Goal: Information Seeking & Learning: Compare options

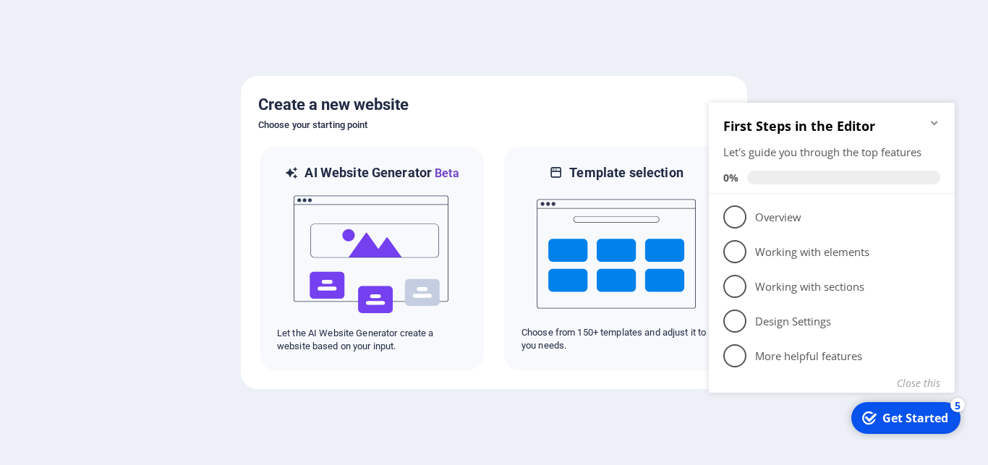
click at [790, 43] on div at bounding box center [494, 232] width 988 height 465
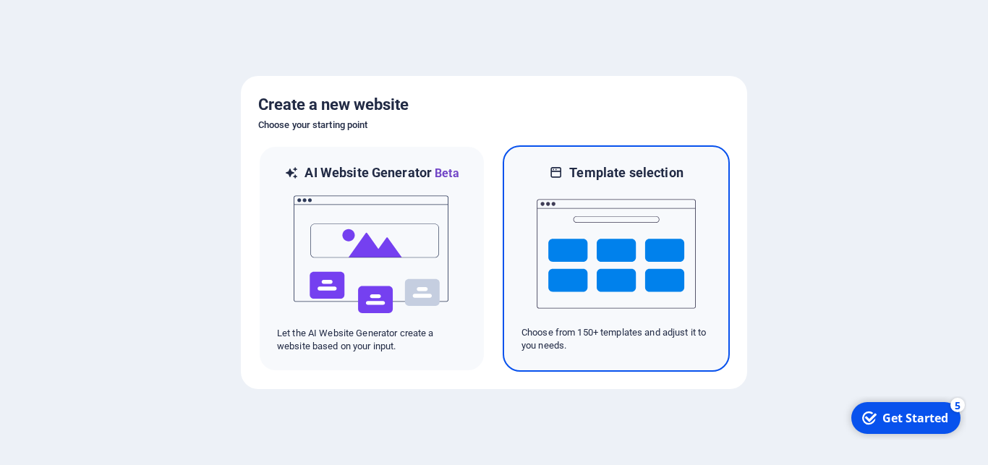
click at [607, 289] on img at bounding box center [616, 253] width 159 height 145
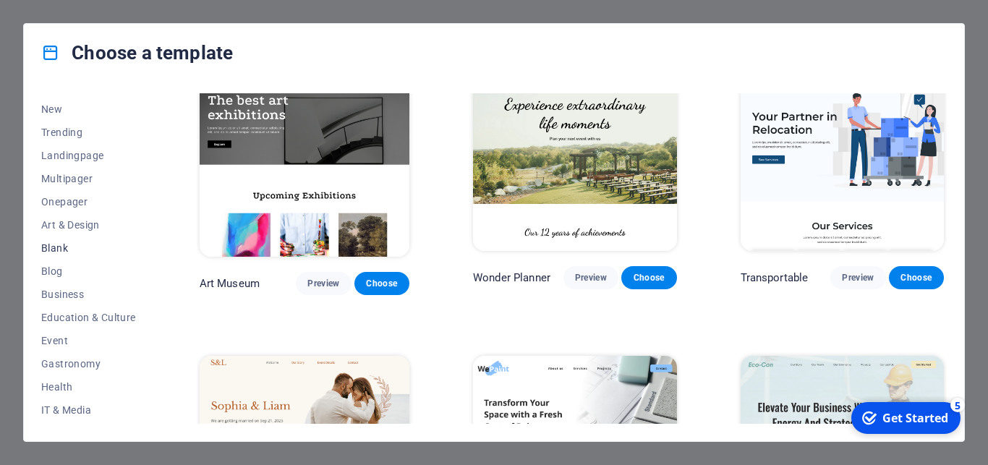
scroll to position [65, 0]
click at [62, 275] on span "Business" at bounding box center [88, 271] width 95 height 12
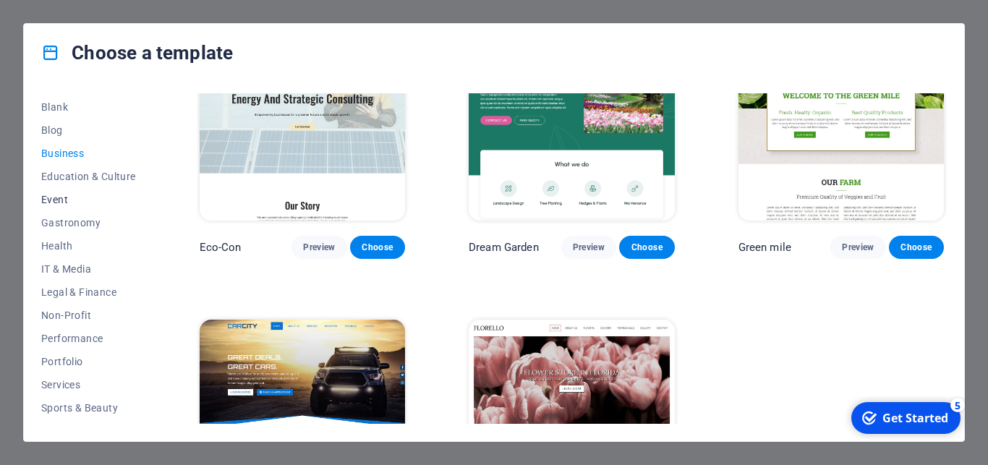
scroll to position [118, 0]
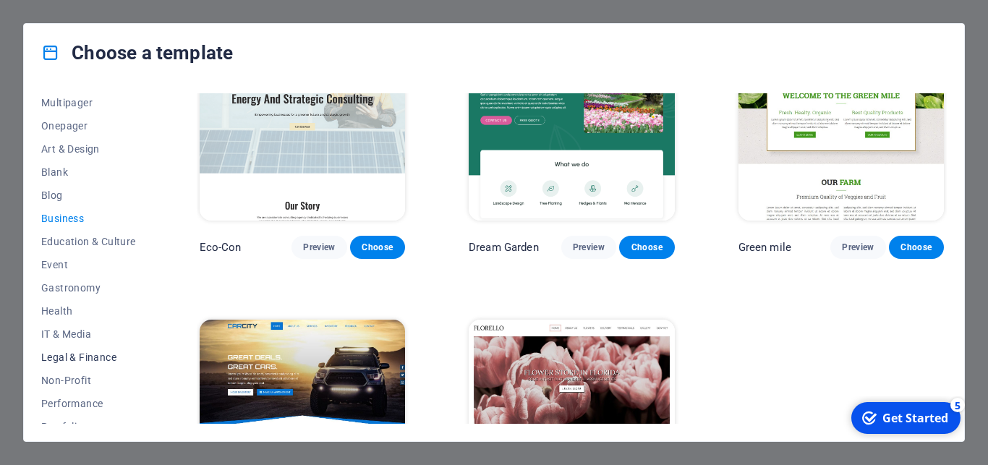
click at [101, 358] on span "Legal & Finance" at bounding box center [88, 357] width 95 height 12
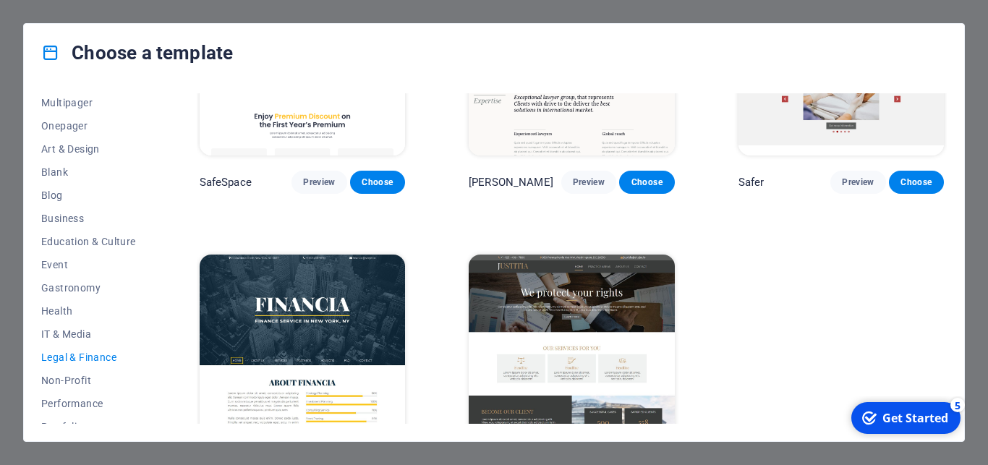
scroll to position [174, 0]
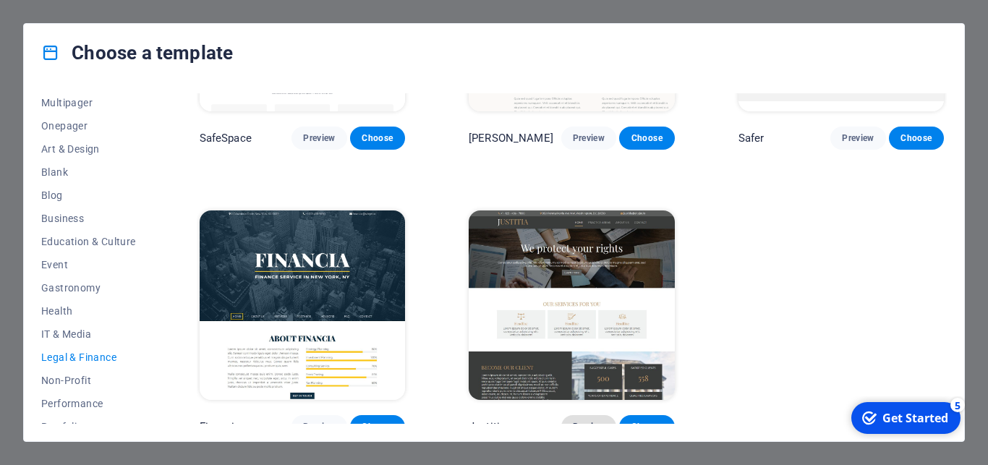
click at [584, 421] on span "Preview" at bounding box center [589, 427] width 32 height 12
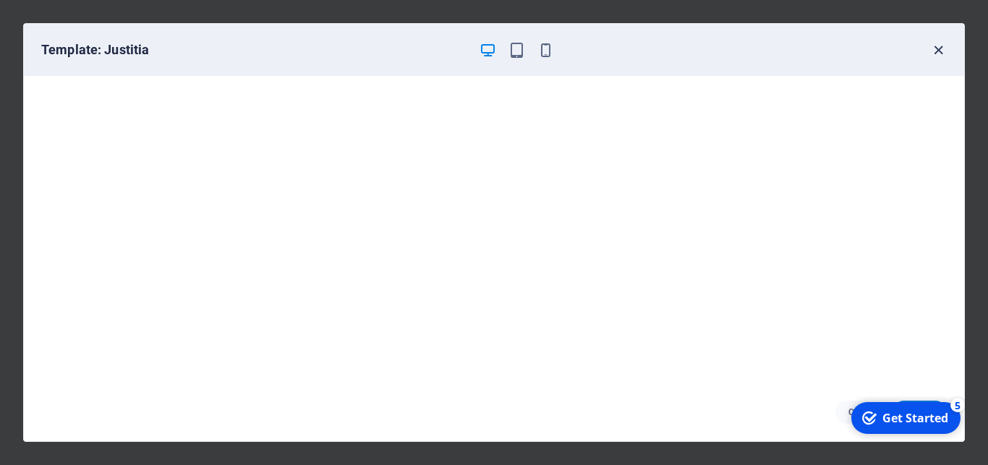
click at [938, 55] on icon "button" at bounding box center [938, 50] width 17 height 17
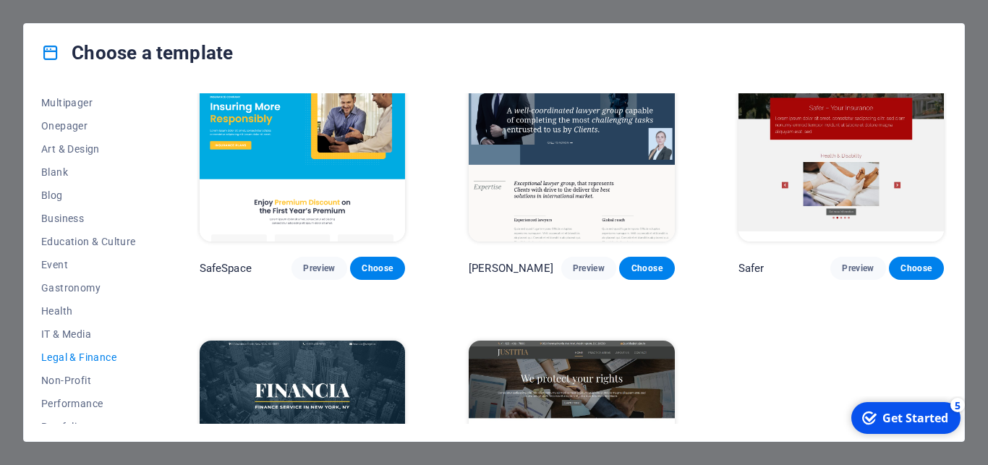
scroll to position [0, 0]
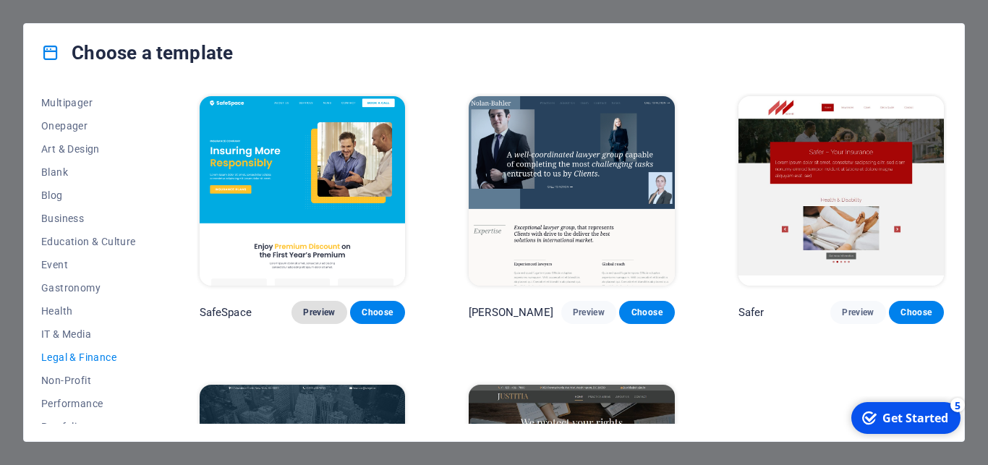
click at [315, 307] on span "Preview" at bounding box center [319, 313] width 32 height 12
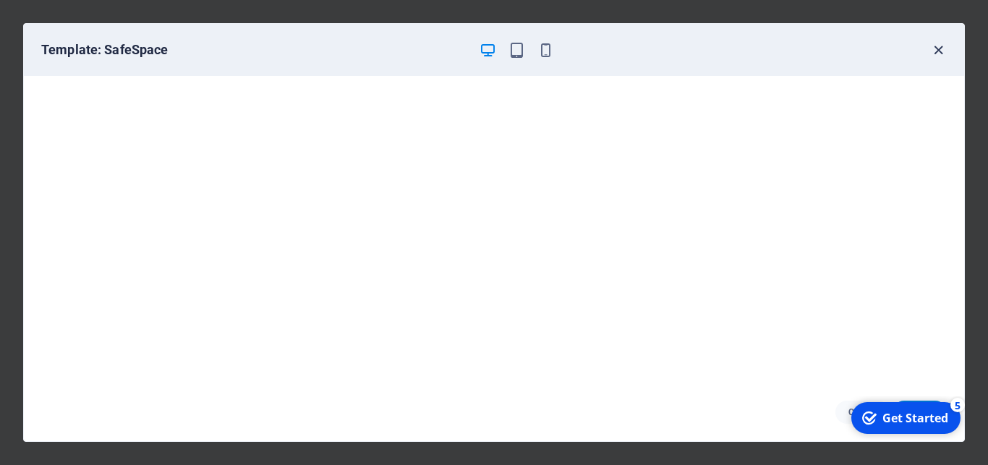
click at [936, 47] on icon "button" at bounding box center [938, 50] width 17 height 17
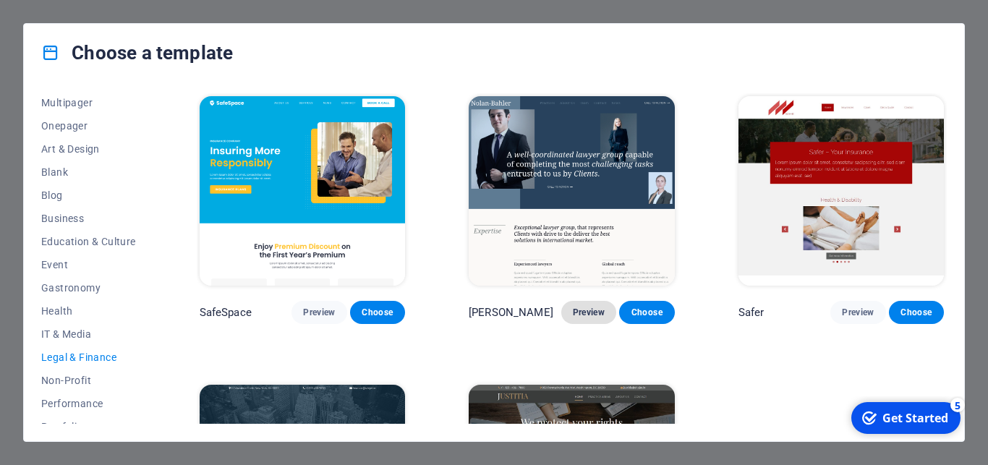
click at [592, 309] on span "Preview" at bounding box center [589, 313] width 32 height 12
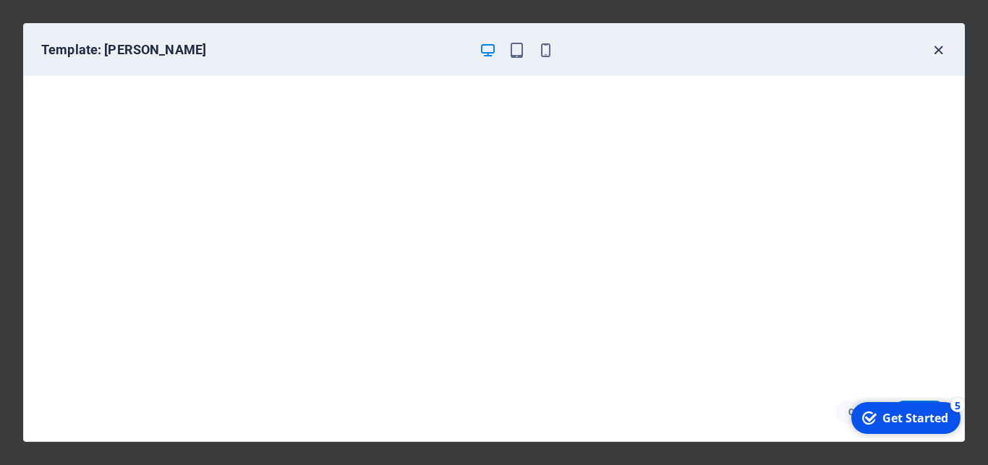
click at [943, 51] on icon "button" at bounding box center [938, 50] width 17 height 17
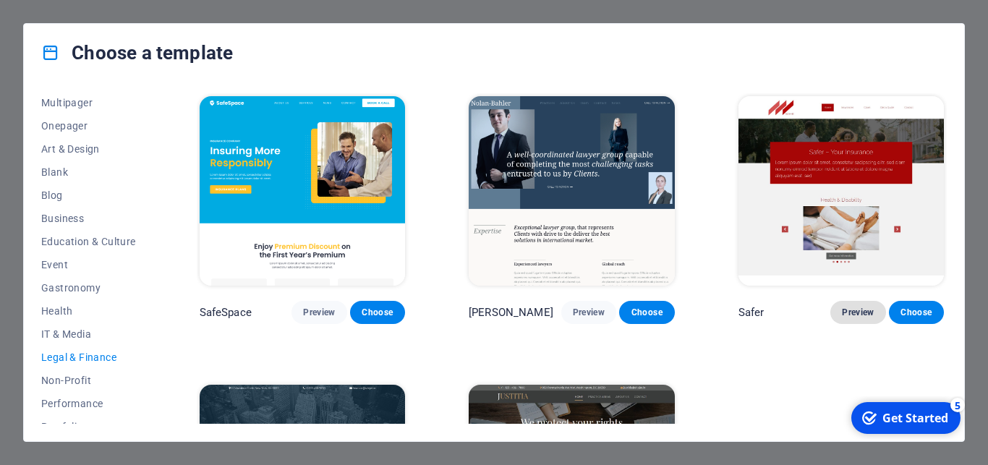
click at [842, 308] on span "Preview" at bounding box center [858, 313] width 32 height 12
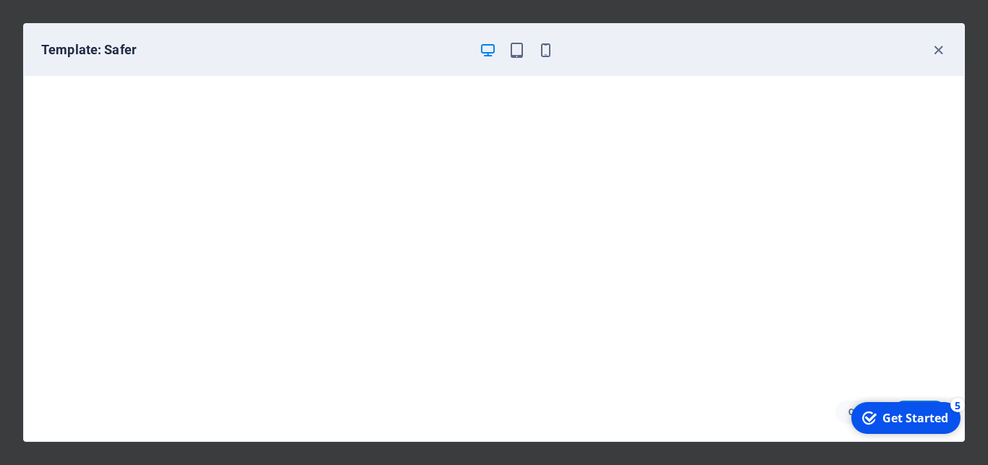
click at [909, 419] on div "Get Started" at bounding box center [915, 418] width 66 height 16
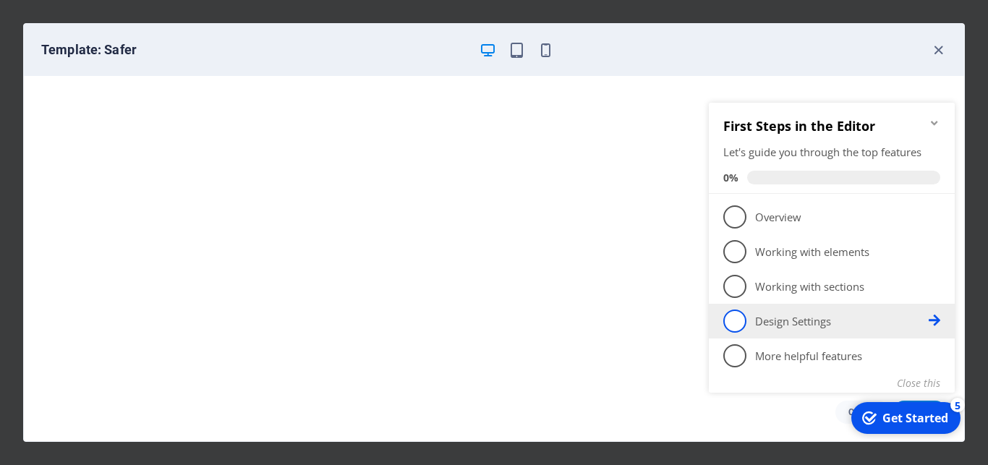
click at [876, 325] on p "Design Settings - incomplete" at bounding box center [842, 321] width 174 height 15
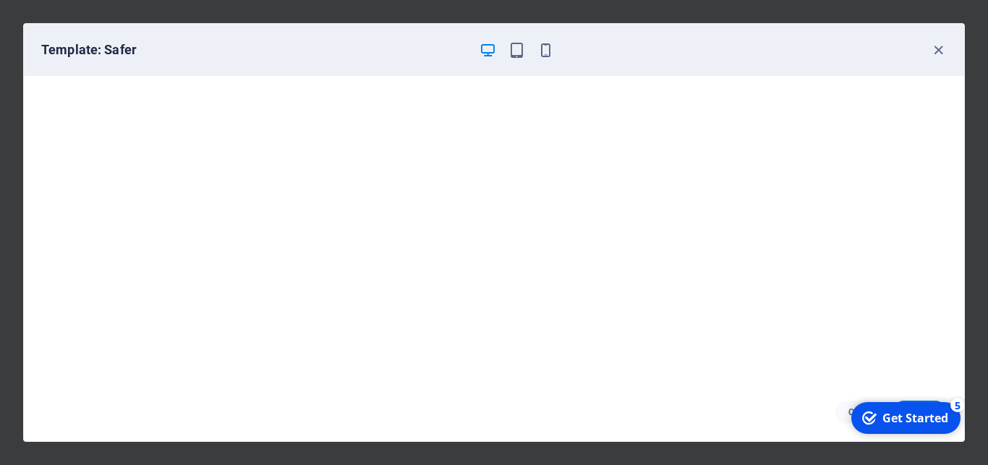
click at [908, 419] on div "Get Started" at bounding box center [915, 418] width 66 height 16
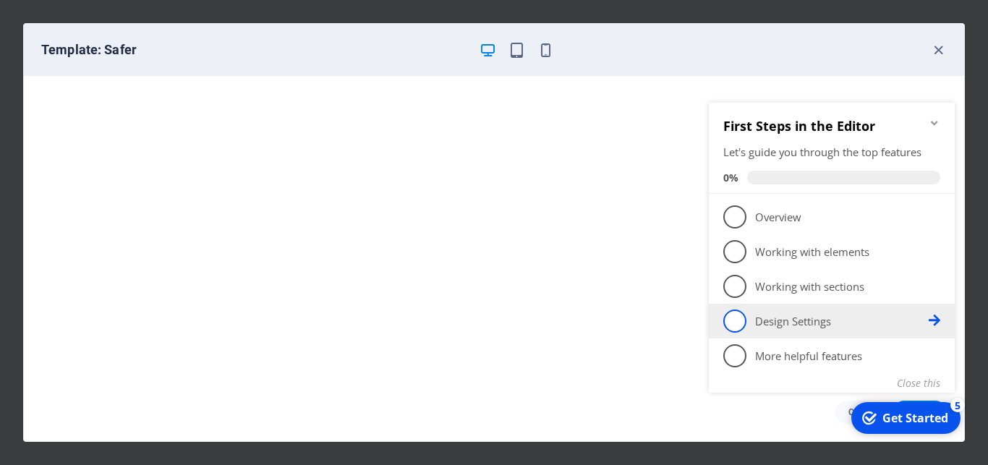
click at [738, 324] on span "4" at bounding box center [734, 320] width 23 height 23
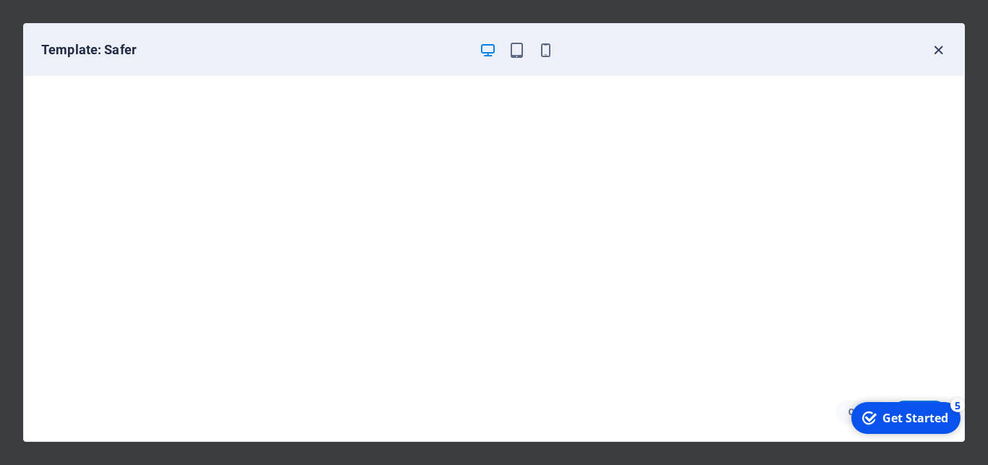
click at [935, 51] on icon "button" at bounding box center [938, 50] width 17 height 17
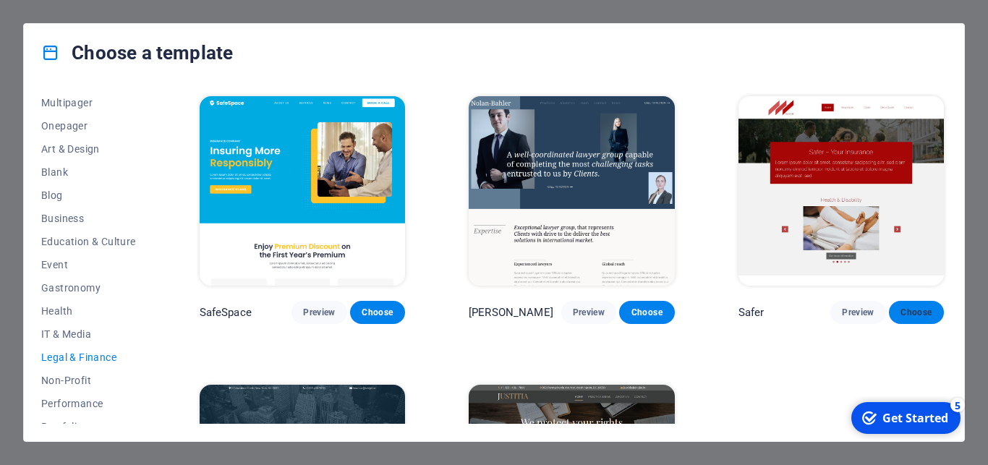
click at [905, 307] on span "Choose" at bounding box center [916, 313] width 32 height 12
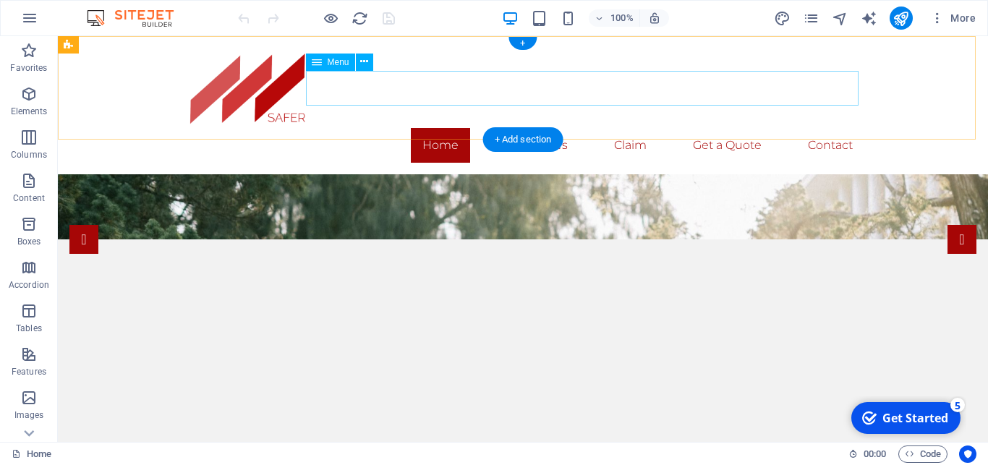
click at [533, 128] on nav "Home Insurances Claim Get a Quote Contact" at bounding box center [522, 145] width 683 height 35
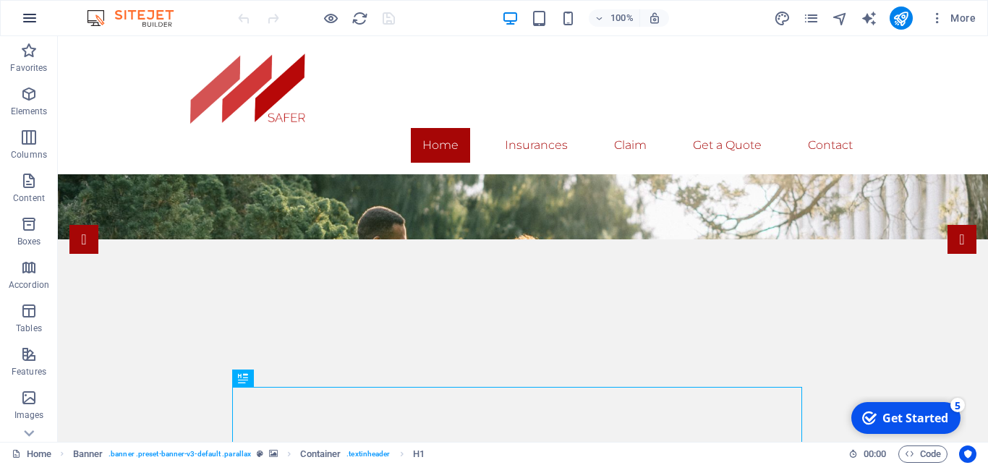
click at [27, 22] on icon "button" at bounding box center [29, 17] width 17 height 17
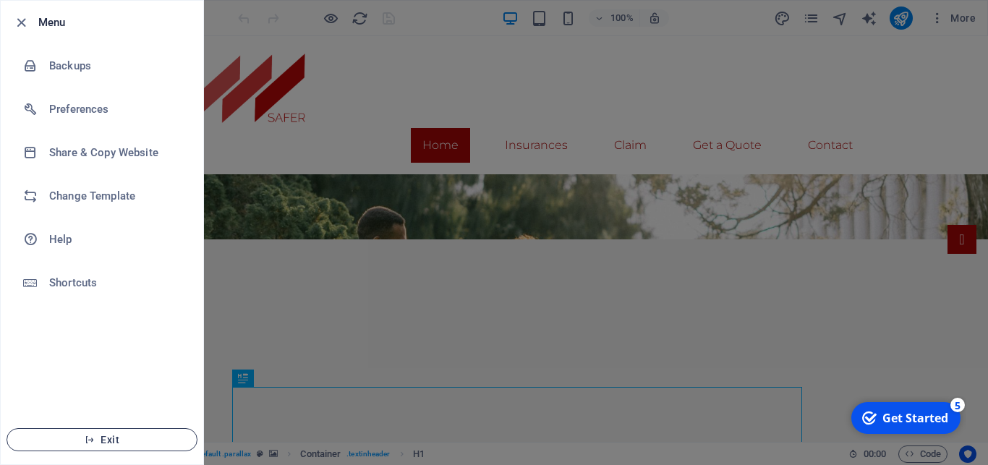
click at [88, 437] on icon "button" at bounding box center [90, 440] width 10 height 10
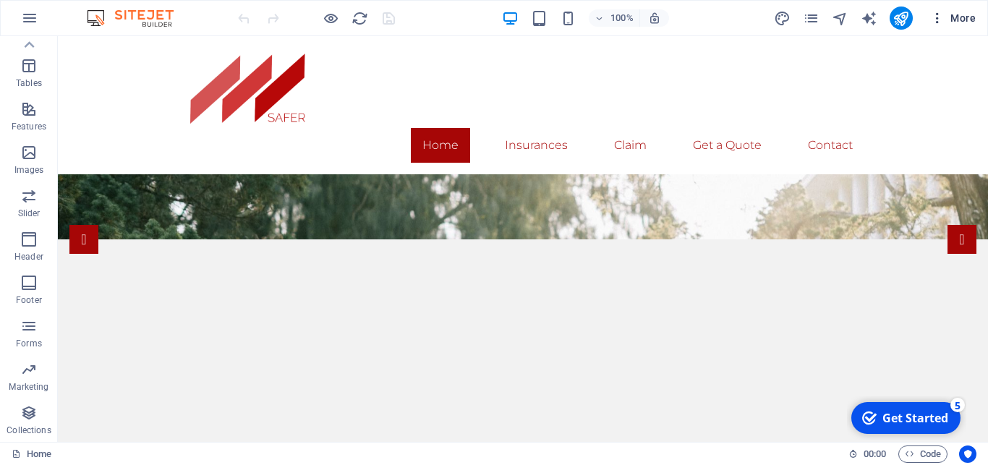
click at [963, 22] on span "More" at bounding box center [953, 18] width 46 height 14
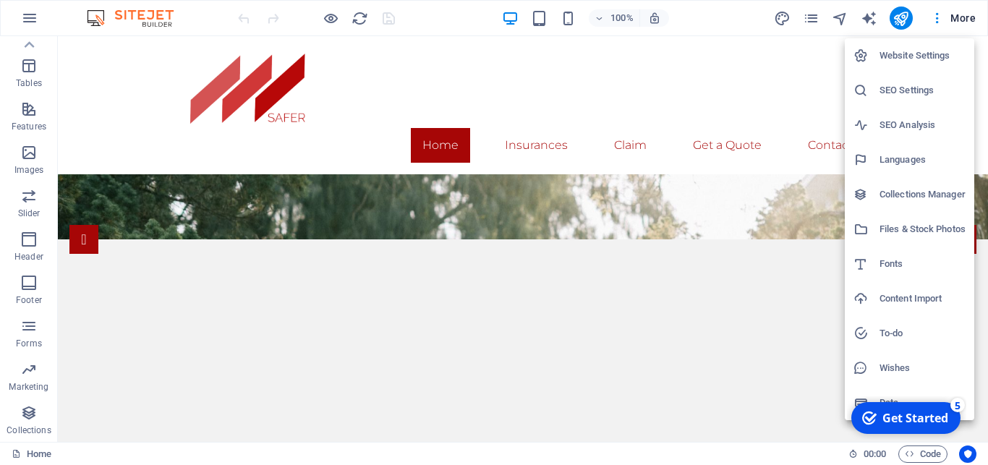
click at [811, 18] on div at bounding box center [494, 232] width 988 height 465
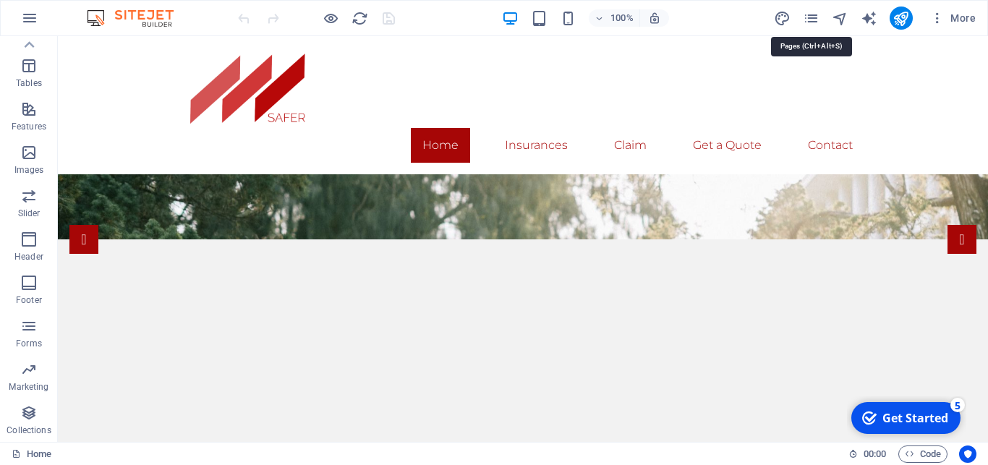
click at [811, 18] on icon "pages" at bounding box center [811, 18] width 17 height 17
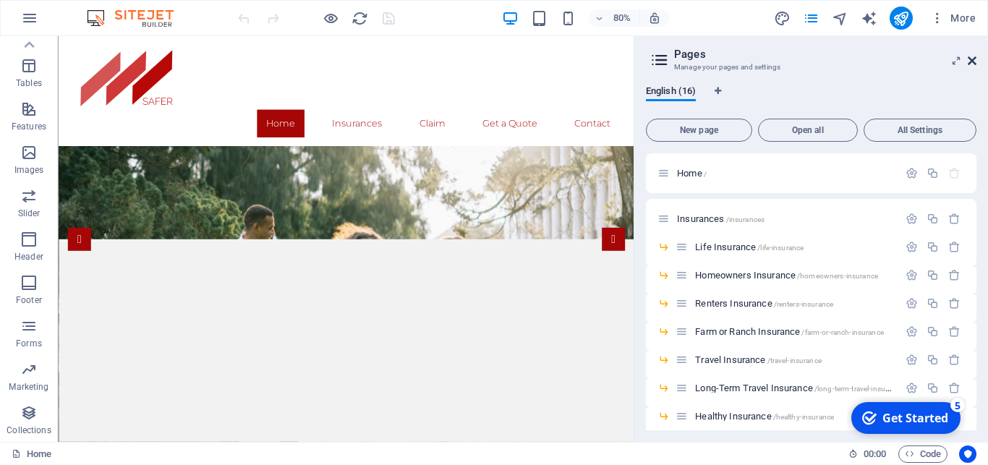
click at [973, 61] on icon at bounding box center [972, 61] width 9 height 12
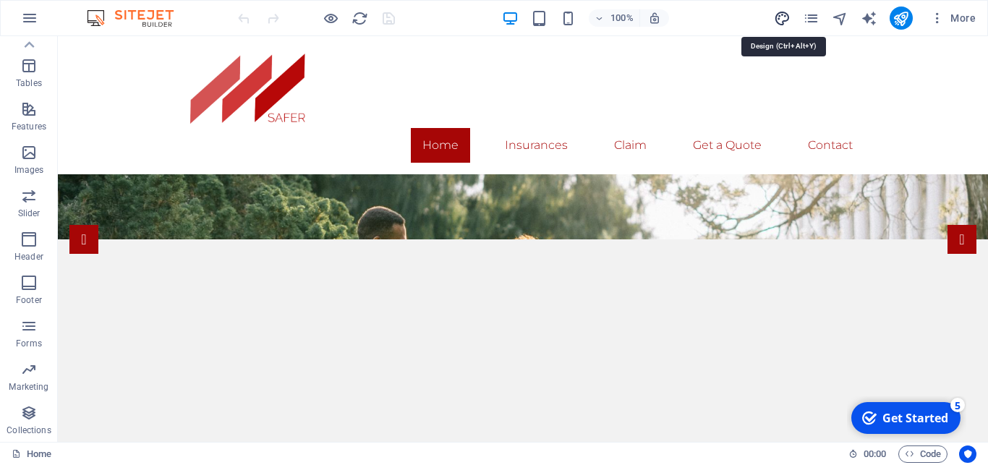
click at [782, 18] on icon "design" at bounding box center [782, 18] width 17 height 17
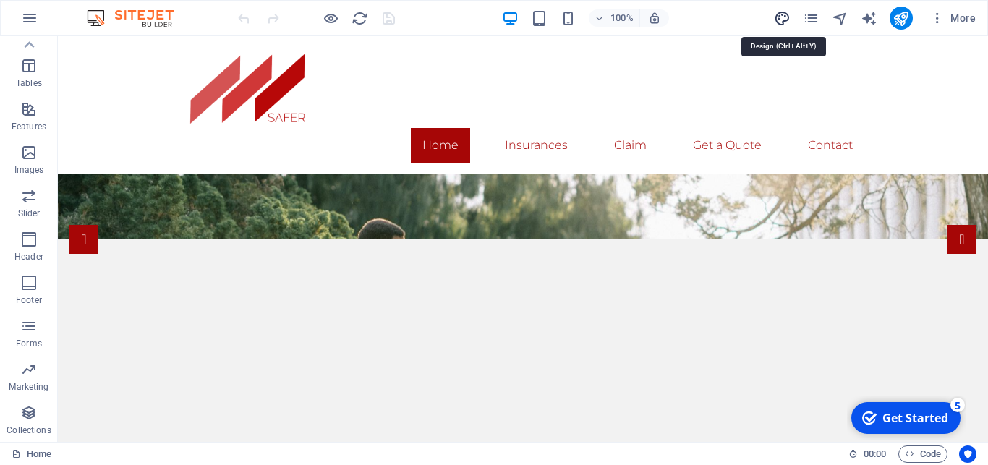
select select "px"
select select "300"
select select "px"
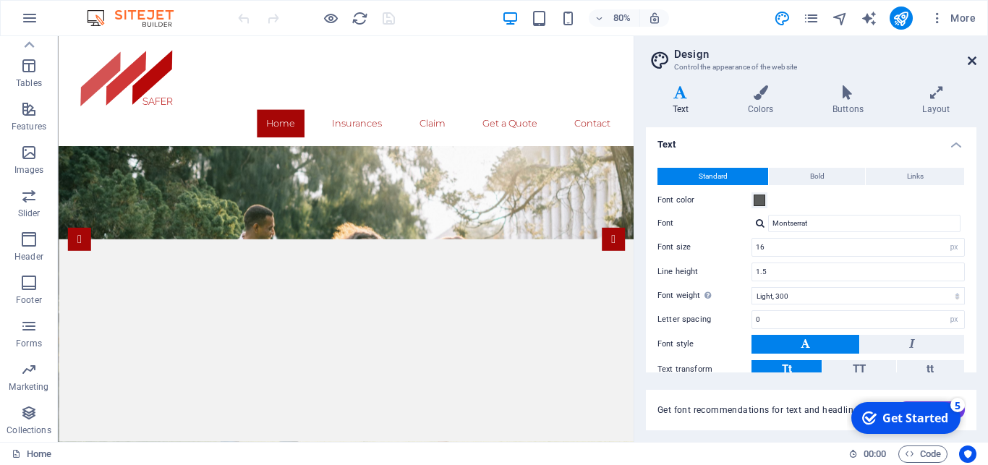
click at [973, 61] on icon at bounding box center [972, 61] width 9 height 12
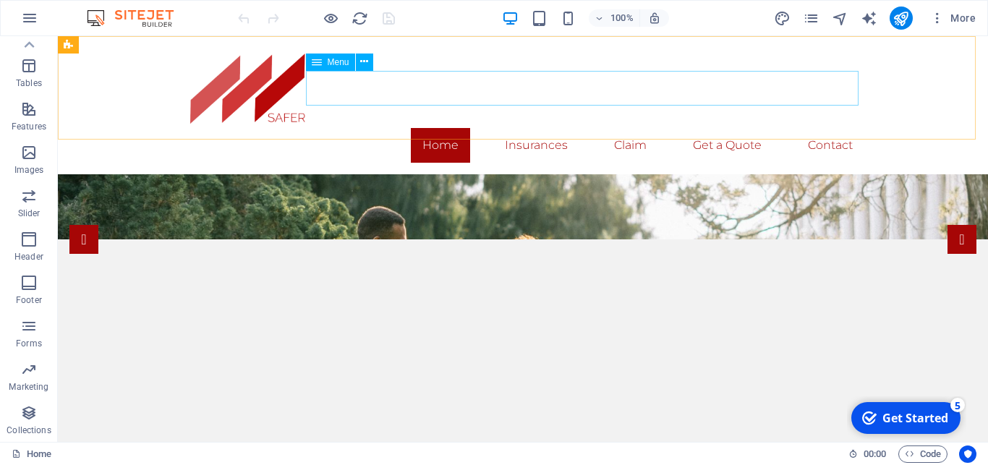
click at [333, 61] on span "Menu" at bounding box center [339, 62] width 22 height 9
click at [362, 59] on icon at bounding box center [364, 61] width 8 height 15
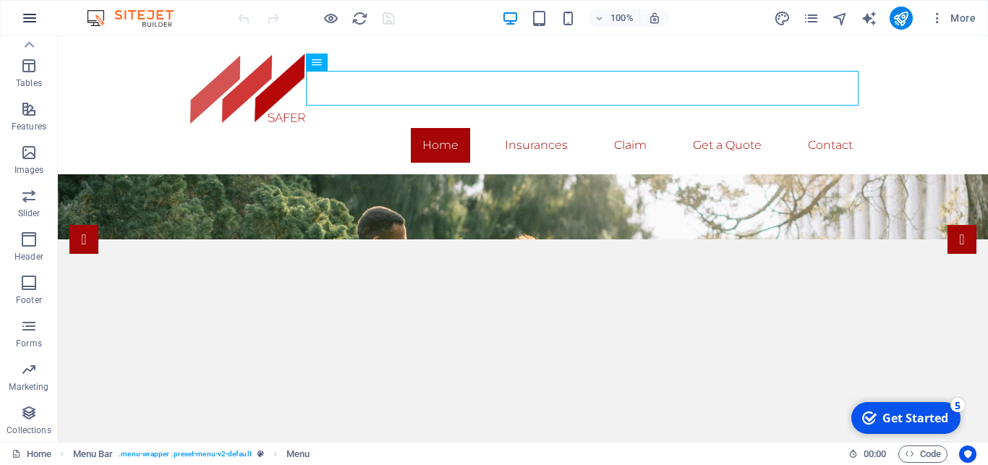
click at [26, 11] on icon "button" at bounding box center [29, 17] width 17 height 17
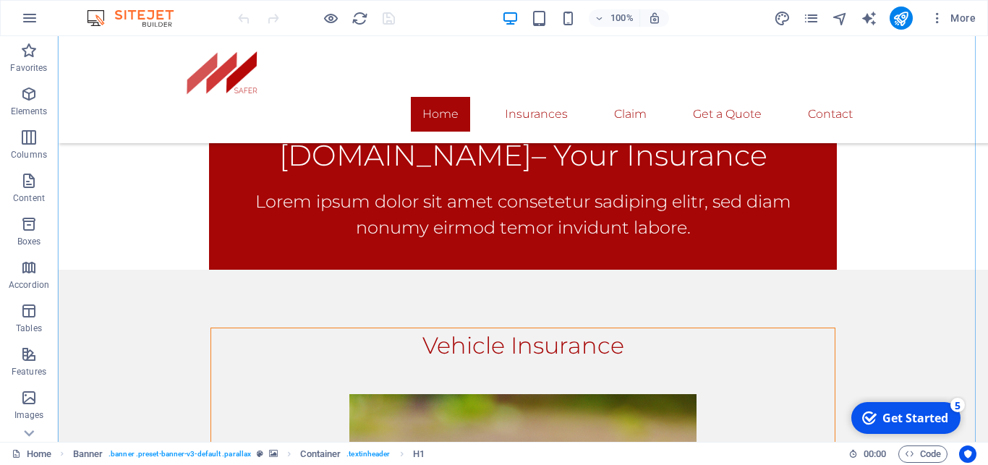
scroll to position [633, 0]
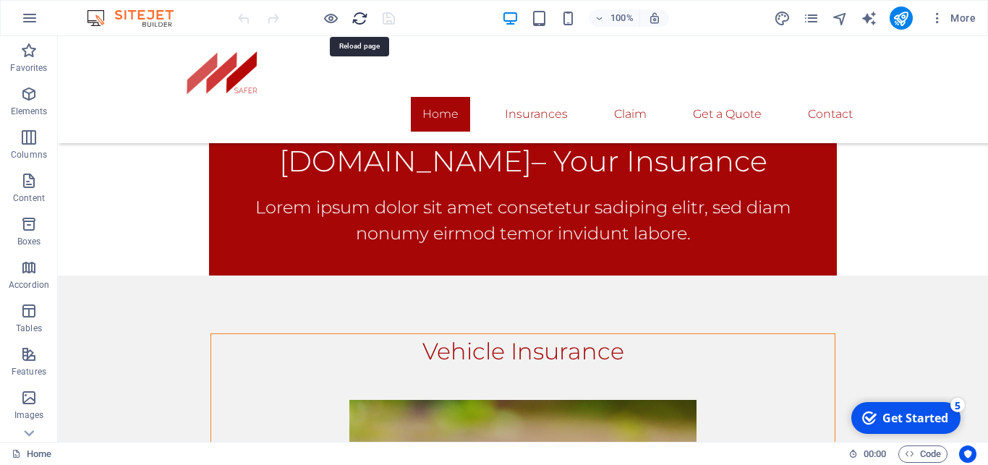
click at [359, 21] on icon "reload" at bounding box center [359, 18] width 17 height 17
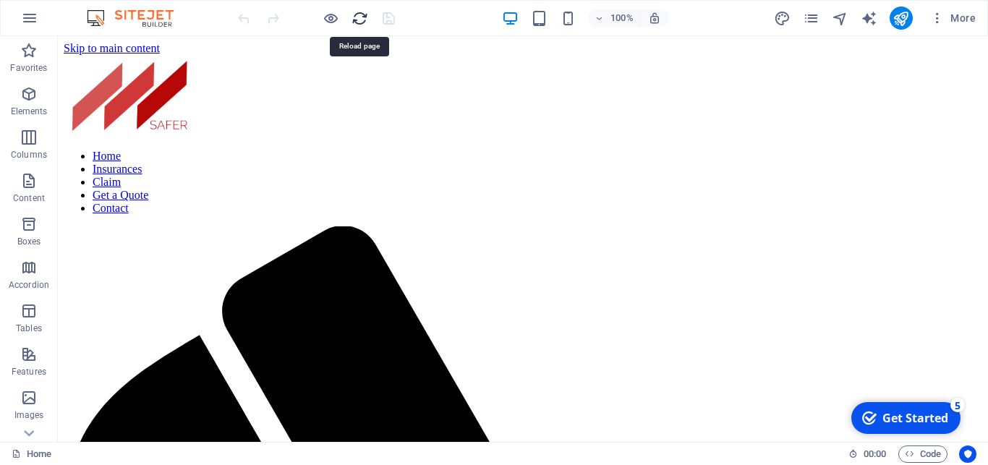
scroll to position [0, 0]
click at [357, 20] on icon "reload" at bounding box center [359, 18] width 17 height 17
click at [143, 17] on img at bounding box center [137, 17] width 108 height 17
click at [98, 22] on img at bounding box center [137, 17] width 108 height 17
click at [31, 22] on icon "button" at bounding box center [29, 17] width 17 height 17
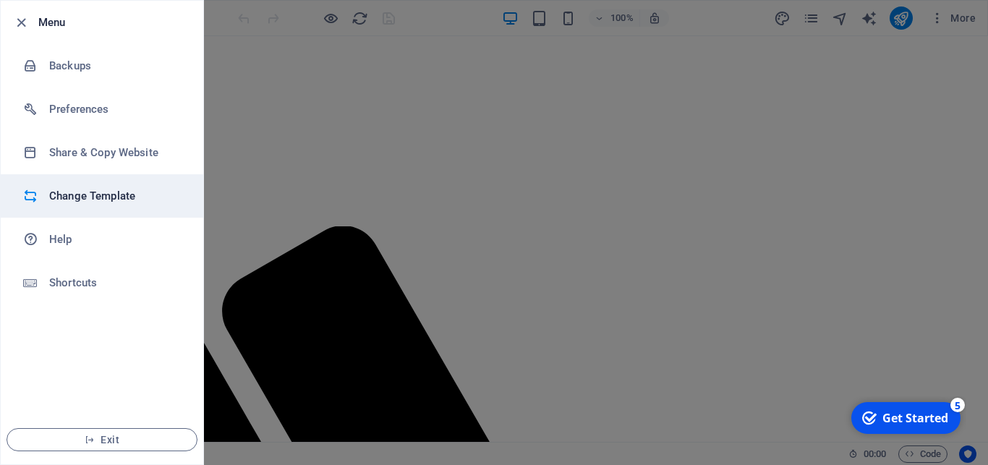
click at [90, 192] on h6 "Change Template" at bounding box center [116, 195] width 134 height 17
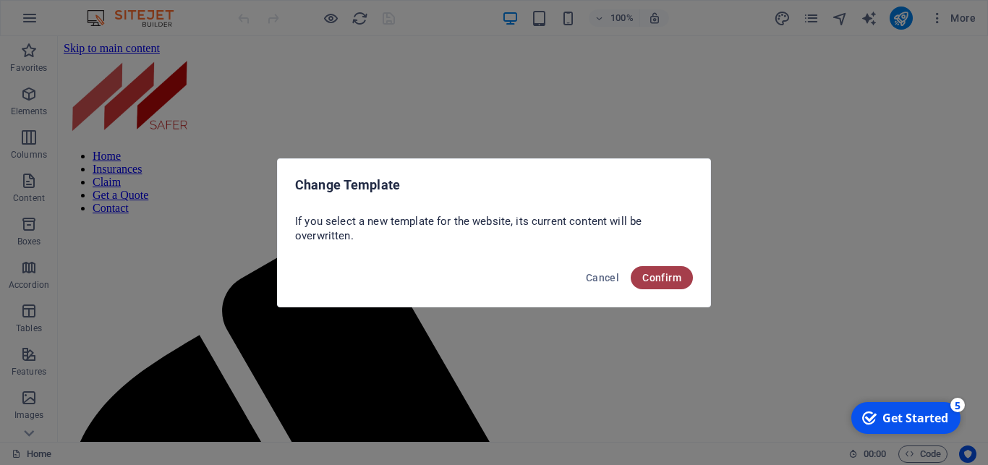
click at [652, 278] on span "Confirm" at bounding box center [661, 278] width 39 height 12
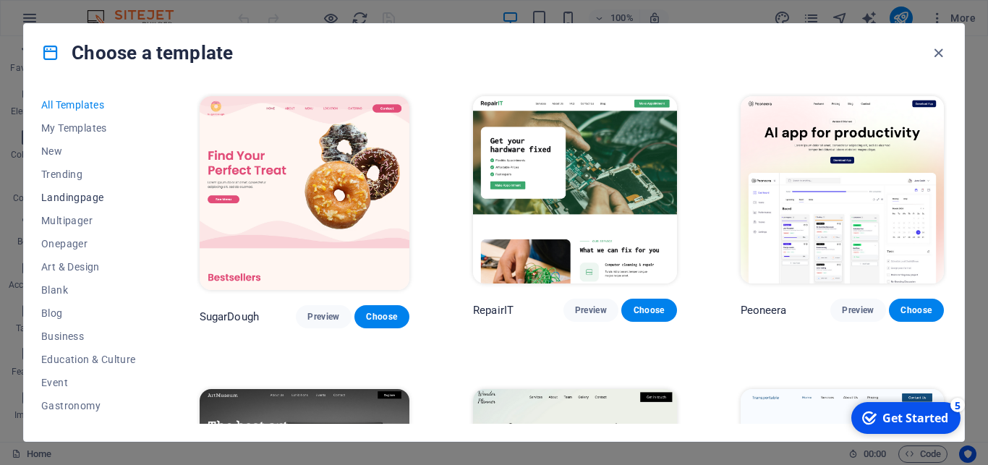
scroll to position [65, 0]
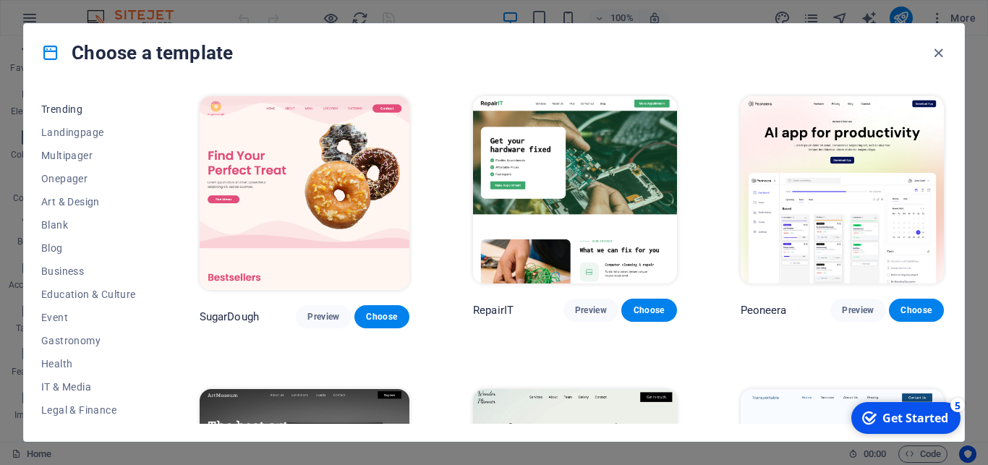
click at [70, 106] on span "Trending" at bounding box center [88, 109] width 95 height 12
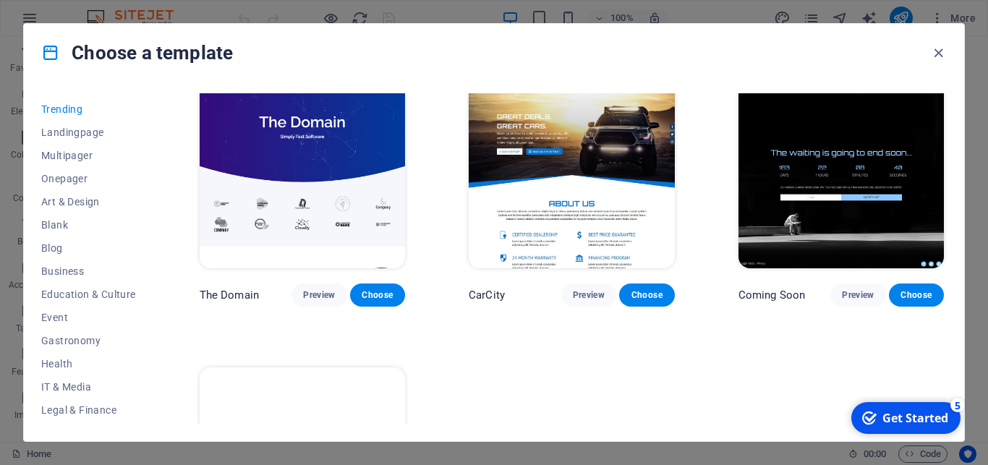
scroll to position [1237, 0]
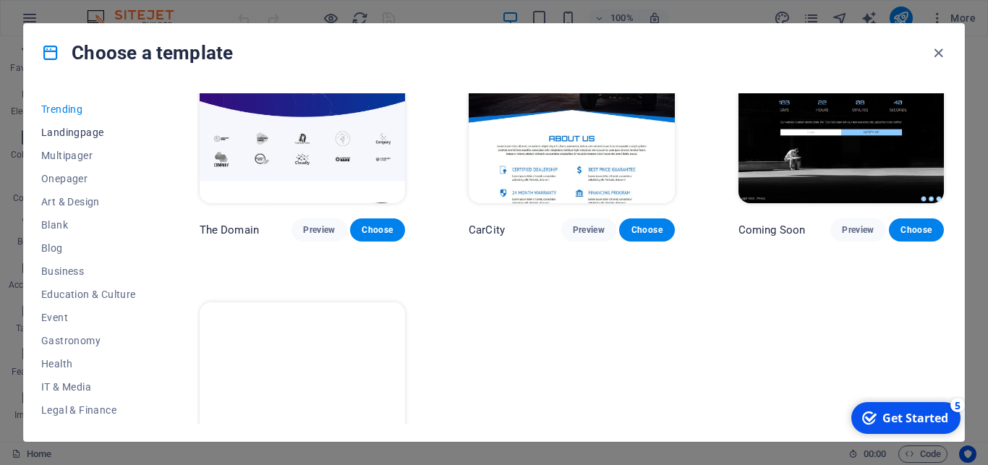
click at [79, 135] on span "Landingpage" at bounding box center [88, 133] width 95 height 12
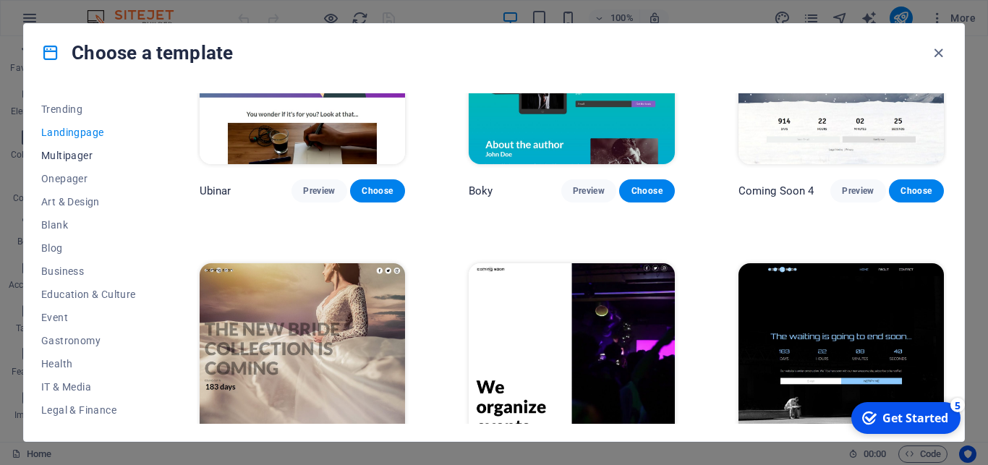
click at [52, 157] on span "Multipager" at bounding box center [88, 156] width 95 height 12
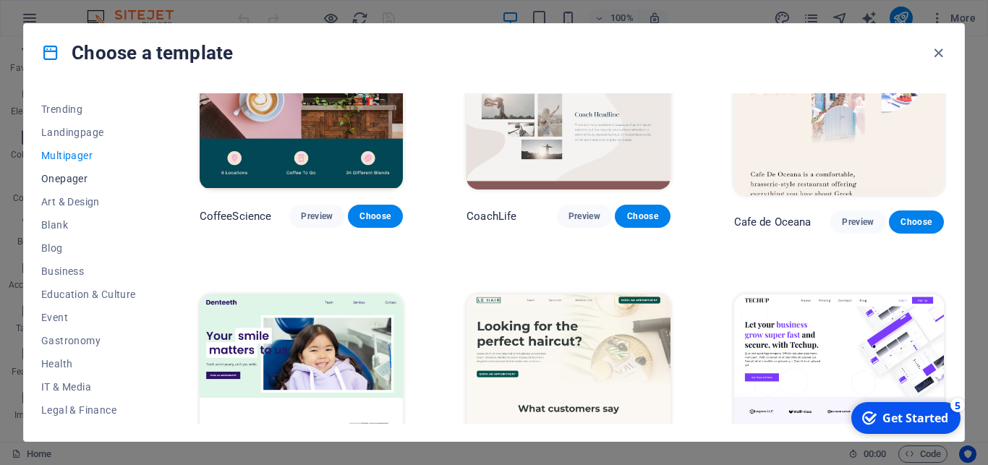
click at [64, 181] on span "Onepager" at bounding box center [88, 179] width 95 height 12
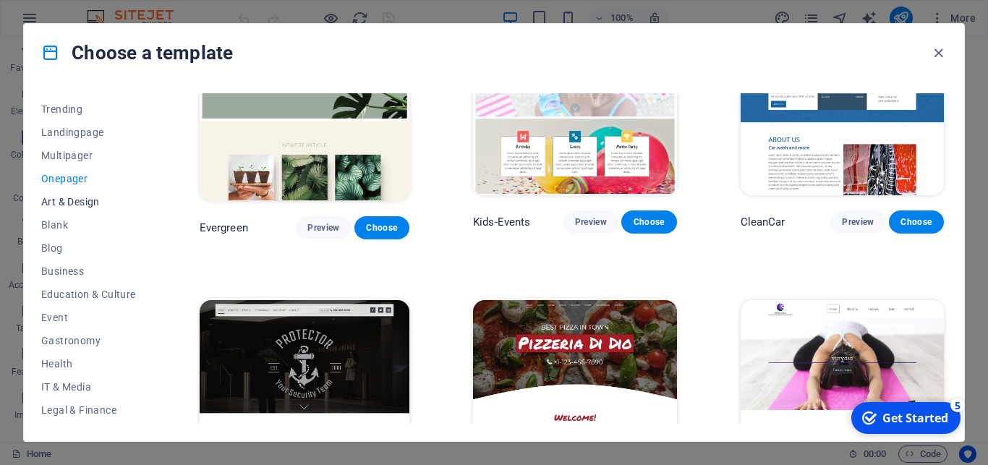
click at [69, 204] on span "Art & Design" at bounding box center [88, 202] width 95 height 12
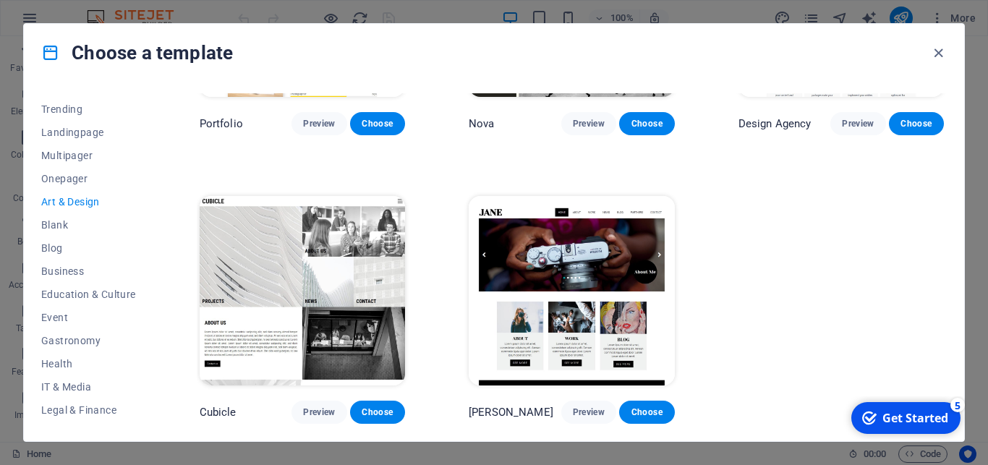
scroll to position [1017, 0]
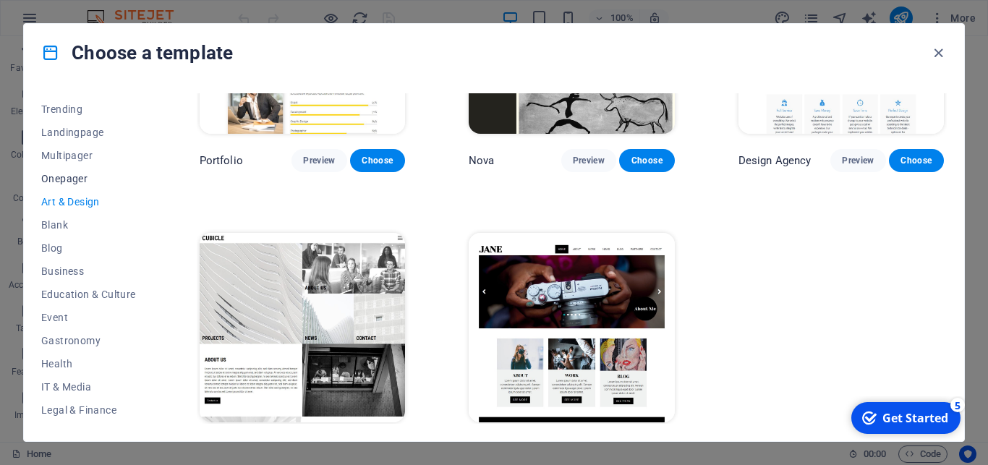
click at [72, 172] on button "Onepager" at bounding box center [88, 178] width 95 height 23
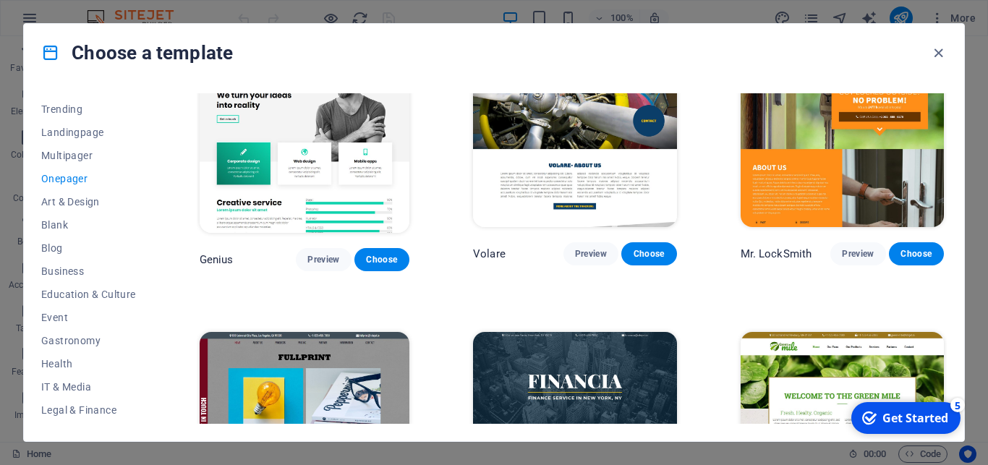
scroll to position [2962, 0]
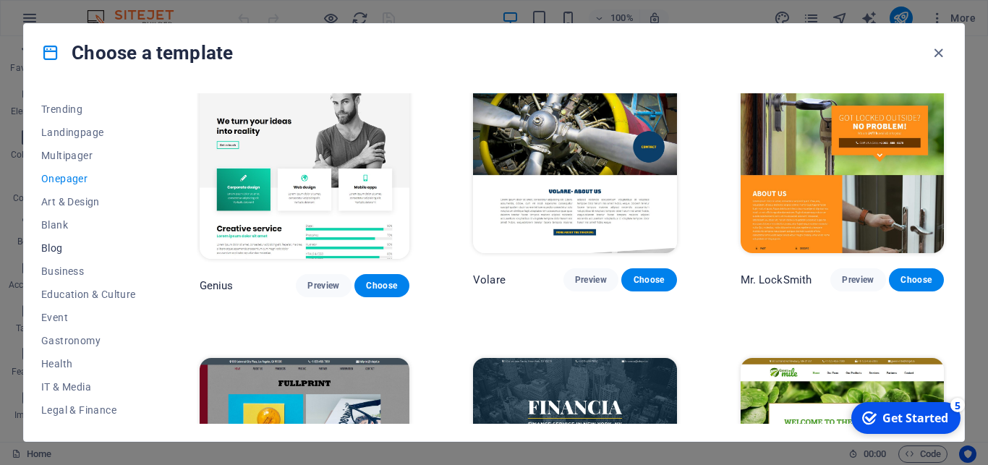
click at [56, 245] on span "Blog" at bounding box center [88, 248] width 95 height 12
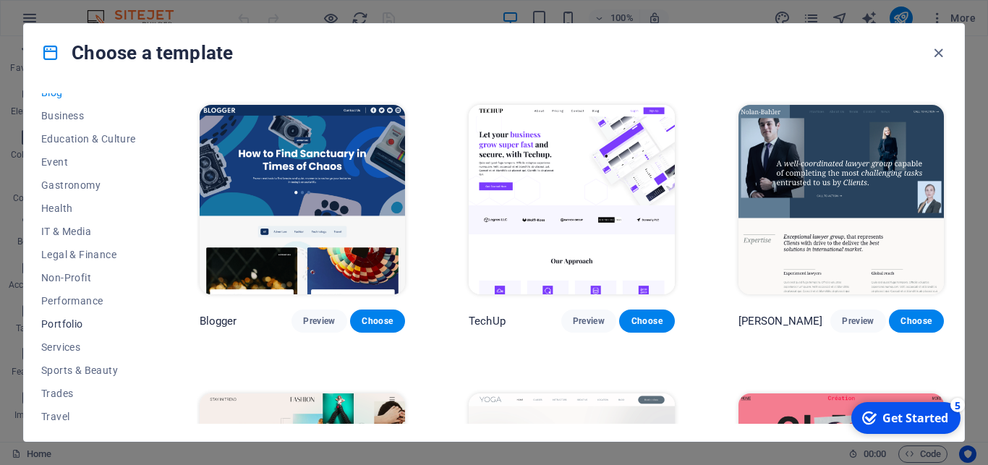
scroll to position [248, 0]
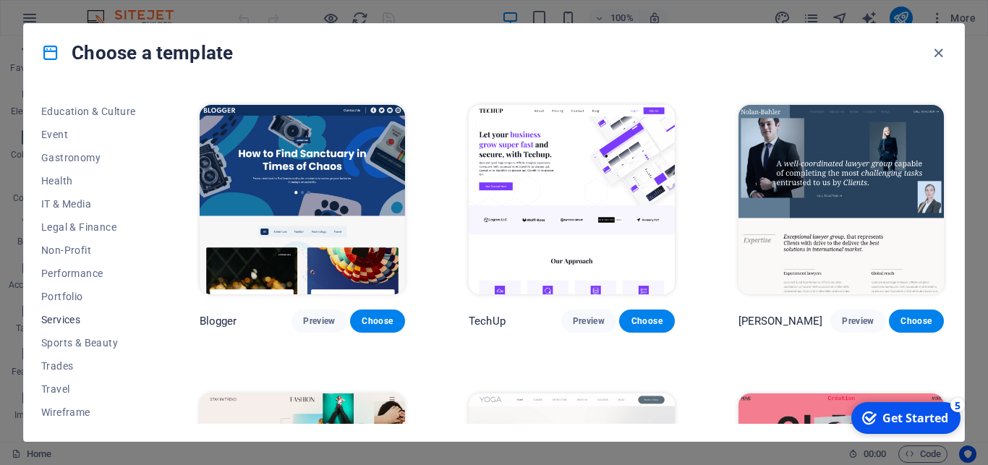
click at [67, 323] on span "Services" at bounding box center [88, 320] width 95 height 12
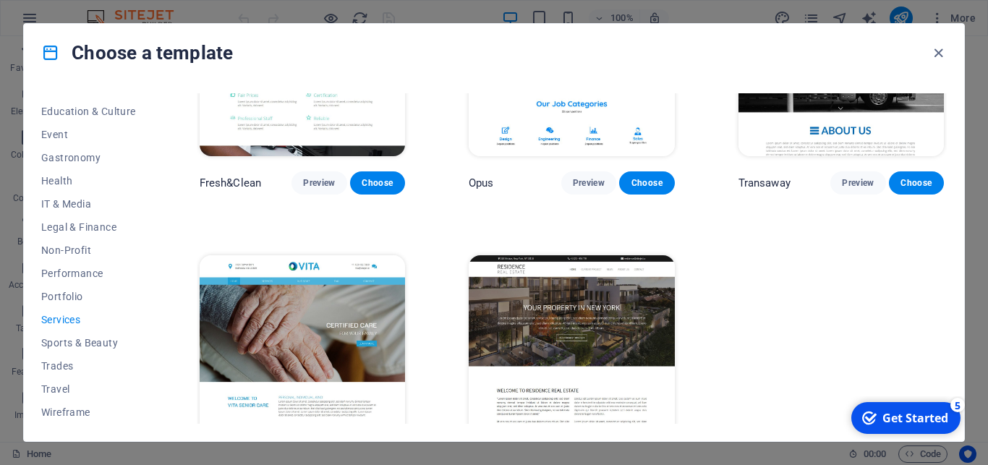
scroll to position [1592, 0]
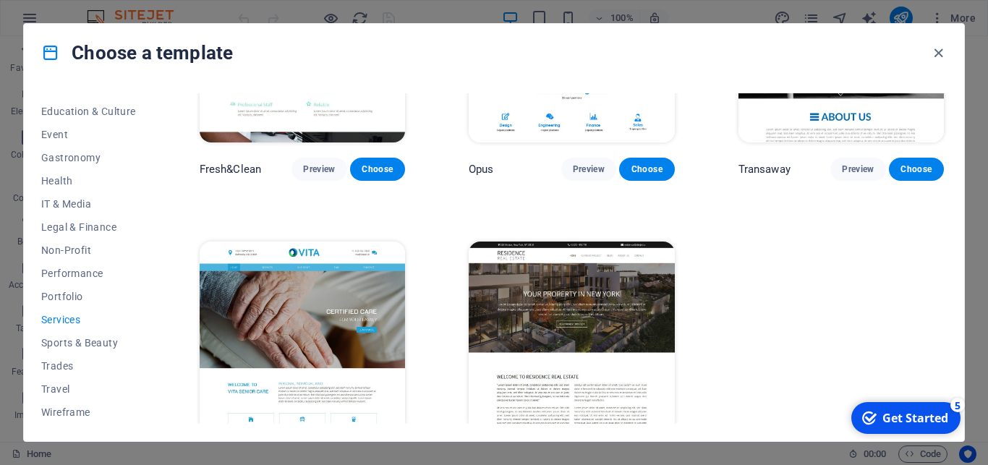
click at [323, 453] on span "Preview" at bounding box center [319, 459] width 32 height 12
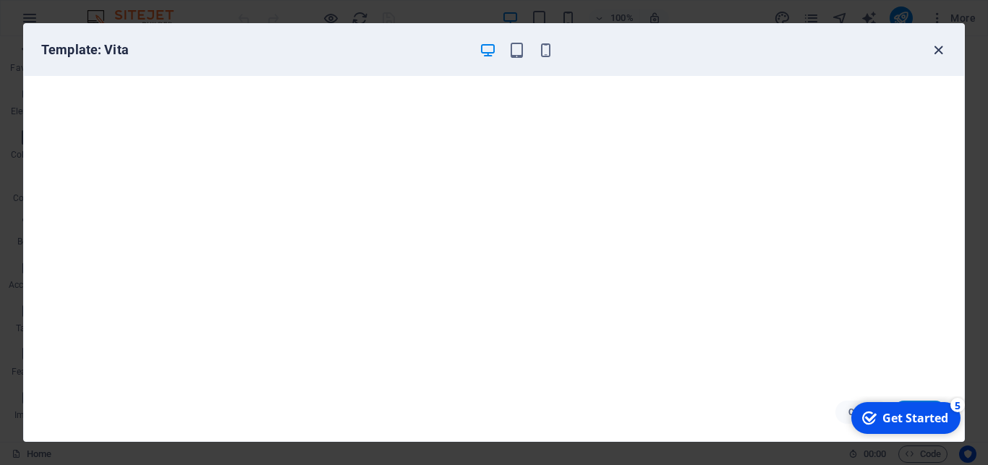
click at [936, 47] on icon "button" at bounding box center [938, 50] width 17 height 17
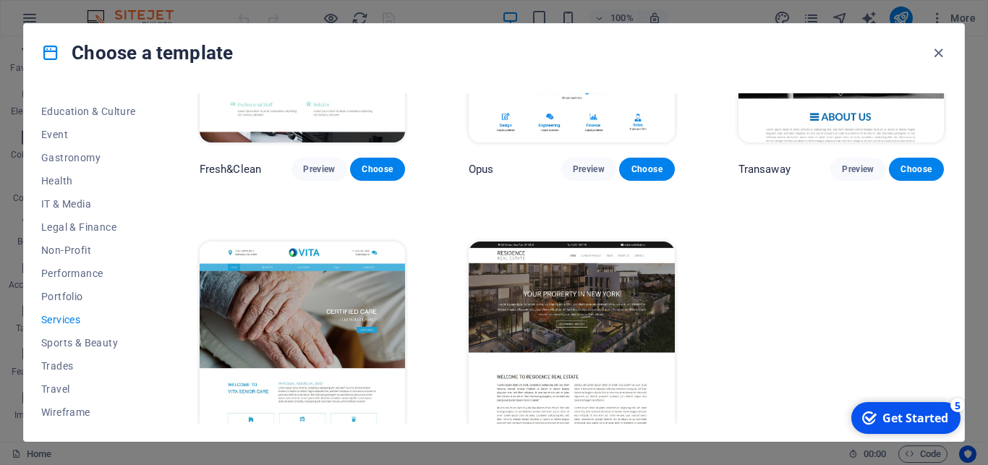
click at [590, 453] on span "Preview" at bounding box center [589, 459] width 32 height 12
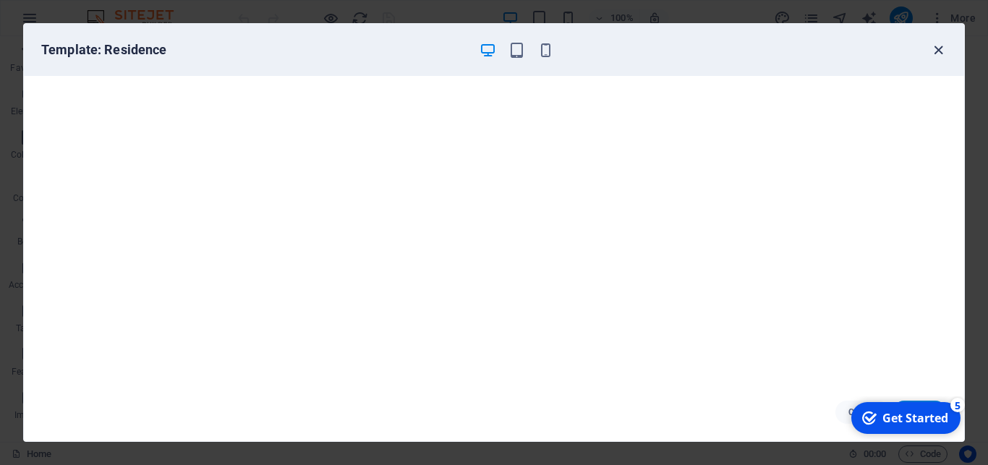
click at [941, 52] on icon "button" at bounding box center [938, 50] width 17 height 17
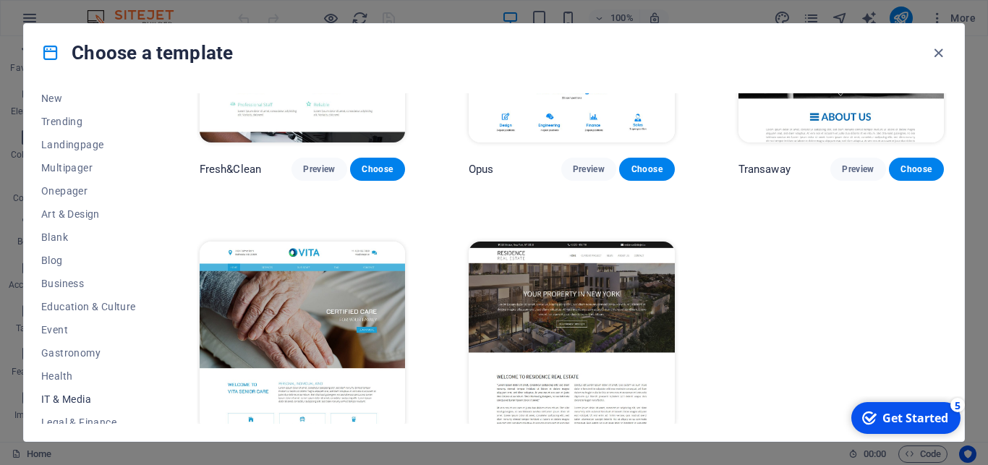
scroll to position [0, 0]
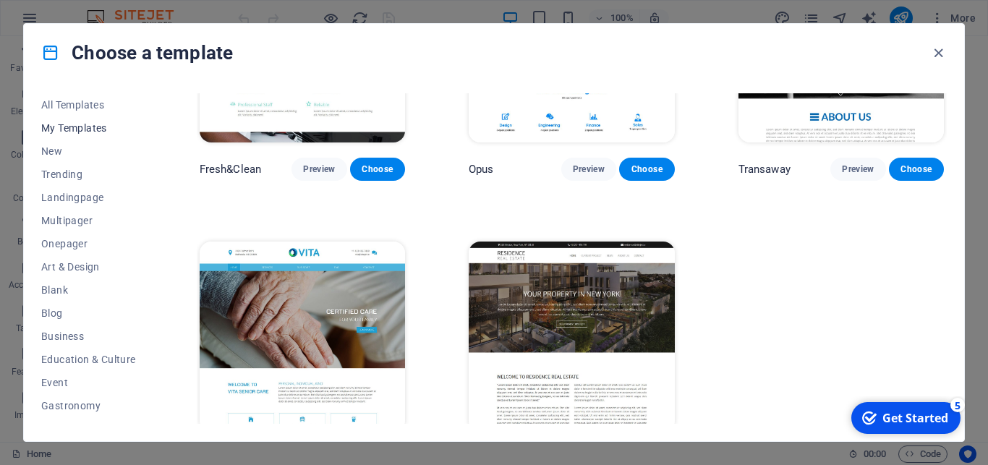
click at [86, 128] on span "My Templates" at bounding box center [88, 128] width 95 height 12
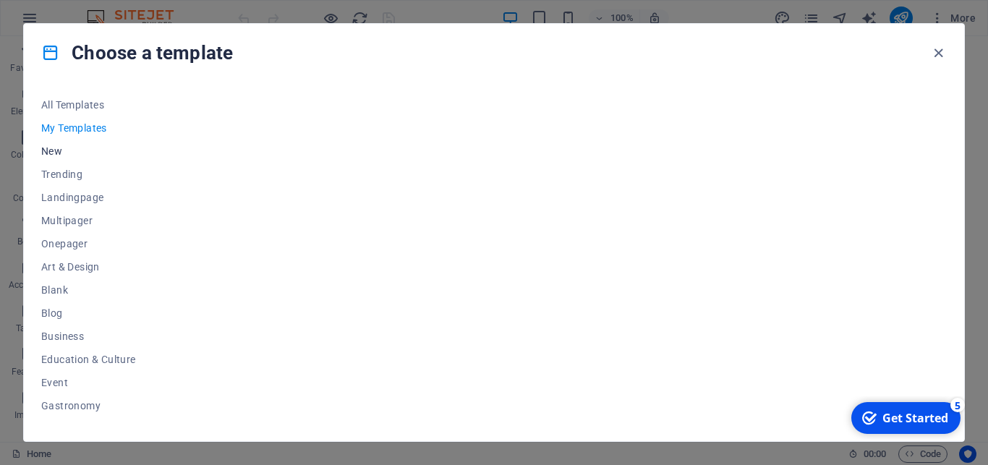
click at [52, 150] on span "New" at bounding box center [88, 151] width 95 height 12
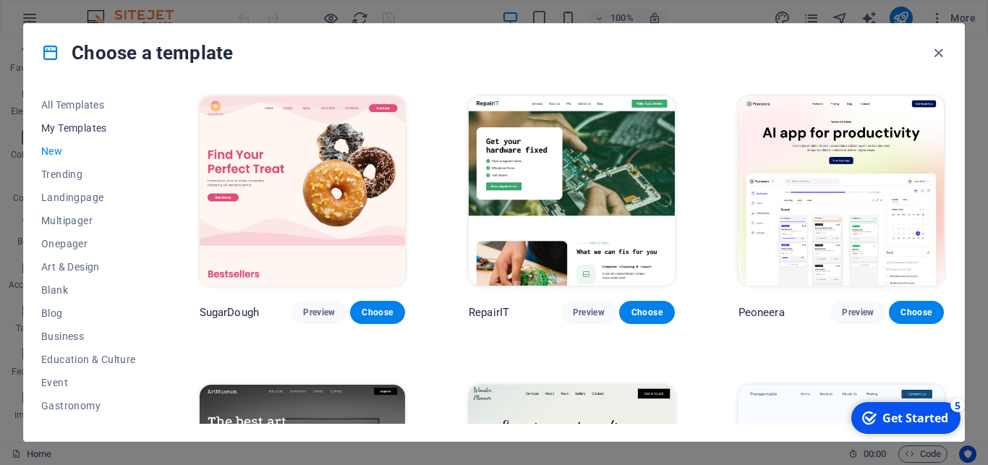
click at [69, 131] on span "My Templates" at bounding box center [88, 128] width 95 height 12
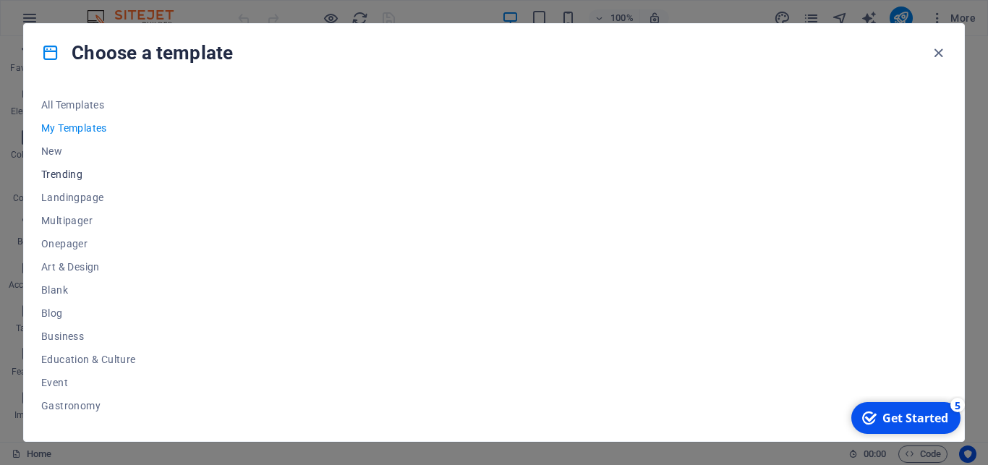
click at [61, 178] on span "Trending" at bounding box center [88, 174] width 95 height 12
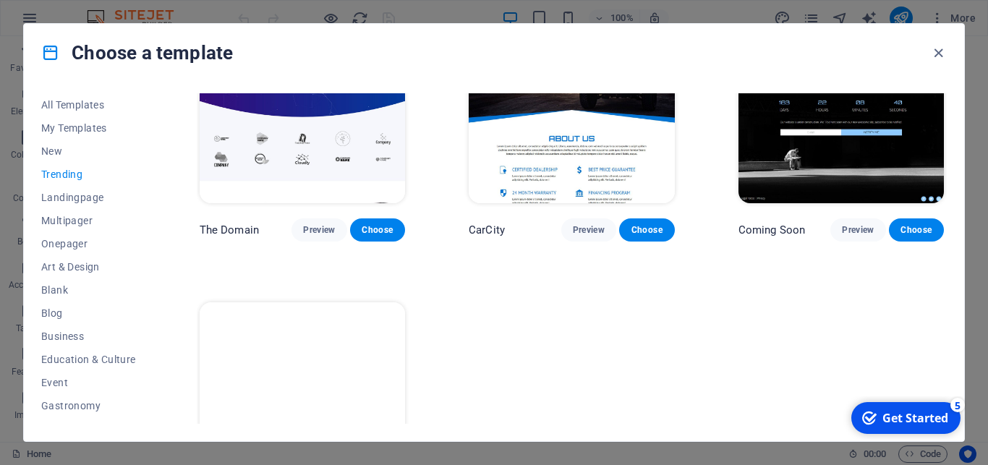
scroll to position [1299, 0]
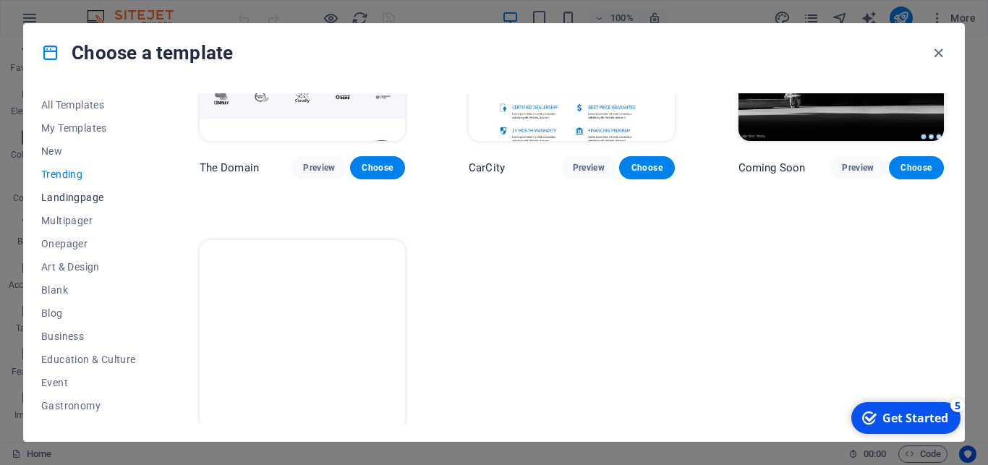
click at [77, 199] on span "Landingpage" at bounding box center [88, 198] width 95 height 12
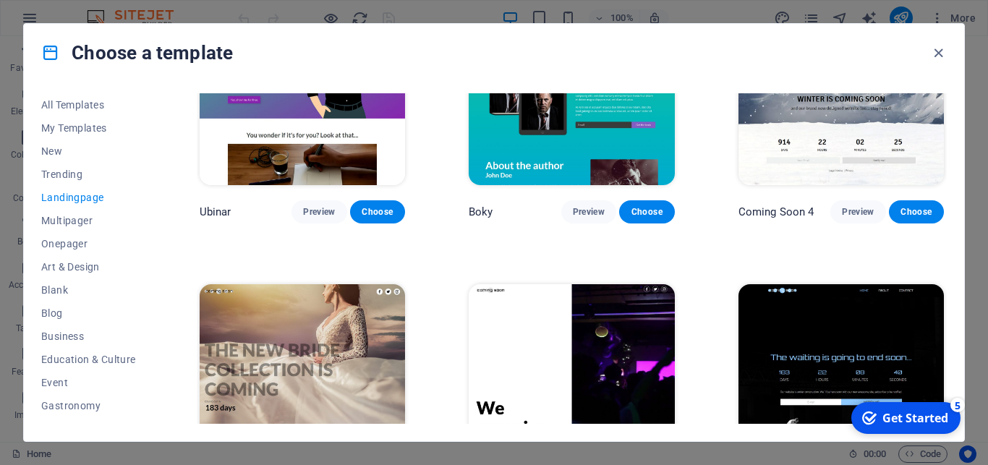
scroll to position [2142, 0]
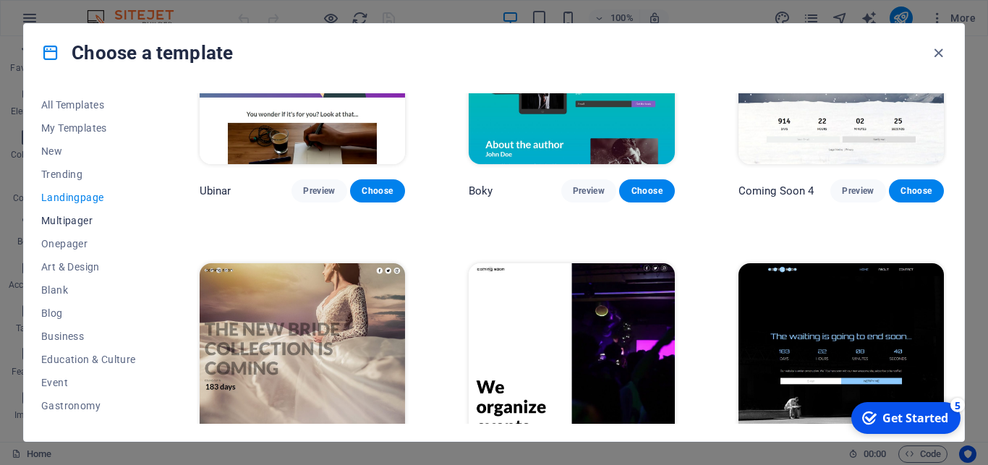
click at [77, 218] on span "Multipager" at bounding box center [88, 221] width 95 height 12
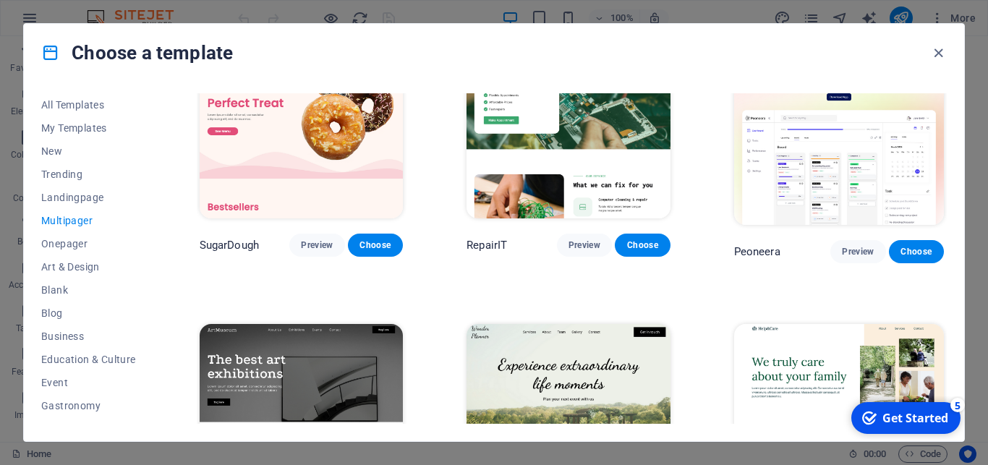
scroll to position [0, 0]
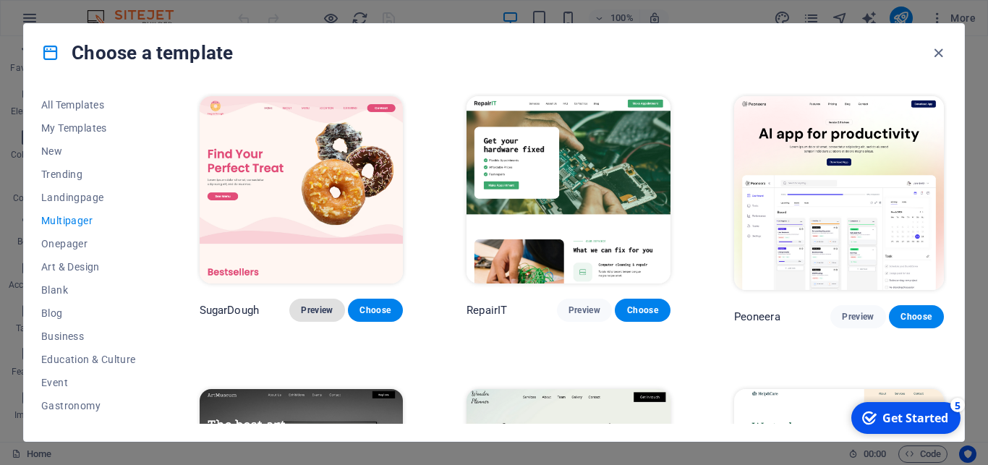
click at [317, 304] on span "Preview" at bounding box center [317, 310] width 32 height 12
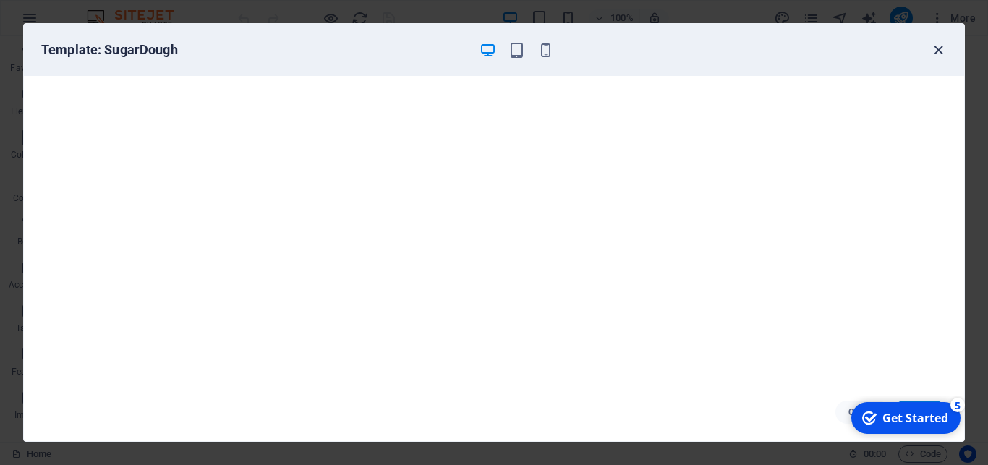
click at [939, 48] on icon "button" at bounding box center [938, 50] width 17 height 17
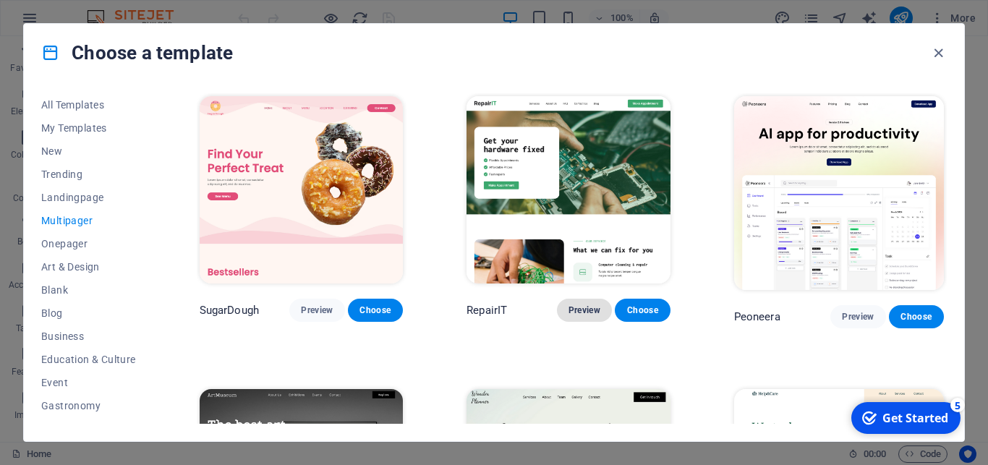
click at [581, 305] on span "Preview" at bounding box center [584, 310] width 32 height 12
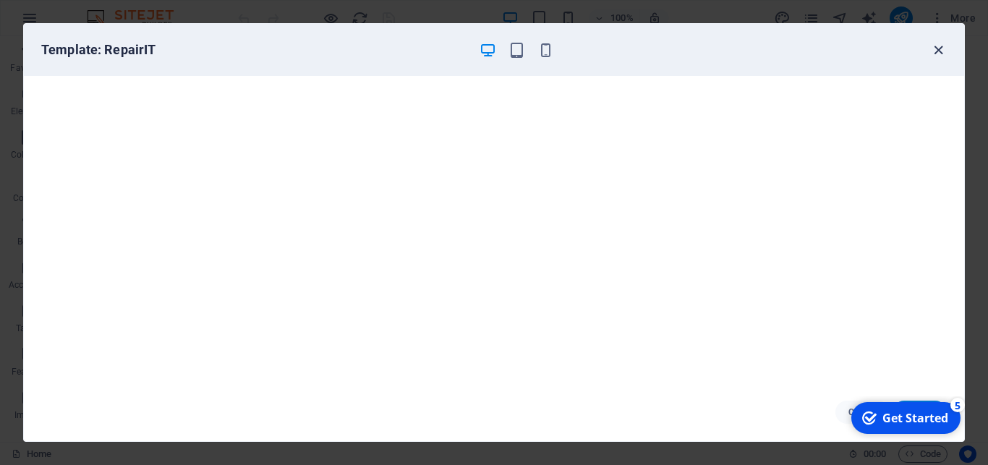
click at [939, 54] on icon "button" at bounding box center [938, 50] width 17 height 17
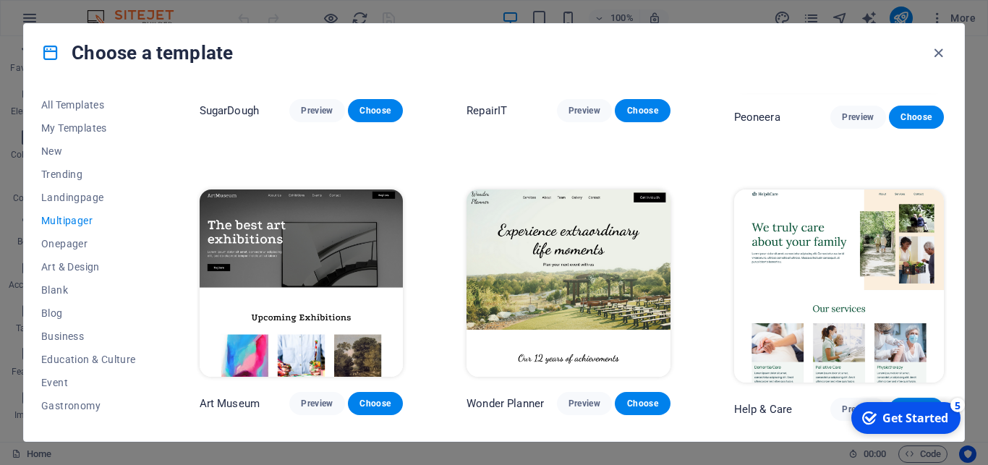
scroll to position [260, 0]
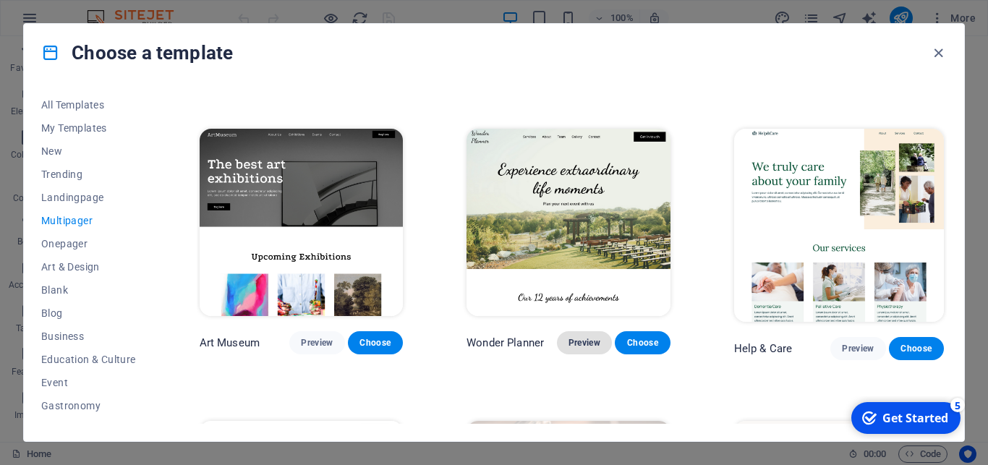
click at [581, 337] on span "Preview" at bounding box center [584, 343] width 32 height 12
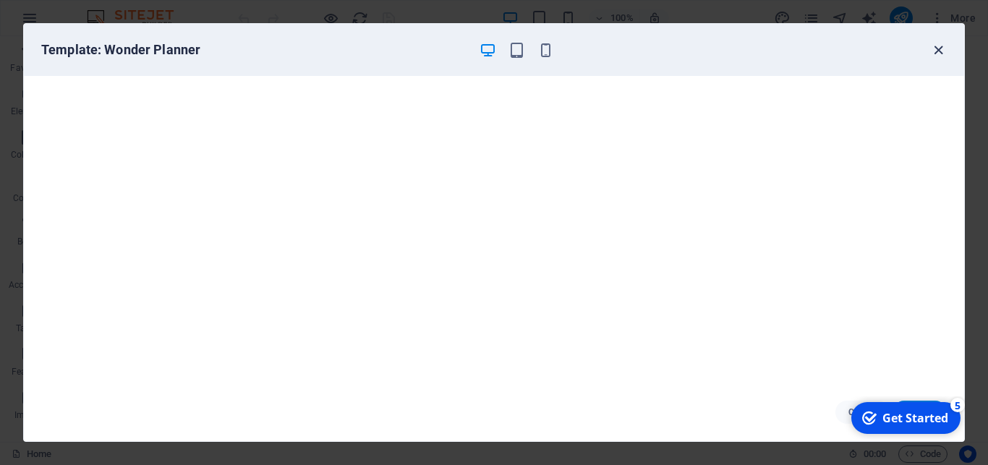
click at [936, 51] on icon "button" at bounding box center [938, 50] width 17 height 17
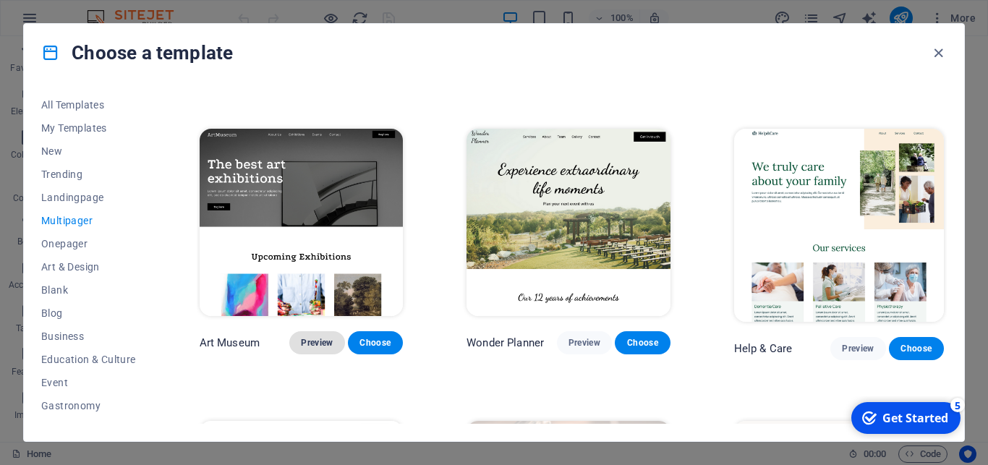
click at [329, 337] on span "Preview" at bounding box center [317, 343] width 32 height 12
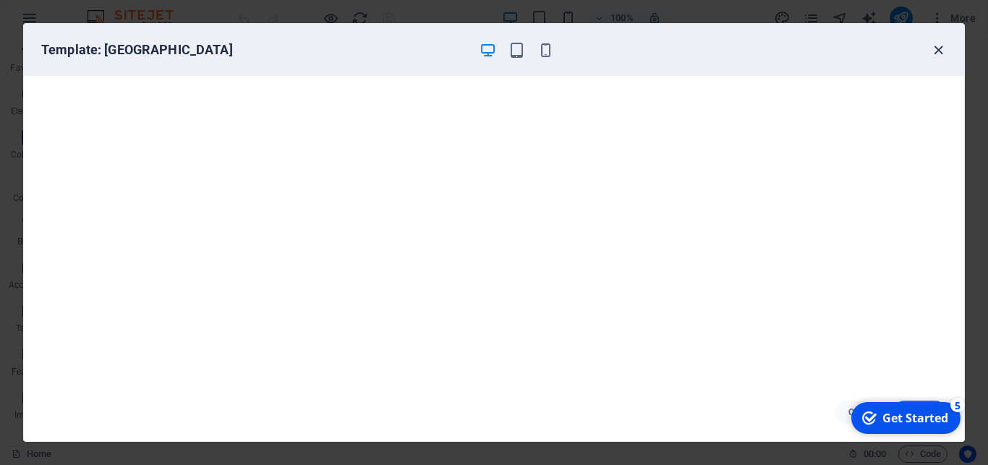
click at [934, 50] on icon "button" at bounding box center [938, 50] width 17 height 17
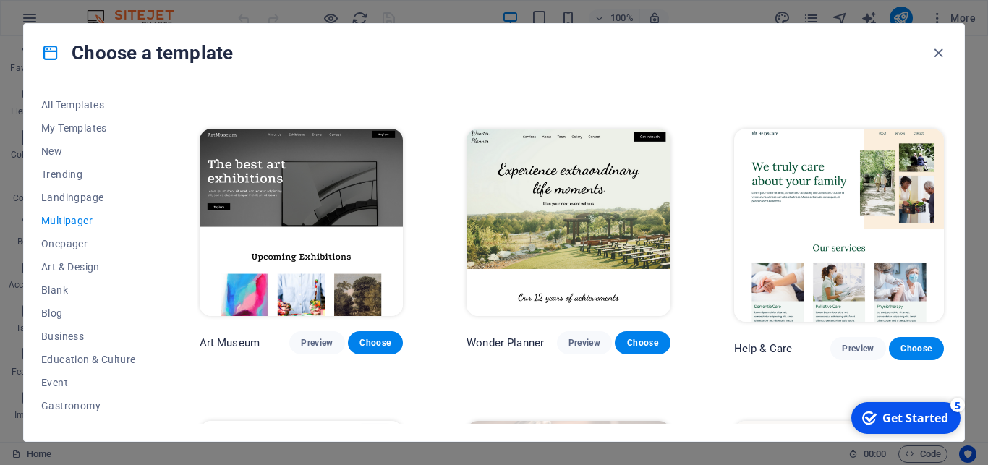
click at [934, 50] on icon "button" at bounding box center [938, 50] width 17 height 17
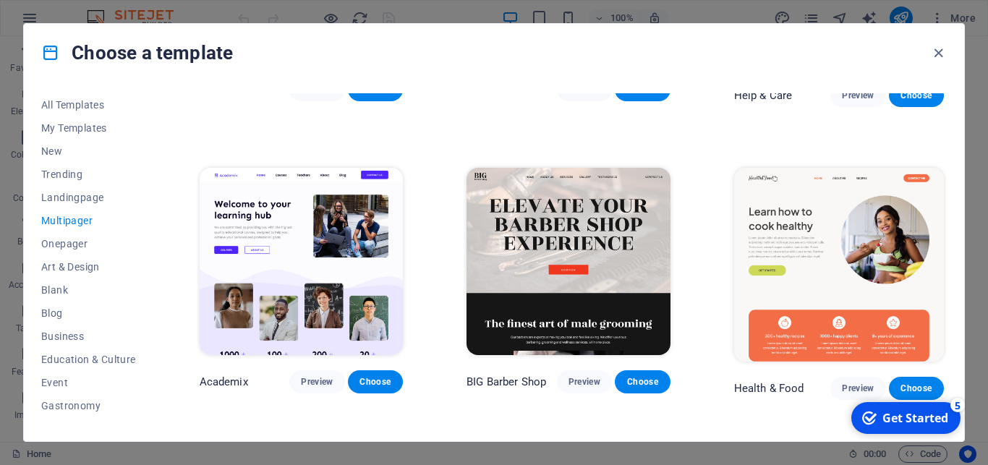
scroll to position [521, 0]
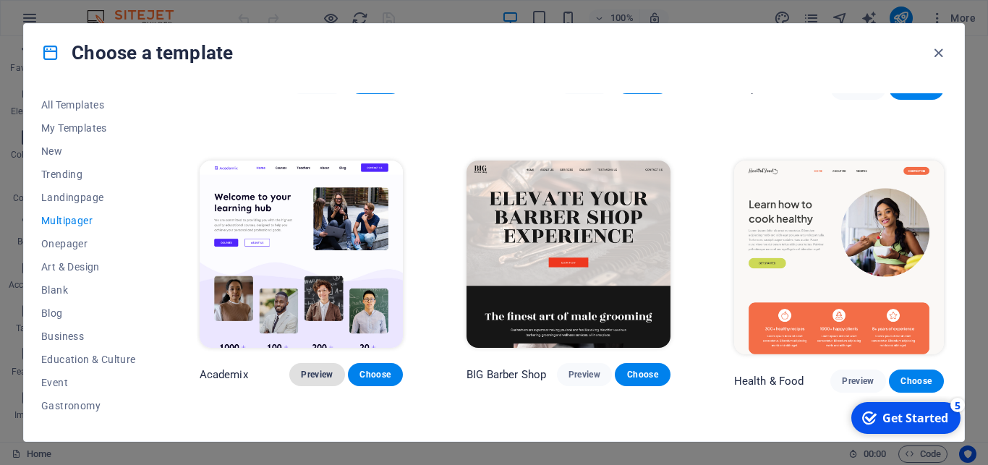
click at [328, 369] on span "Preview" at bounding box center [317, 375] width 32 height 12
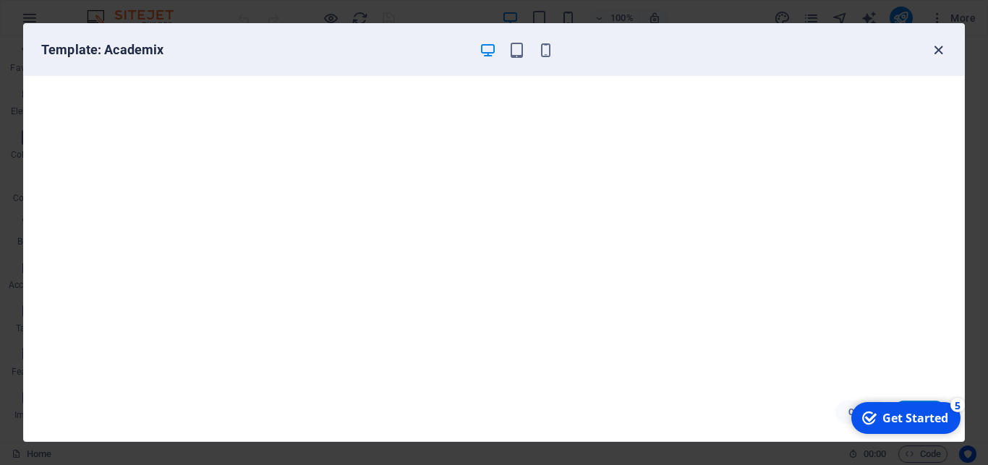
click at [939, 49] on icon "button" at bounding box center [938, 50] width 17 height 17
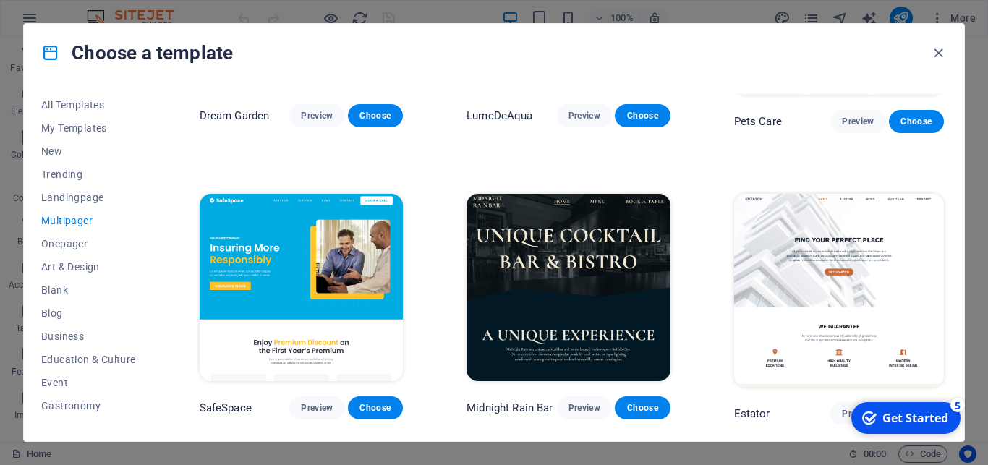
scroll to position [1367, 0]
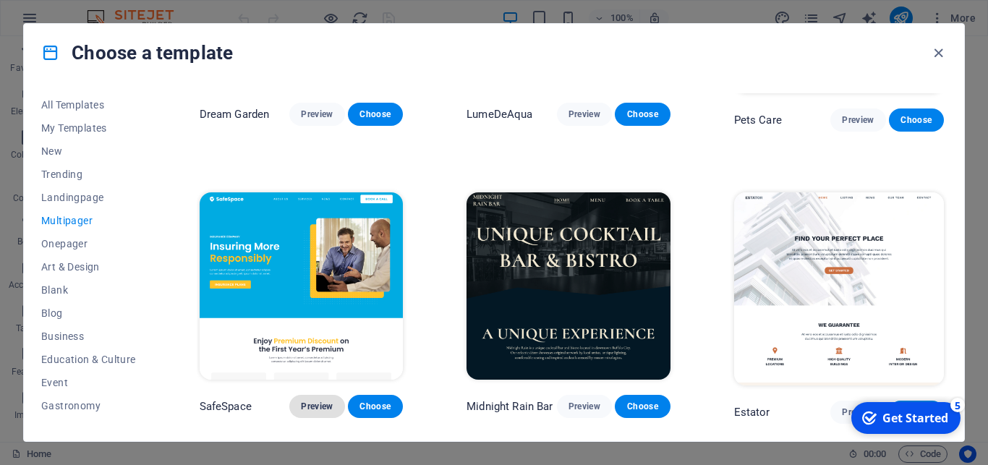
click at [333, 395] on button "Preview" at bounding box center [316, 406] width 55 height 23
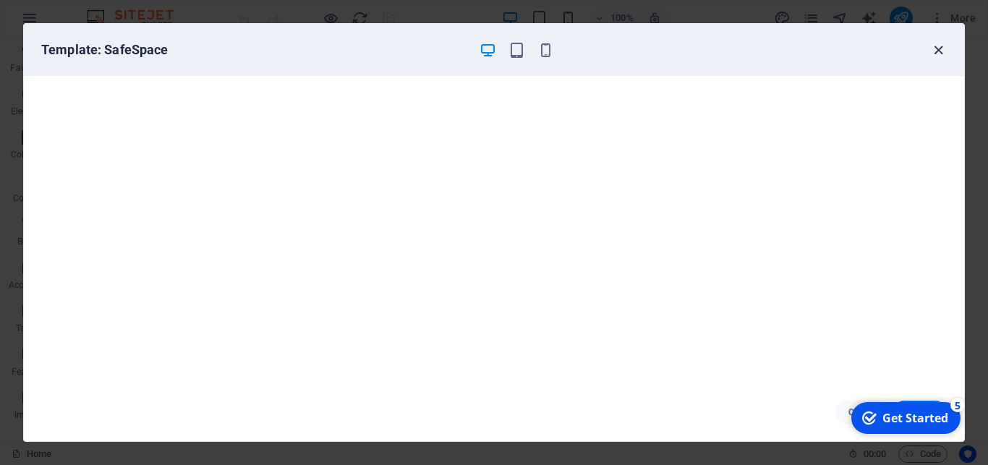
click at [939, 52] on icon "button" at bounding box center [938, 50] width 17 height 17
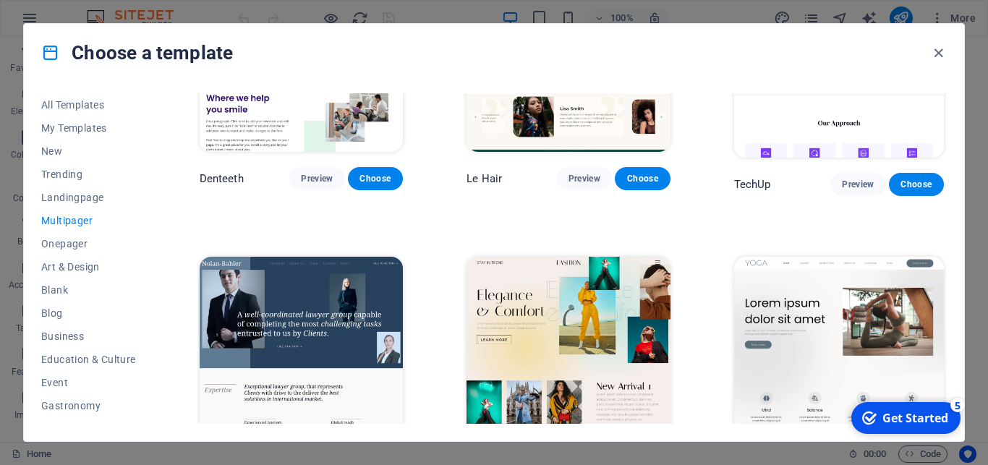
scroll to position [2473, 0]
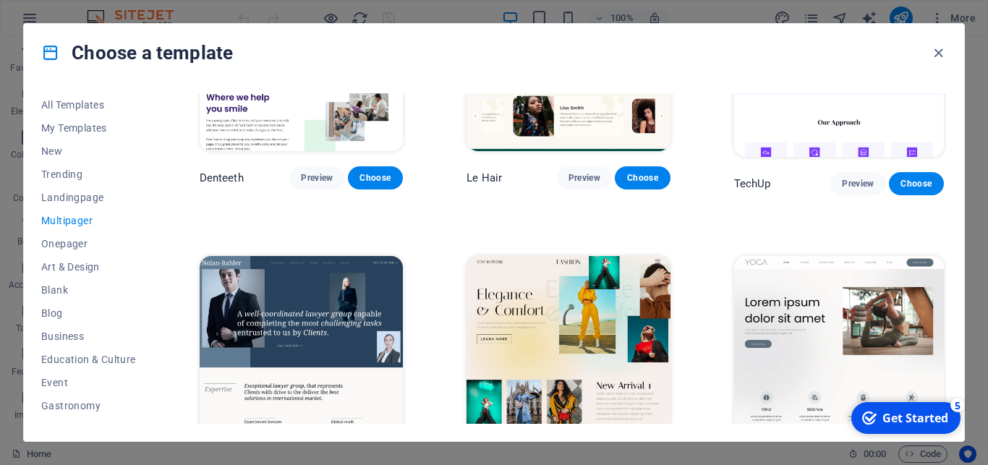
click at [327, 464] on span "Preview" at bounding box center [317, 470] width 32 height 12
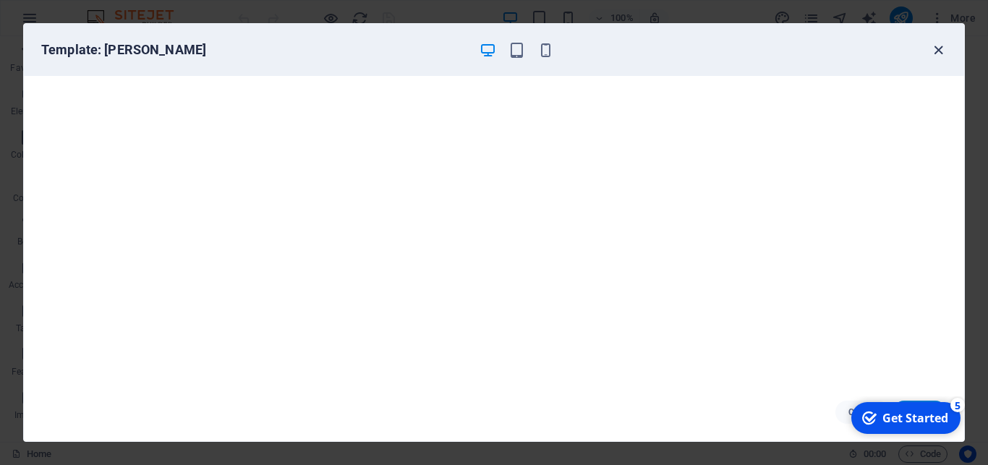
click at [937, 46] on icon "button" at bounding box center [938, 50] width 17 height 17
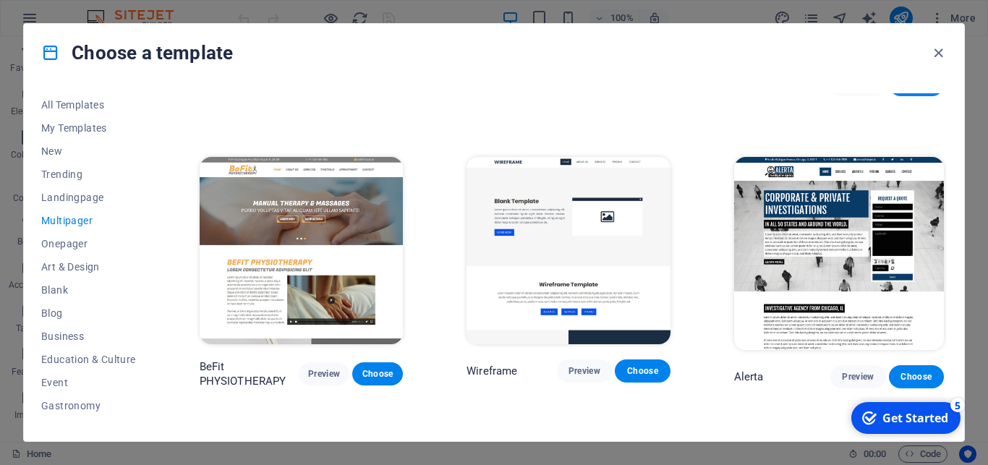
scroll to position [3970, 0]
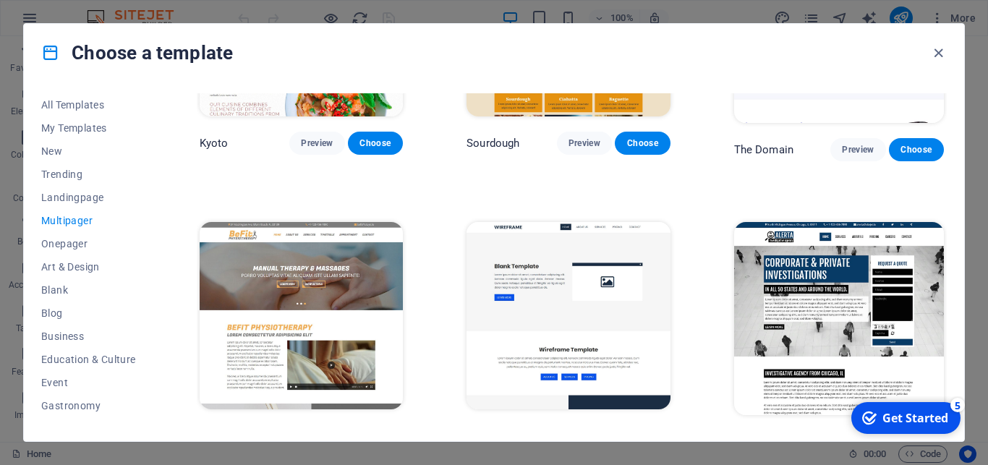
click at [845, 436] on span "Preview" at bounding box center [858, 442] width 32 height 12
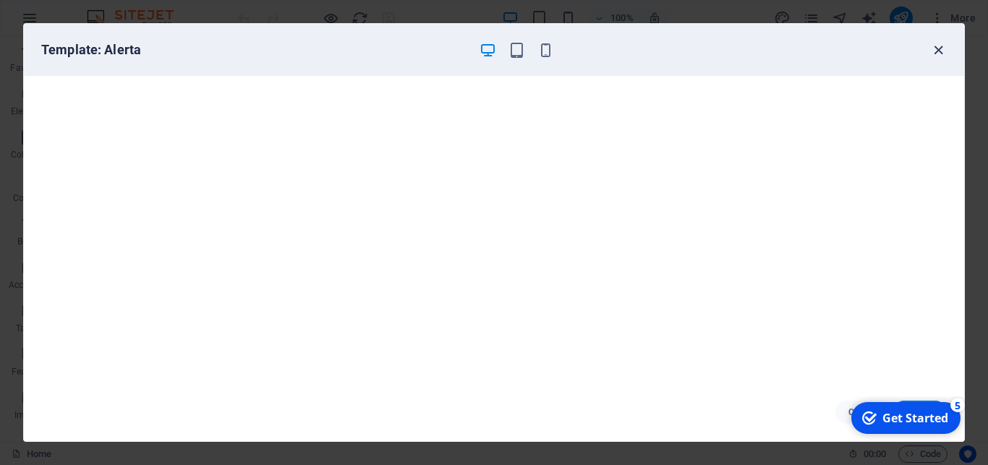
click at [935, 53] on icon "button" at bounding box center [938, 50] width 17 height 17
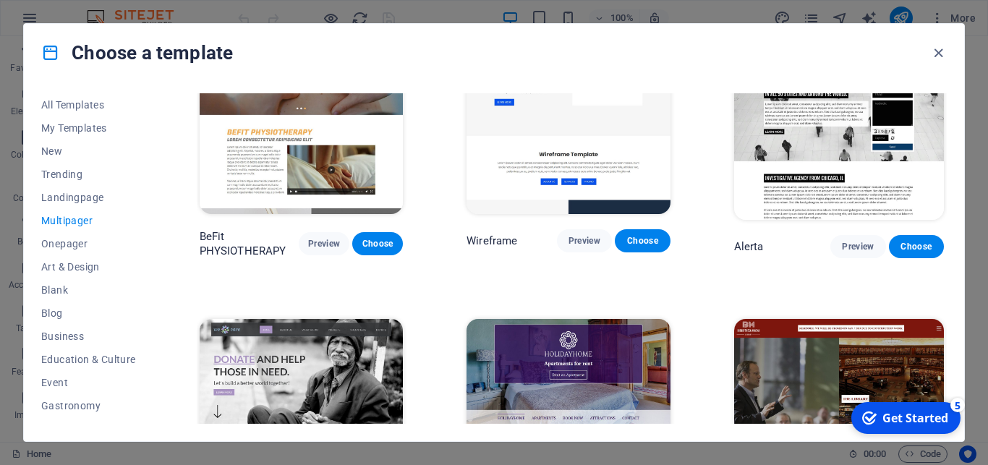
scroll to position [4230, 0]
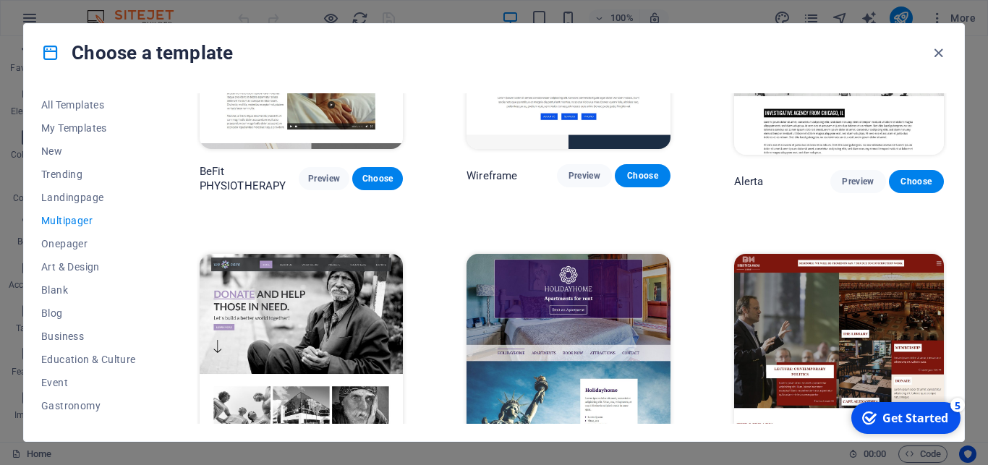
click at [587, 463] on span "Preview" at bounding box center [584, 469] width 32 height 12
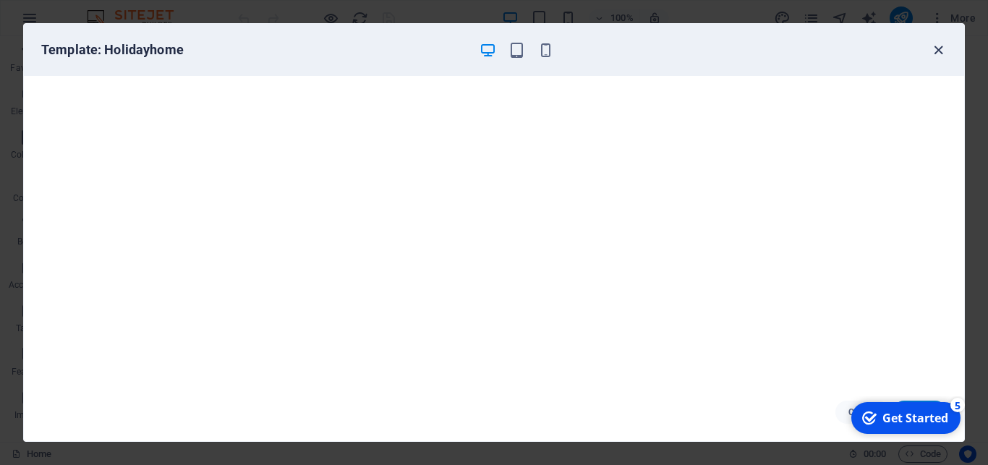
click at [934, 56] on icon "button" at bounding box center [938, 50] width 17 height 17
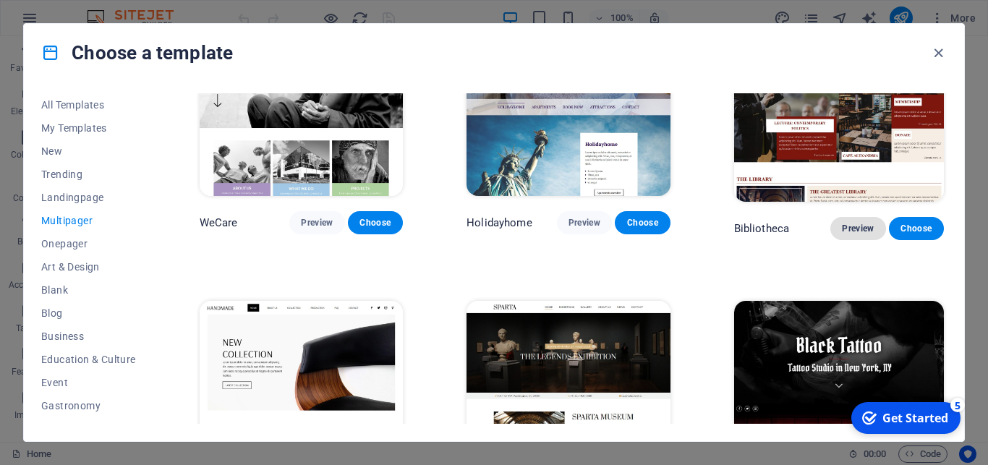
scroll to position [4490, 0]
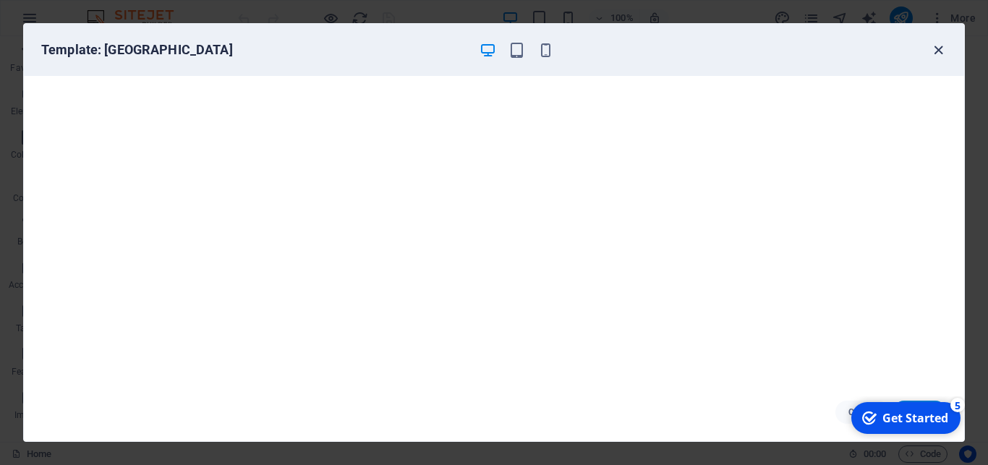
click at [935, 54] on icon "button" at bounding box center [938, 50] width 17 height 17
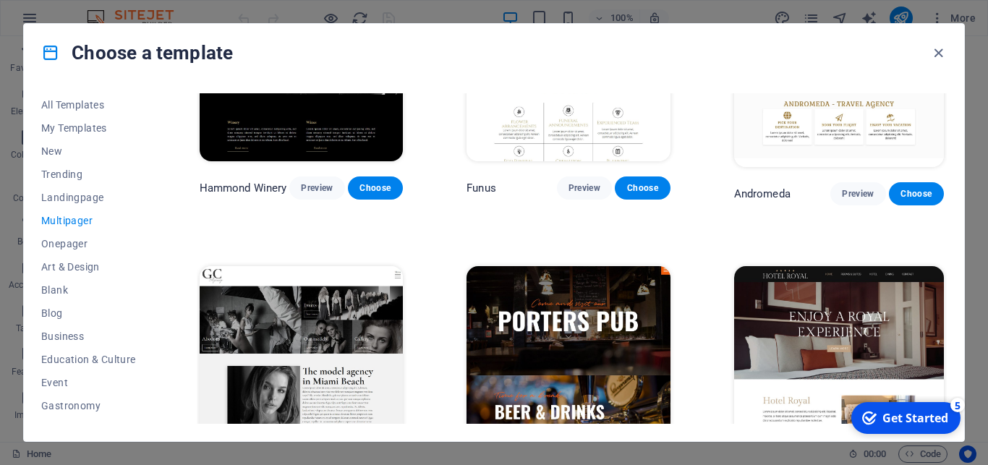
scroll to position [5076, 0]
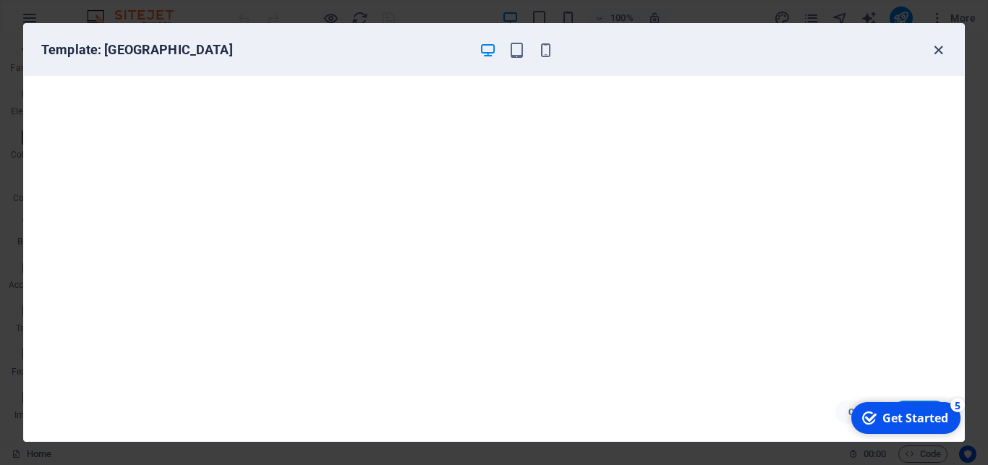
click at [940, 51] on icon "button" at bounding box center [938, 50] width 17 height 17
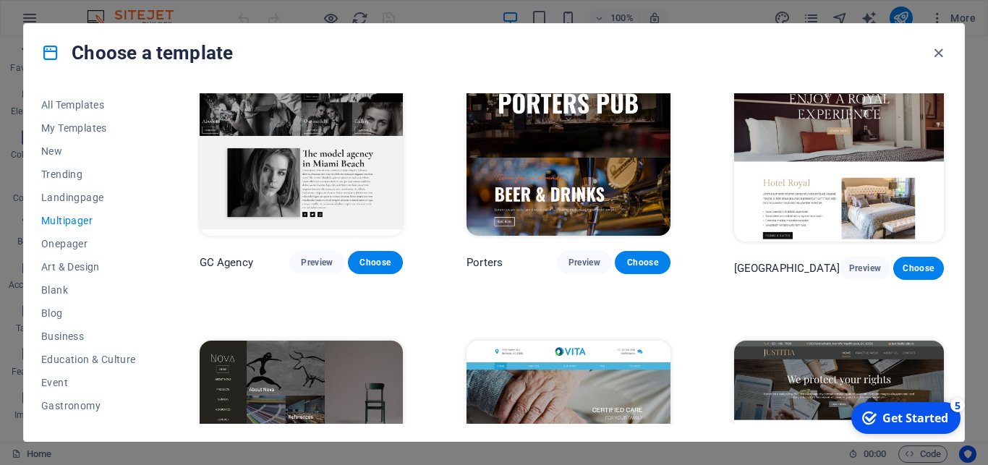
scroll to position [5337, 0]
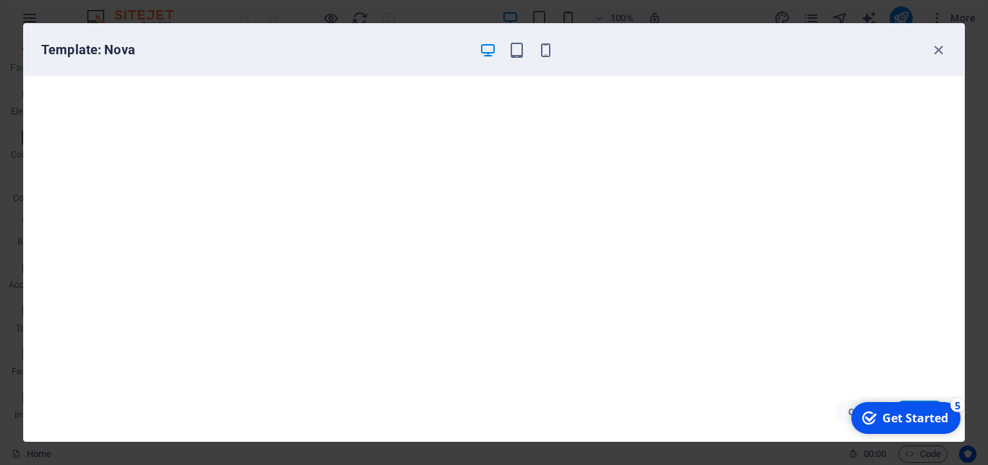
scroll to position [4, 0]
click at [516, 51] on icon "button" at bounding box center [516, 50] width 17 height 17
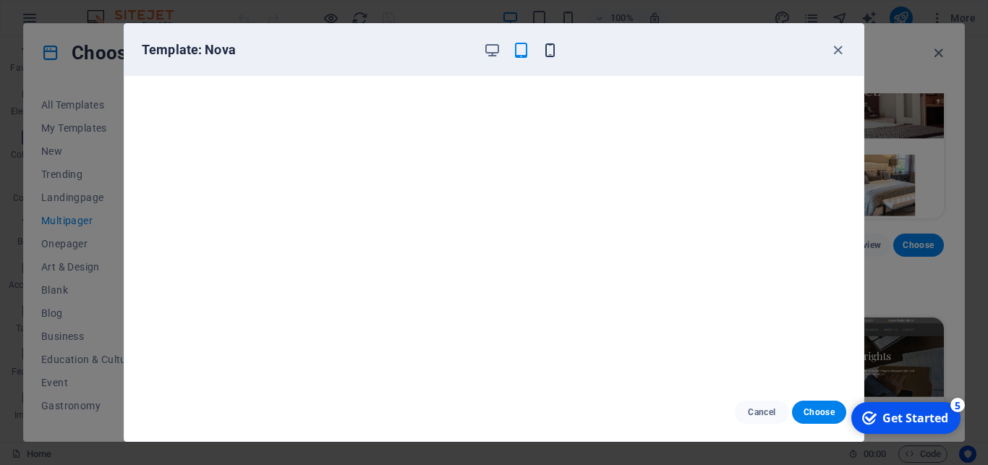
click at [550, 51] on icon "button" at bounding box center [550, 50] width 17 height 17
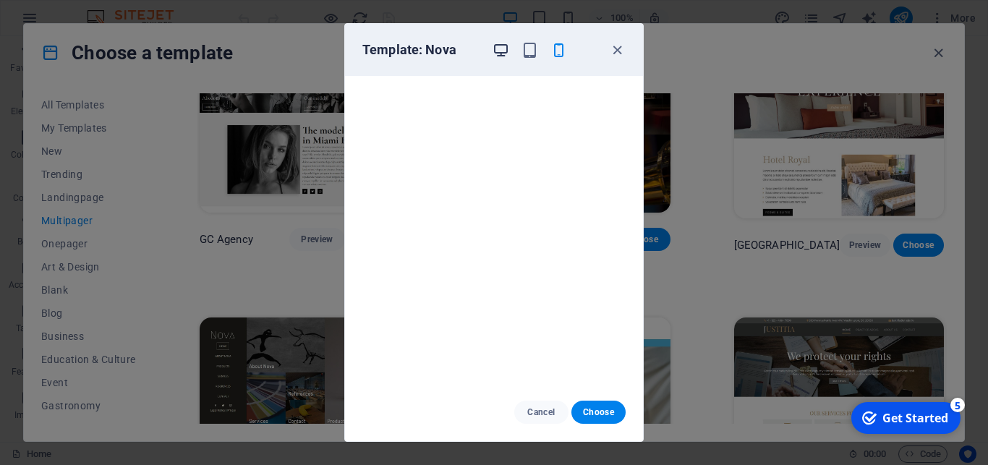
click at [499, 55] on icon "button" at bounding box center [500, 50] width 17 height 17
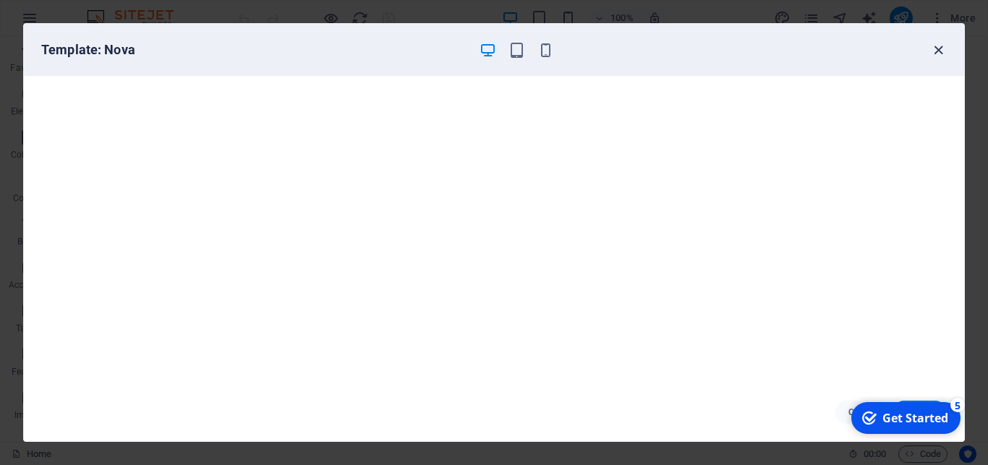
click at [941, 53] on icon "button" at bounding box center [938, 50] width 17 height 17
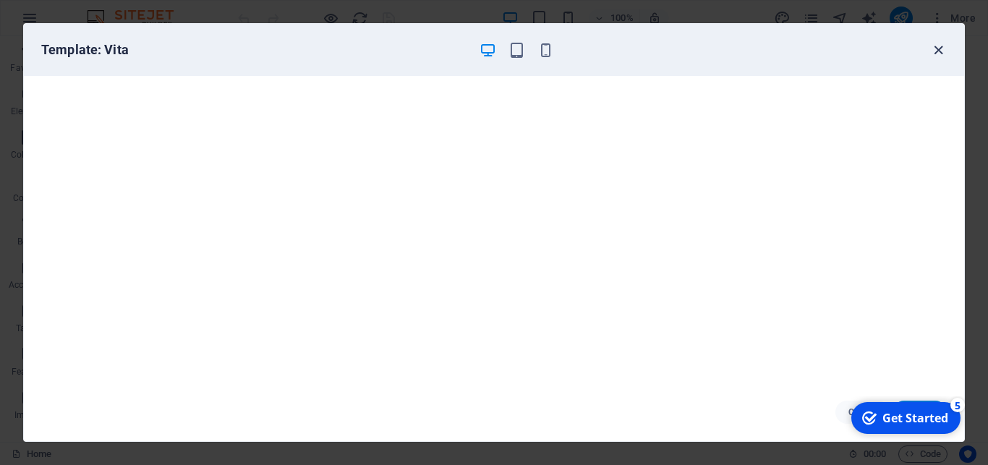
click at [937, 47] on icon "button" at bounding box center [938, 50] width 17 height 17
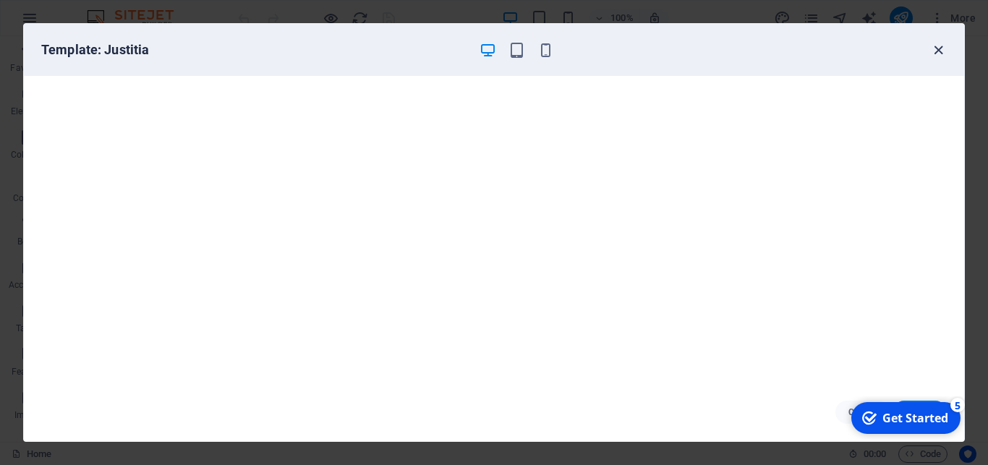
click at [934, 52] on icon "button" at bounding box center [938, 50] width 17 height 17
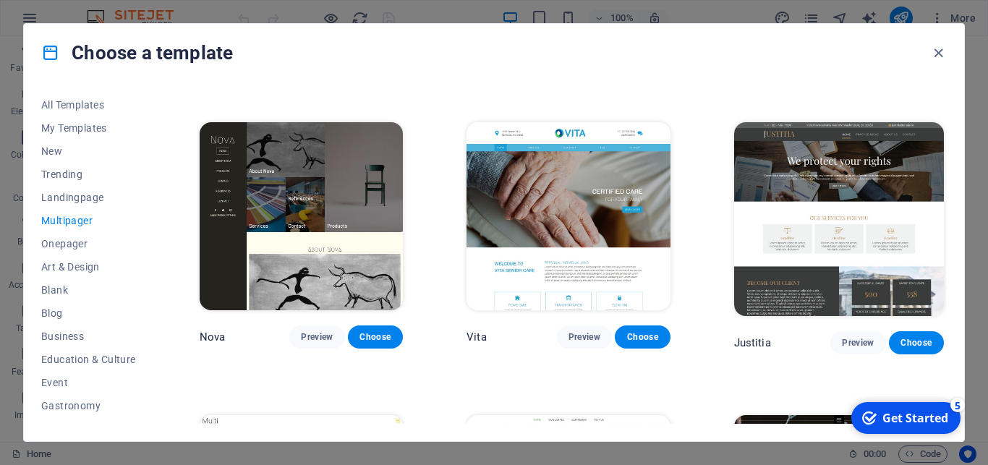
scroll to position [5597, 0]
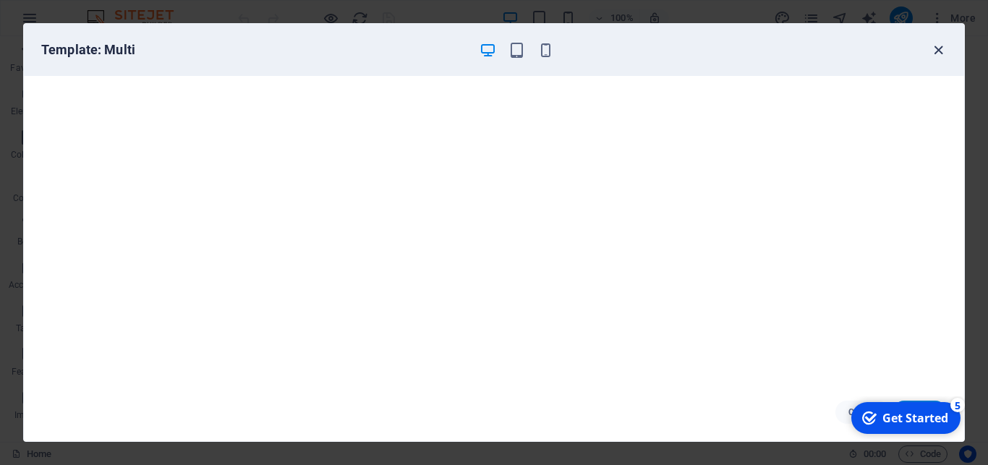
click at [939, 49] on icon "button" at bounding box center [938, 50] width 17 height 17
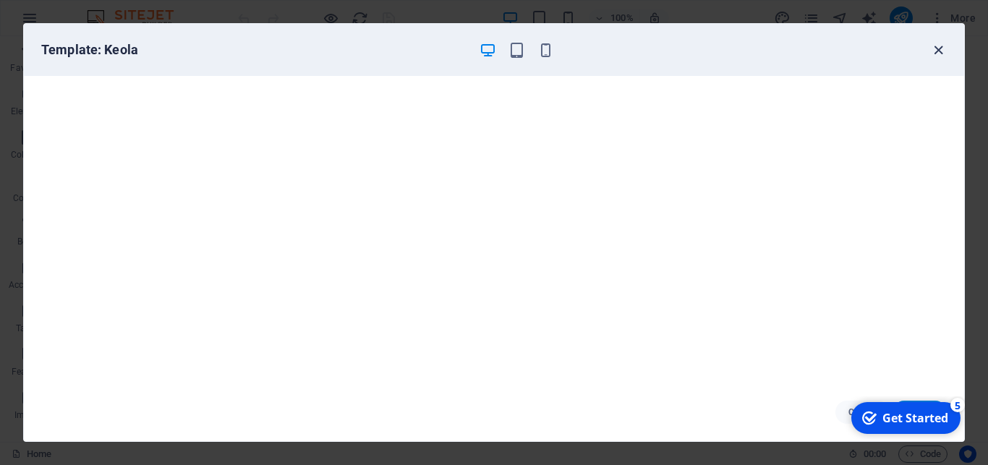
click at [934, 55] on icon "button" at bounding box center [938, 50] width 17 height 17
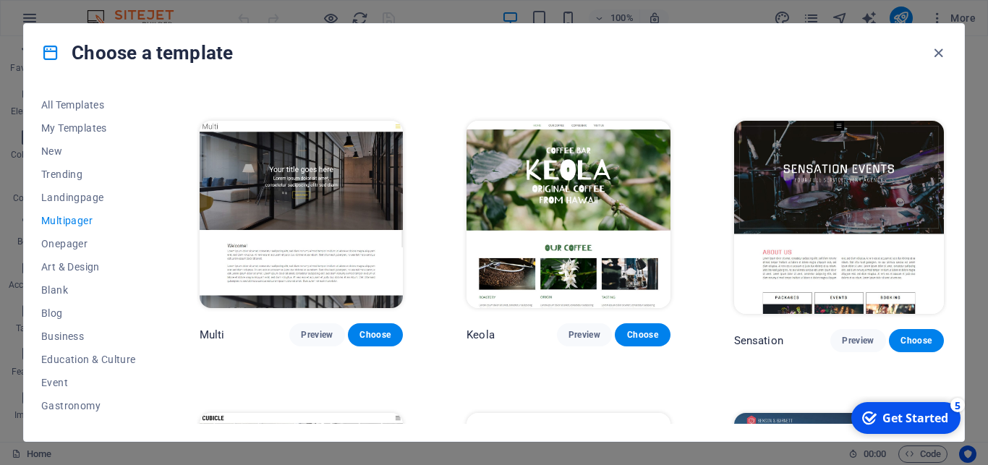
scroll to position [5843, 0]
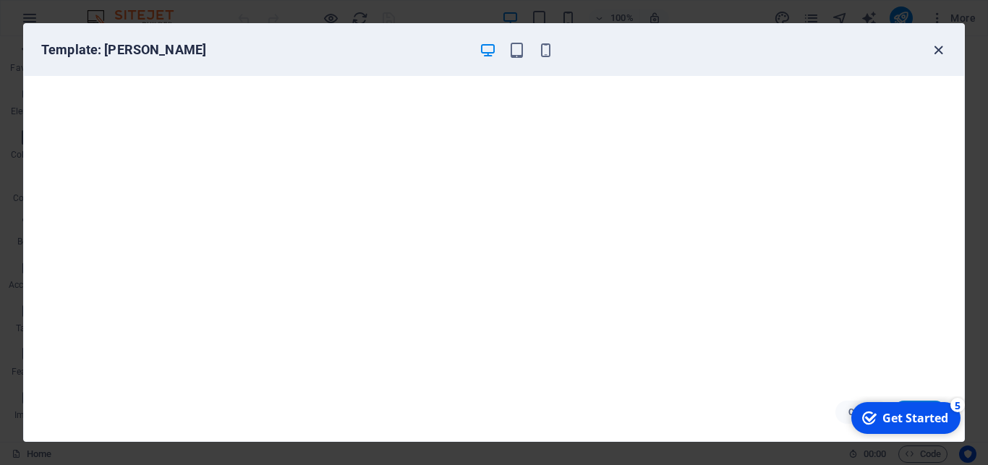
click at [937, 54] on icon "button" at bounding box center [938, 50] width 17 height 17
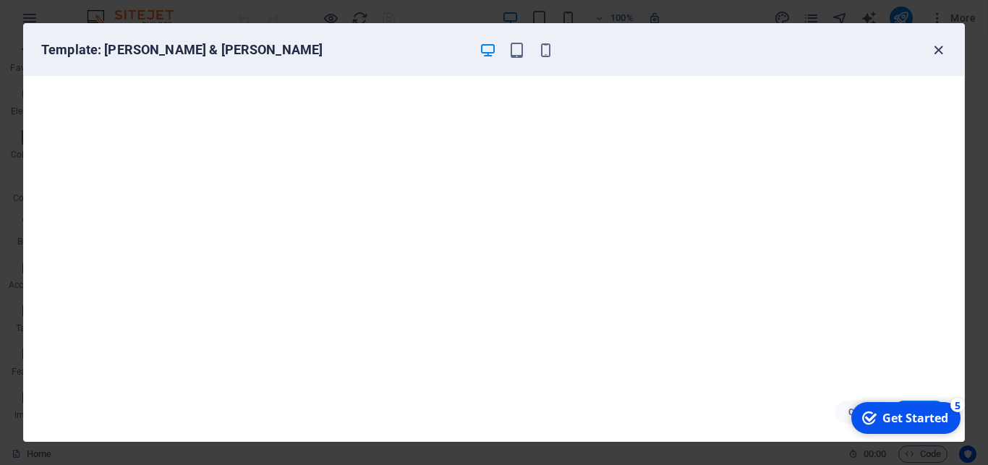
click at [942, 53] on icon "button" at bounding box center [938, 50] width 17 height 17
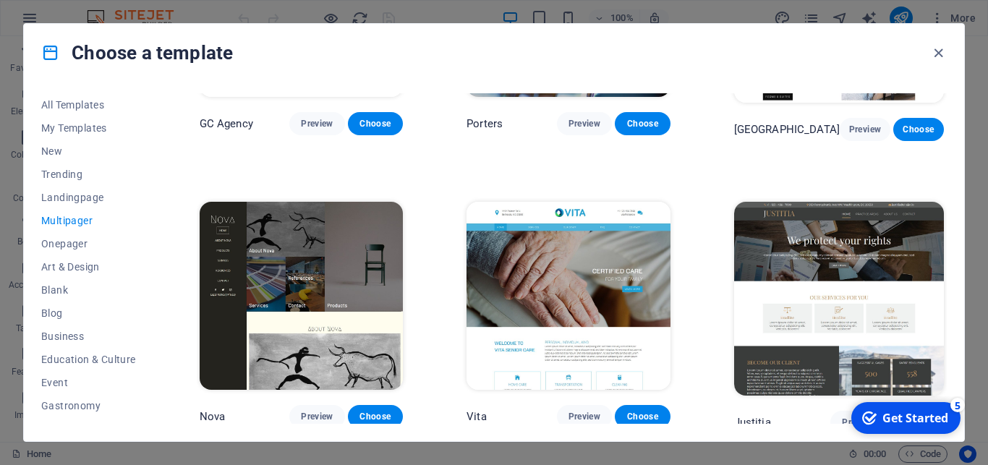
scroll to position [5387, 0]
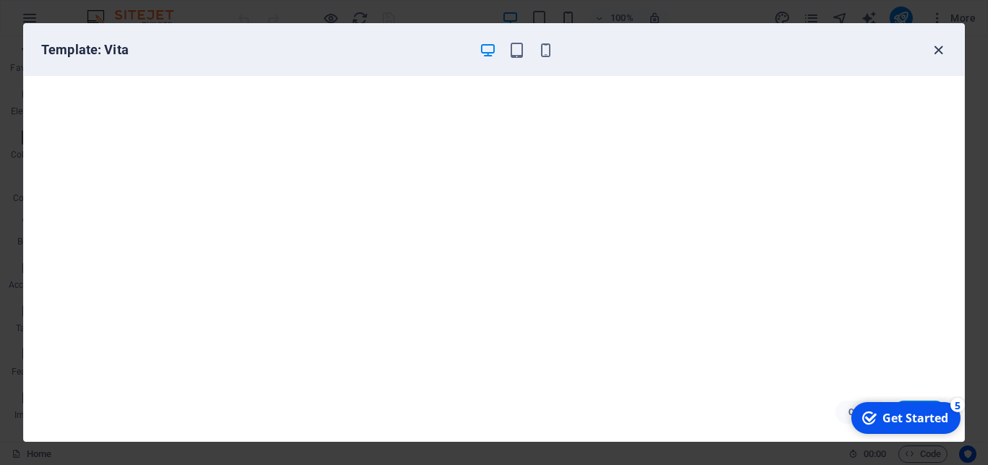
click at [935, 46] on icon "button" at bounding box center [938, 50] width 17 height 17
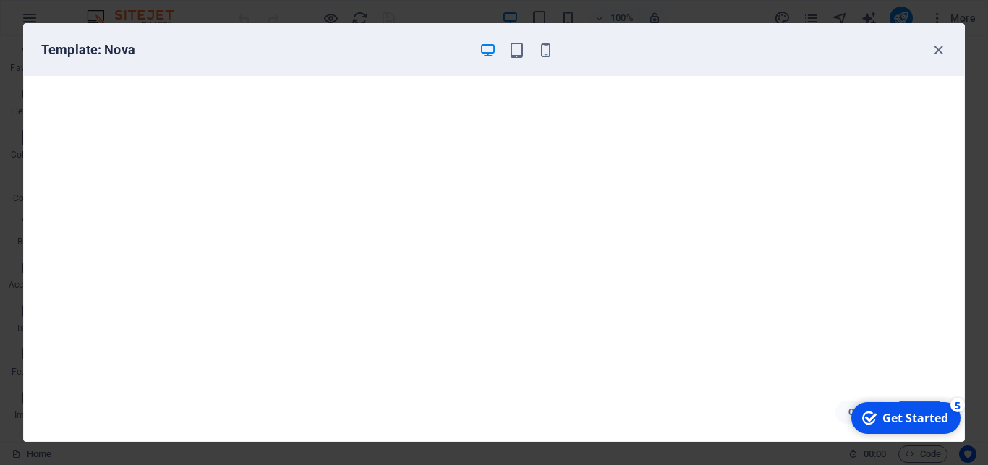
scroll to position [4, 0]
click at [932, 54] on icon "button" at bounding box center [938, 50] width 17 height 17
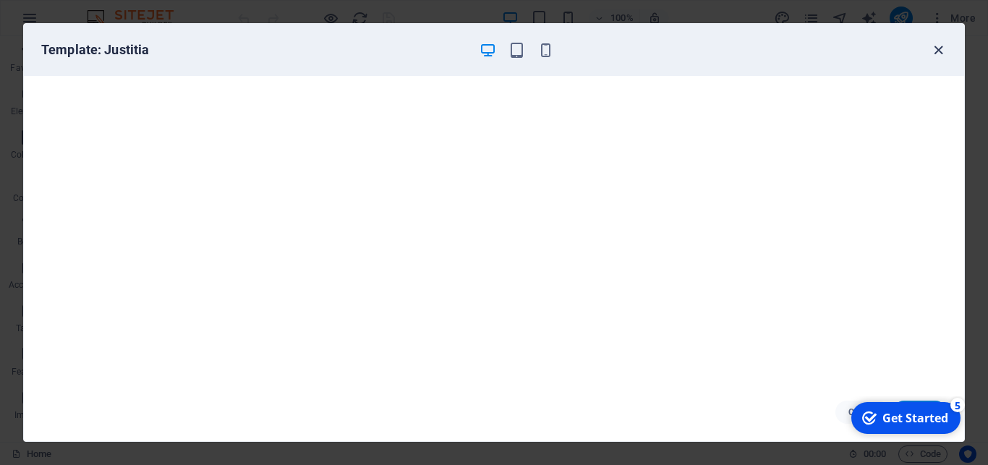
click at [939, 55] on icon "button" at bounding box center [938, 50] width 17 height 17
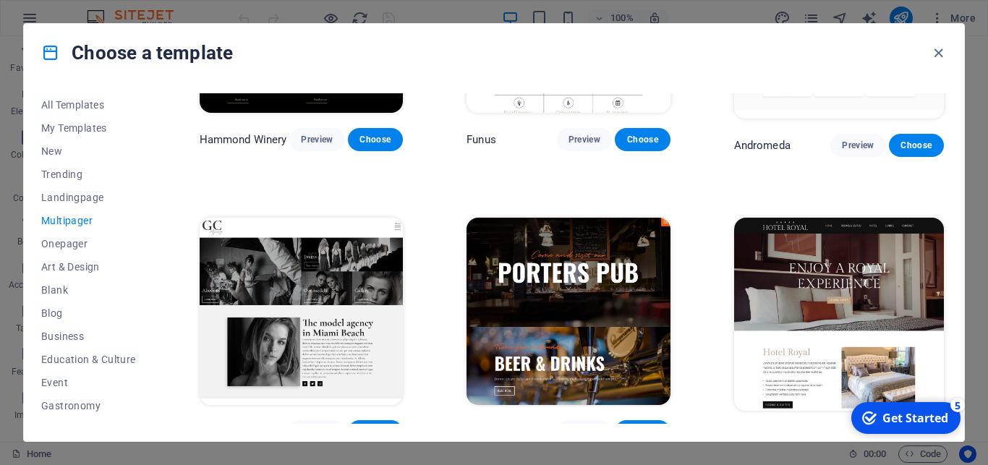
scroll to position [5127, 0]
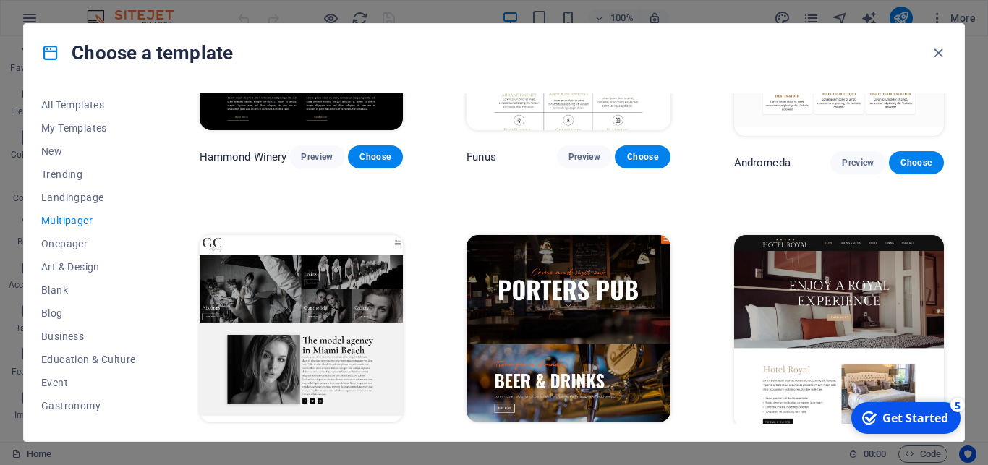
click at [851, 449] on span "Preview" at bounding box center [864, 455] width 27 height 12
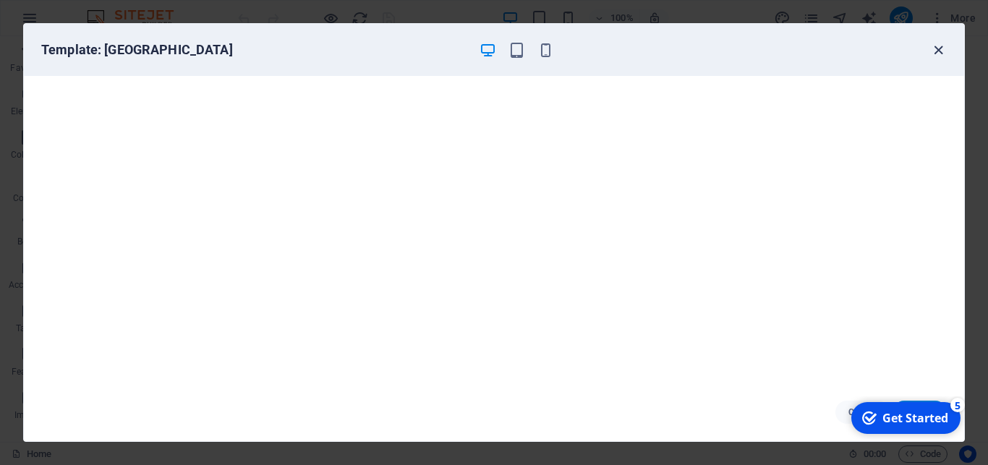
click at [934, 48] on icon "button" at bounding box center [938, 50] width 17 height 17
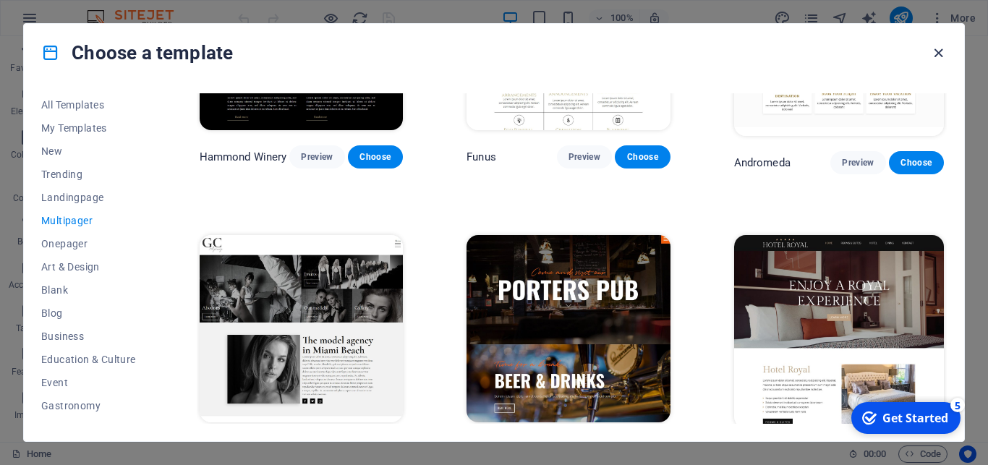
click at [933, 54] on icon "button" at bounding box center [938, 53] width 17 height 17
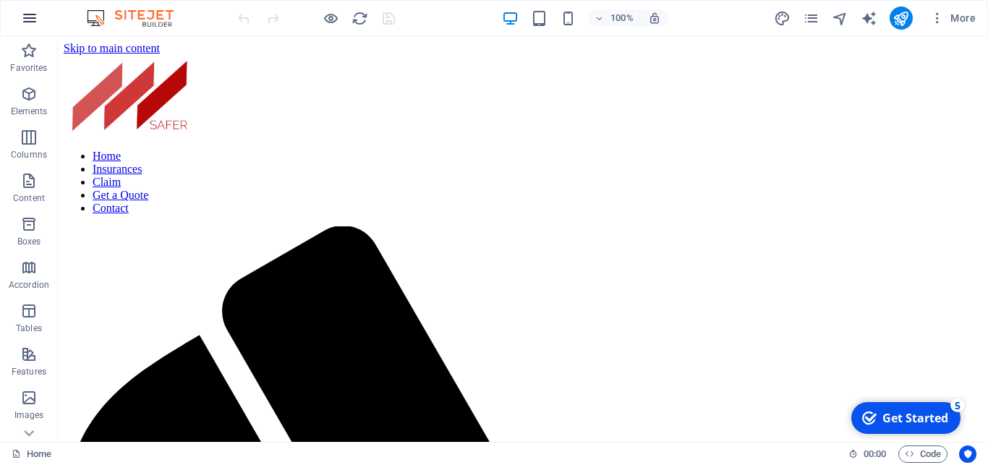
click at [31, 21] on icon "button" at bounding box center [29, 17] width 17 height 17
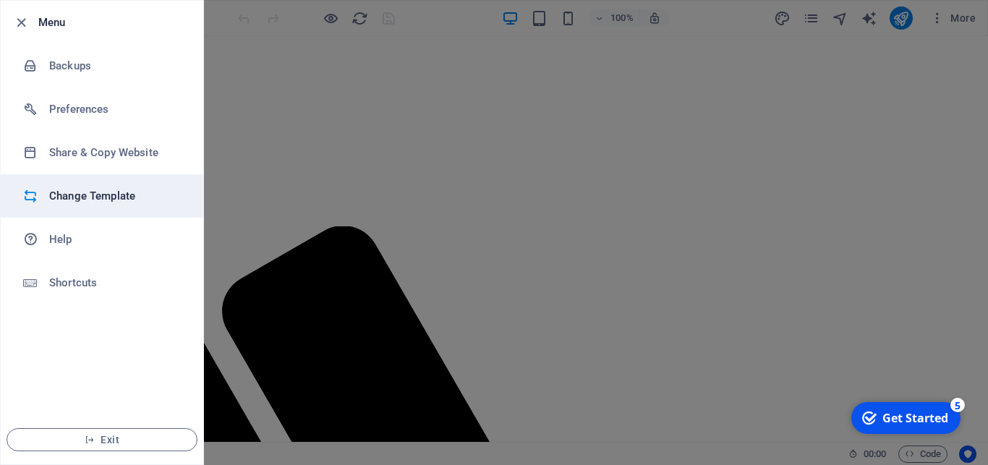
click at [73, 189] on h6 "Change Template" at bounding box center [116, 195] width 134 height 17
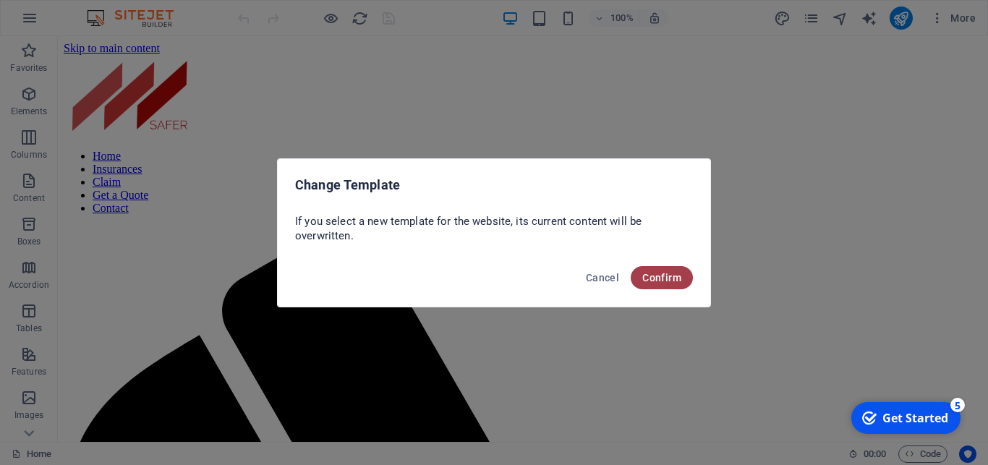
click at [654, 281] on span "Confirm" at bounding box center [661, 278] width 39 height 12
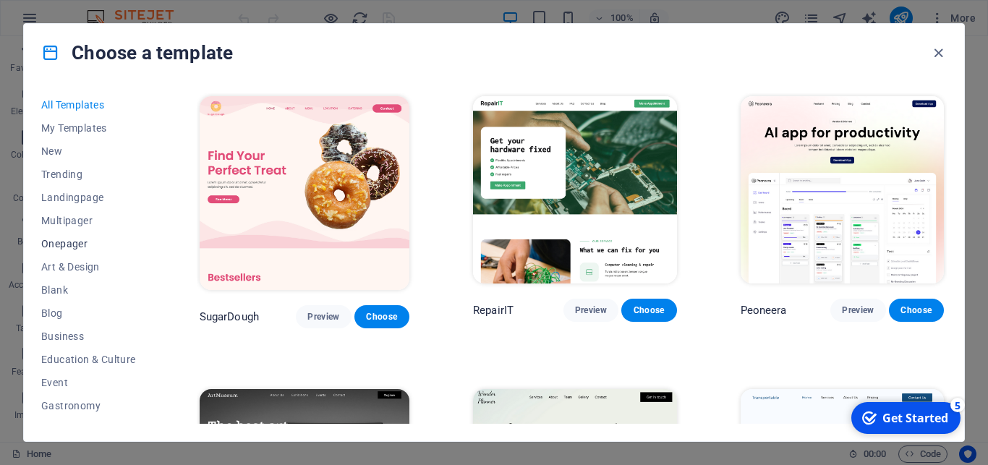
click at [67, 250] on button "Onepager" at bounding box center [88, 243] width 95 height 23
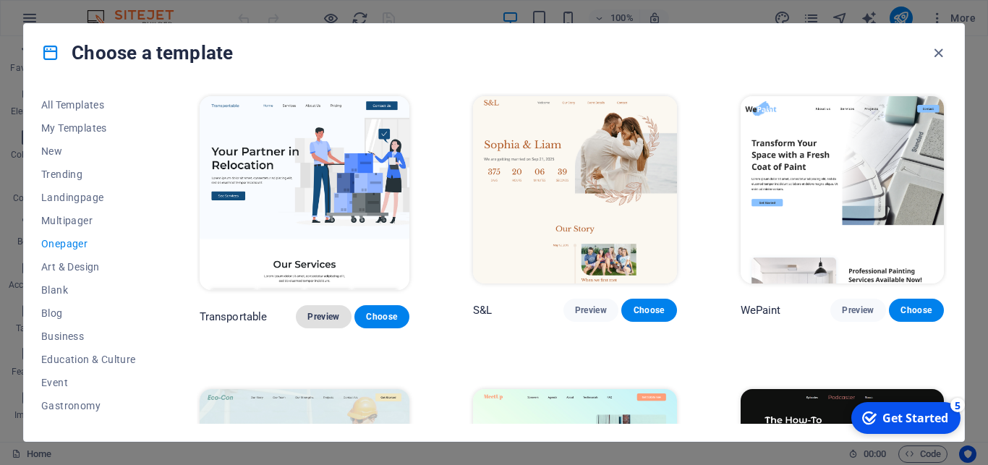
click at [306, 305] on button "Preview" at bounding box center [323, 316] width 55 height 23
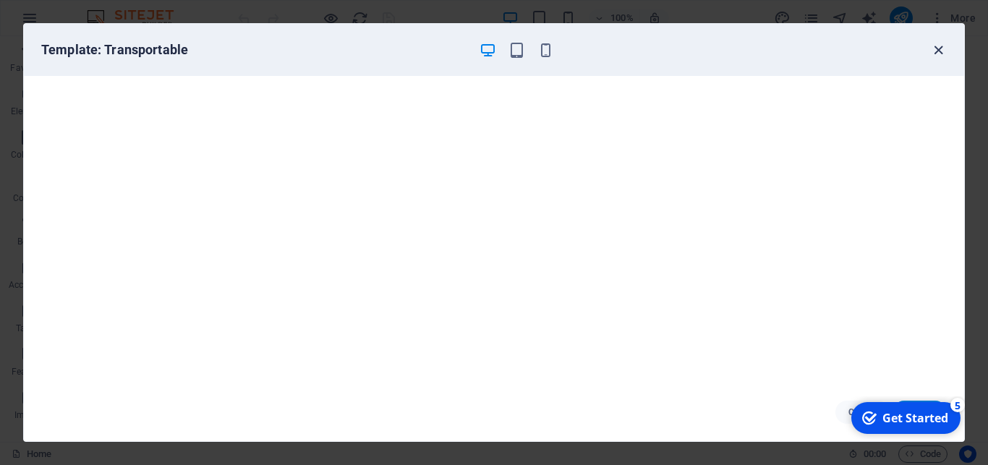
click at [944, 54] on icon "button" at bounding box center [938, 50] width 17 height 17
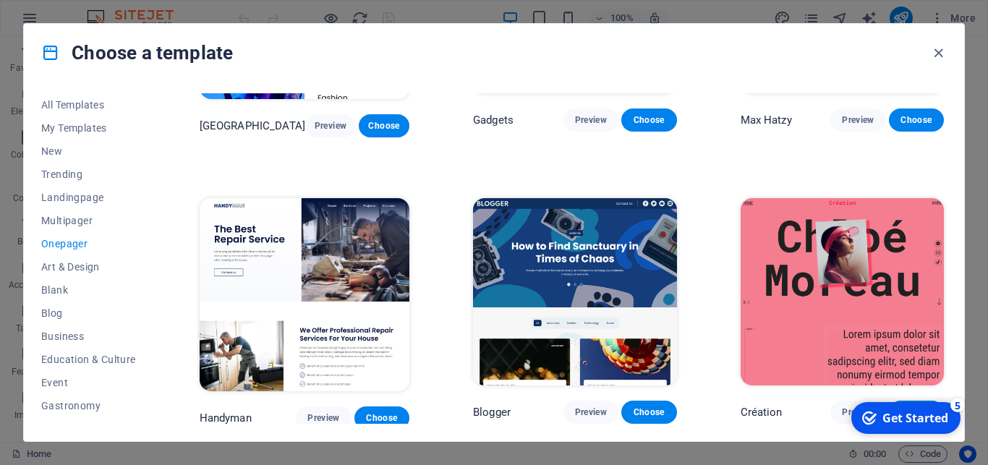
scroll to position [1432, 0]
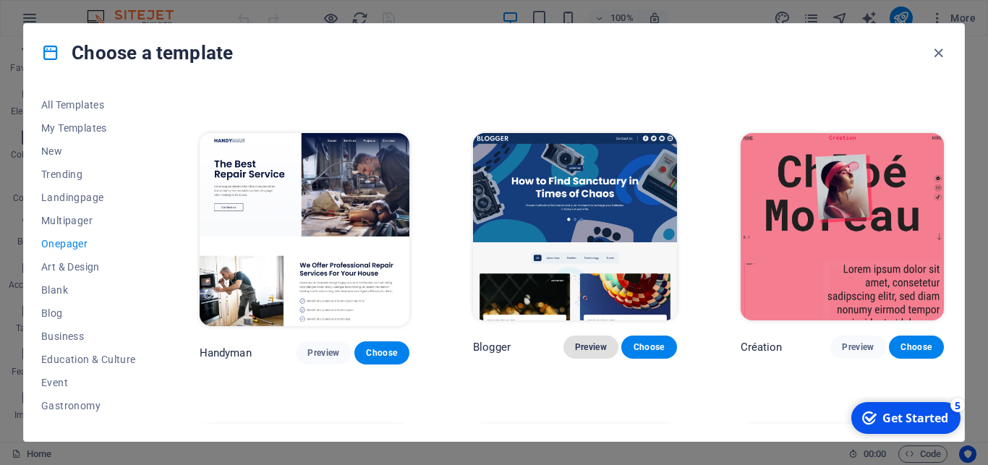
click at [598, 341] on span "Preview" at bounding box center [591, 347] width 32 height 12
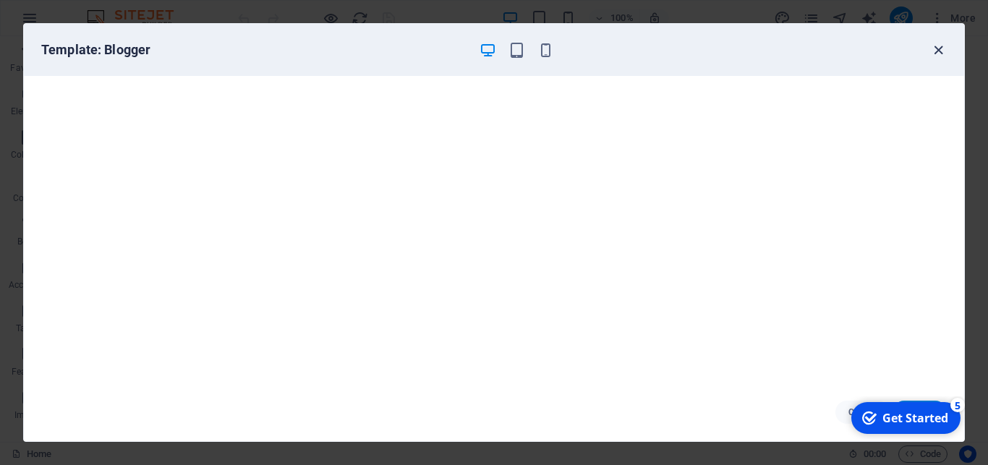
click at [934, 47] on icon "button" at bounding box center [938, 50] width 17 height 17
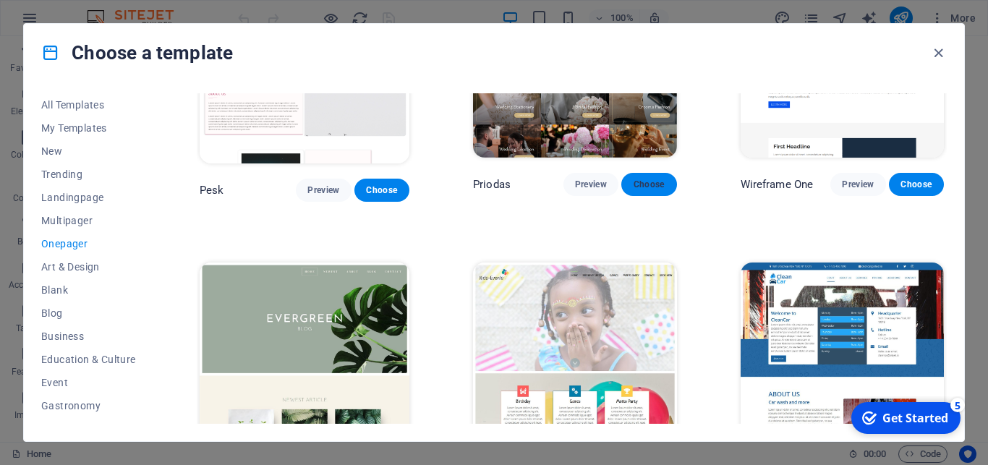
scroll to position [1952, 0]
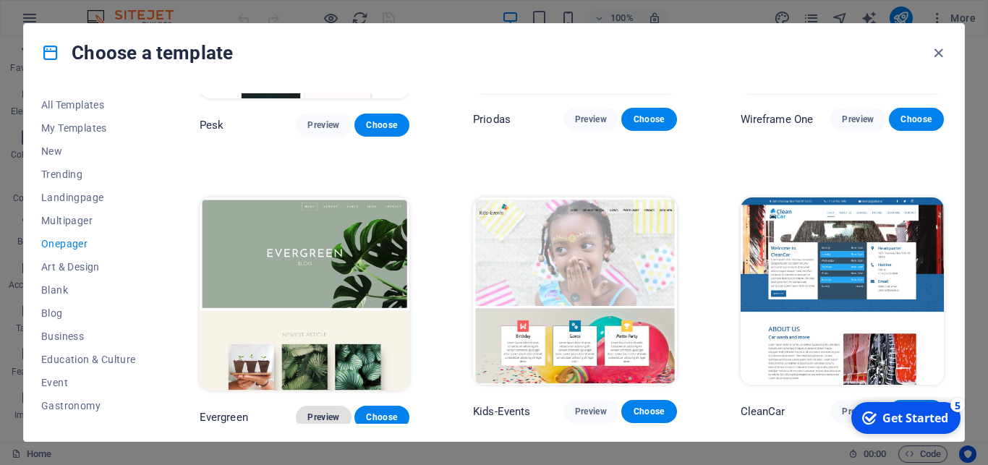
click at [332, 411] on span "Preview" at bounding box center [323, 417] width 32 height 12
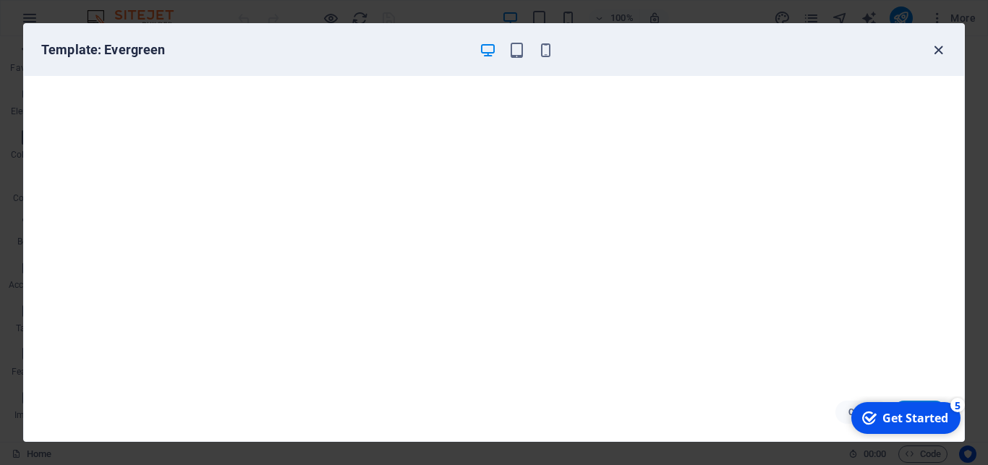
click at [936, 46] on icon "button" at bounding box center [938, 50] width 17 height 17
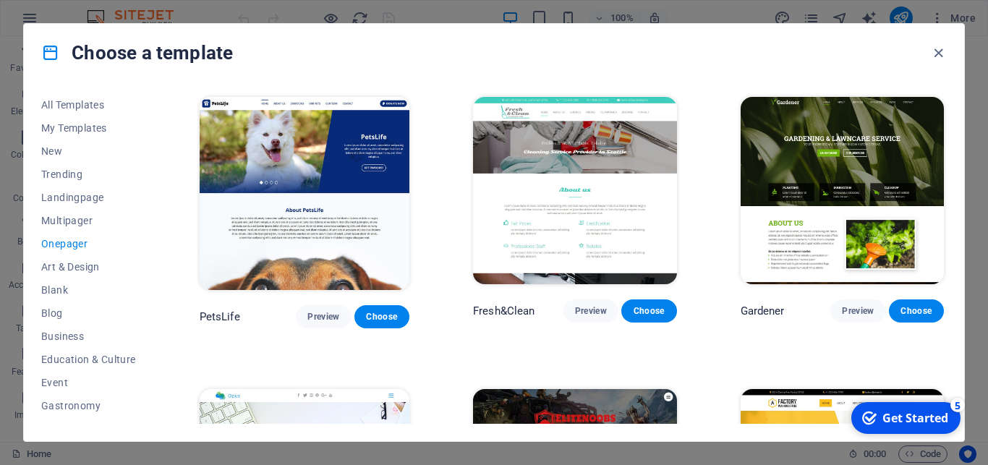
scroll to position [4751, 0]
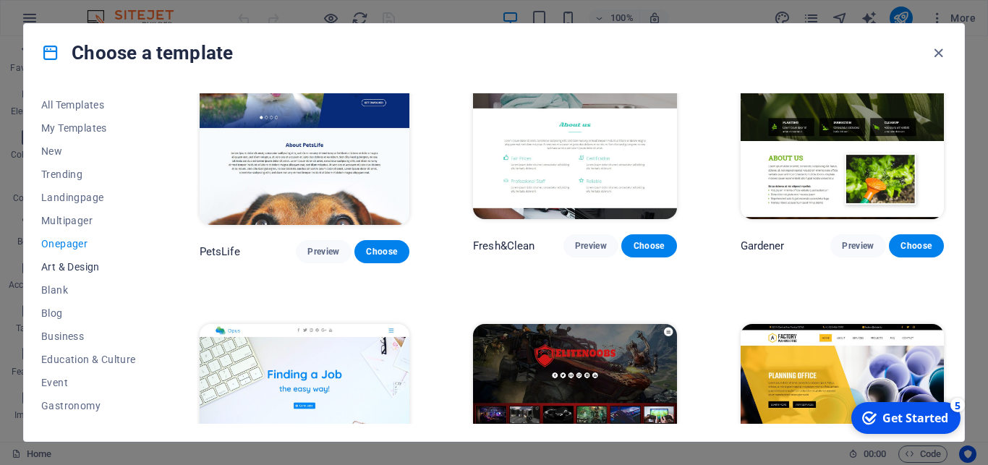
click at [82, 267] on span "Art & Design" at bounding box center [88, 267] width 95 height 12
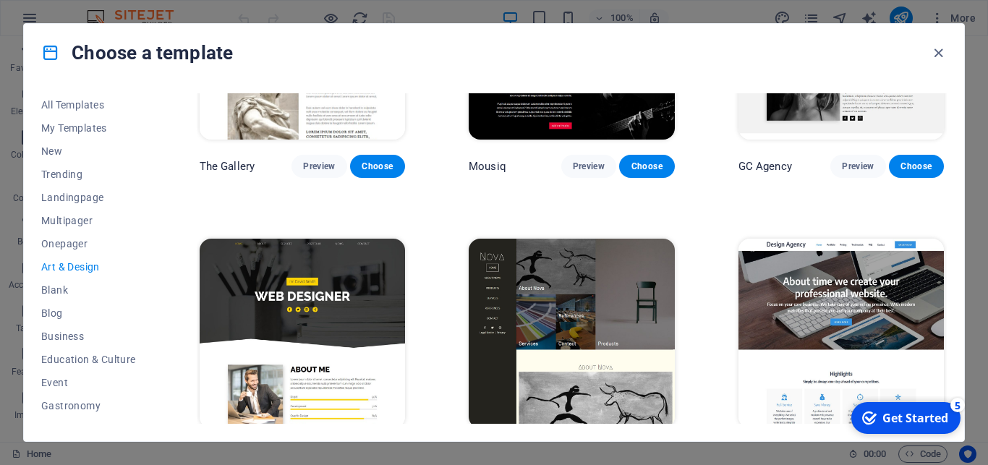
scroll to position [788, 0]
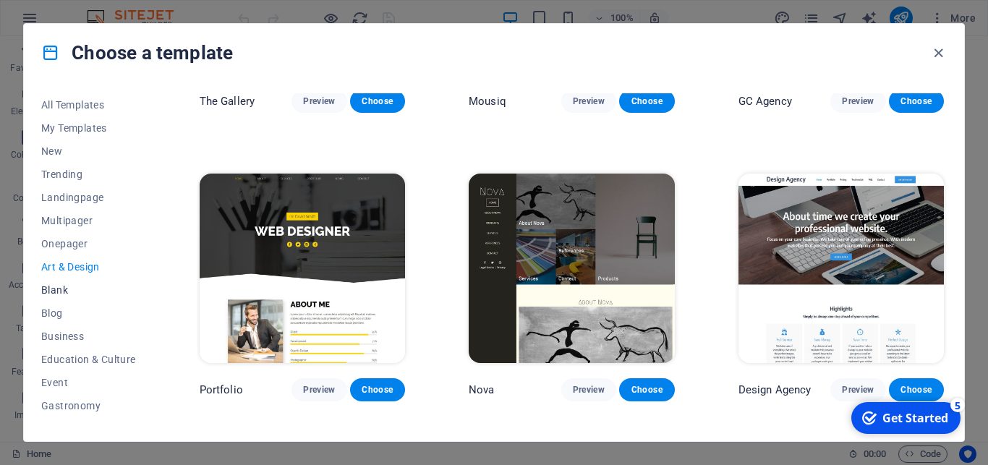
click at [60, 294] on span "Blank" at bounding box center [88, 290] width 95 height 12
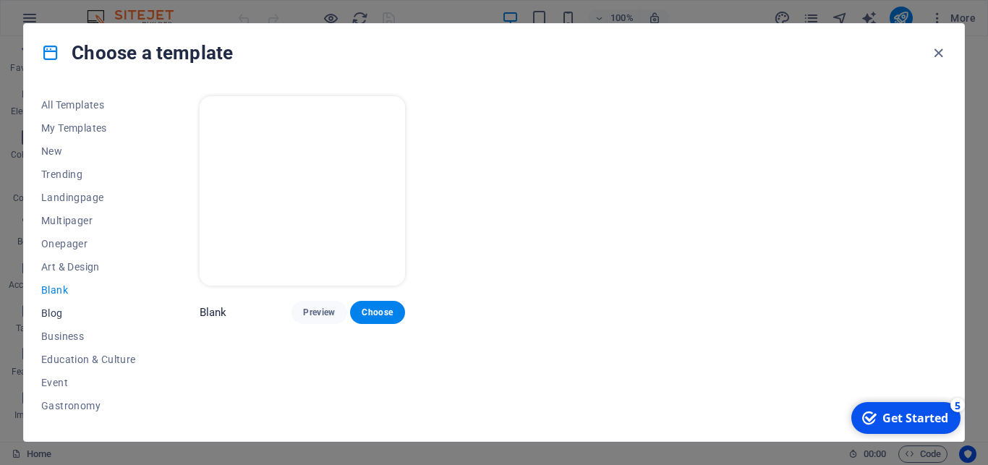
click at [49, 315] on span "Blog" at bounding box center [88, 313] width 95 height 12
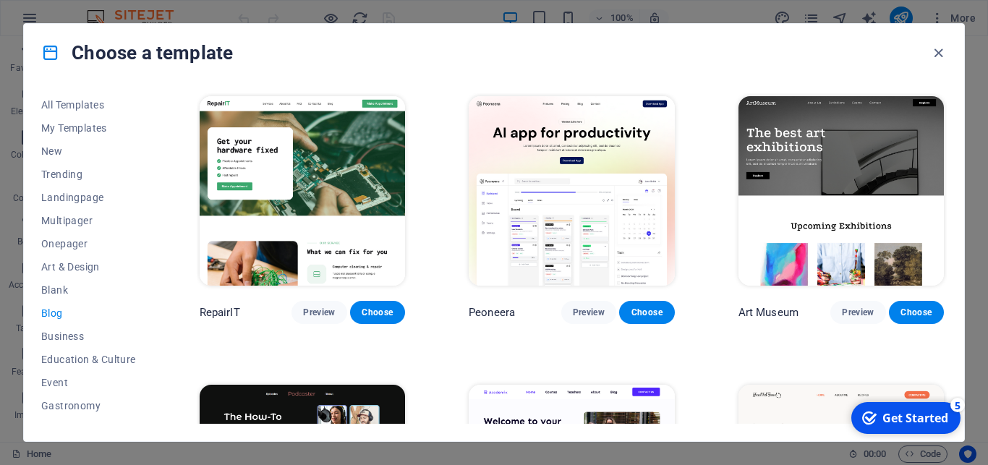
scroll to position [195, 0]
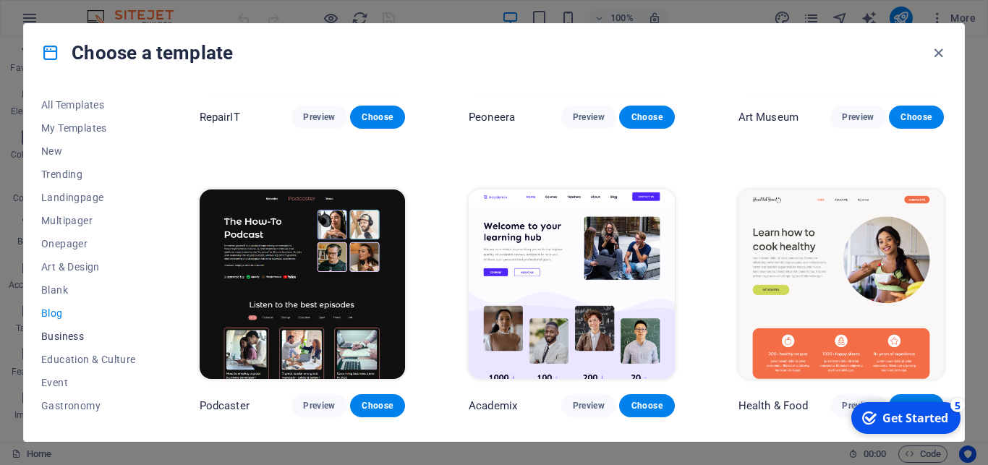
click at [72, 337] on span "Business" at bounding box center [88, 336] width 95 height 12
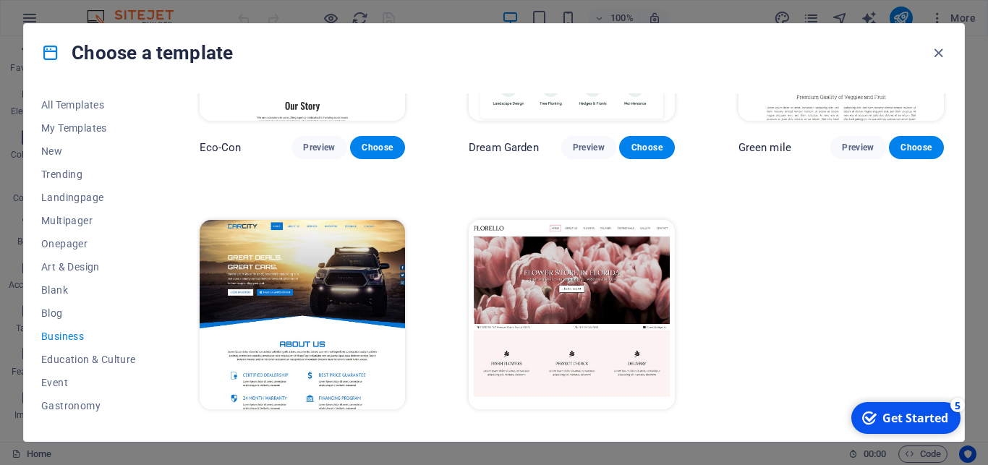
scroll to position [174, 0]
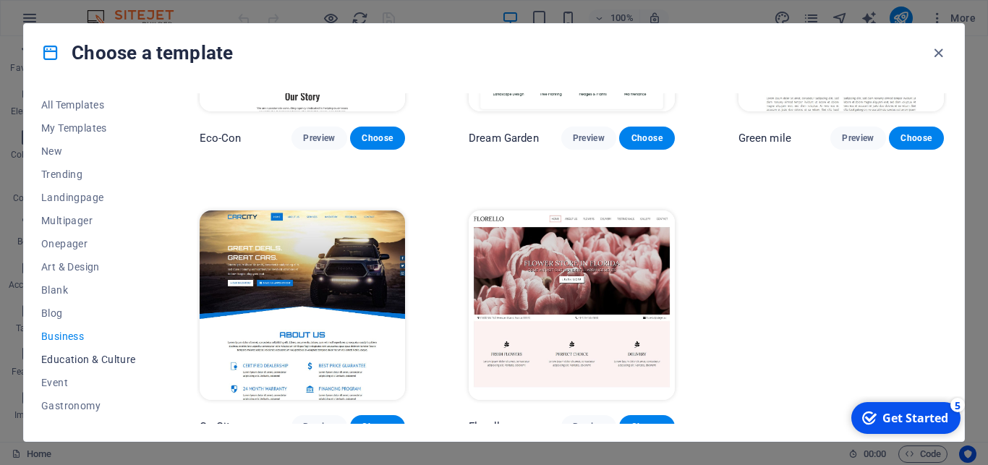
click at [56, 366] on button "Education & Culture" at bounding box center [88, 359] width 95 height 23
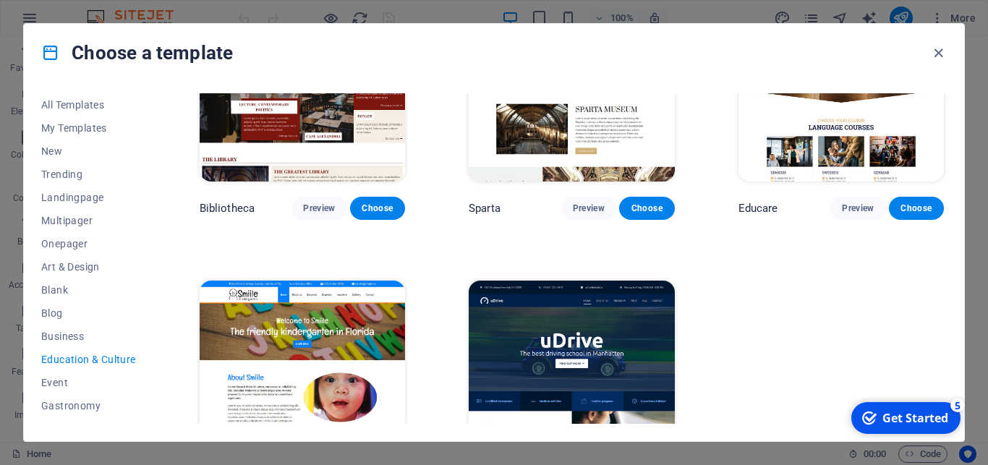
scroll to position [455, 0]
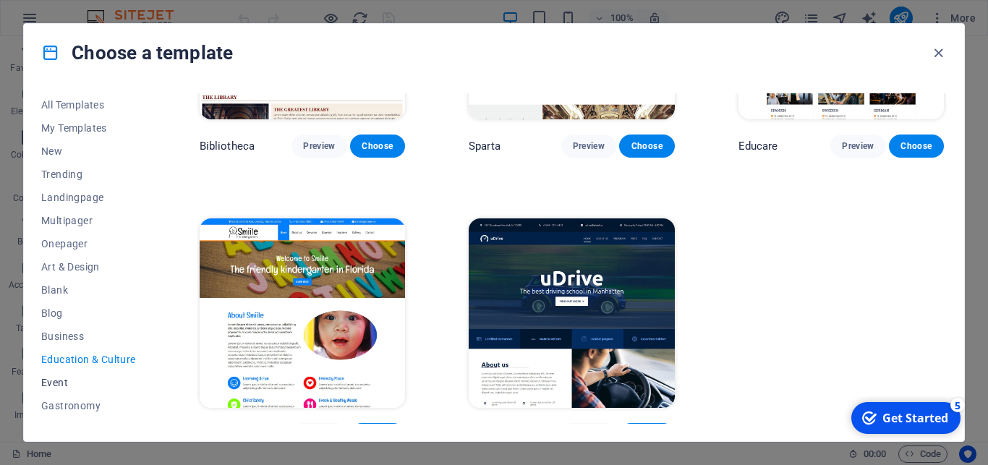
click at [72, 381] on span "Event" at bounding box center [88, 383] width 95 height 12
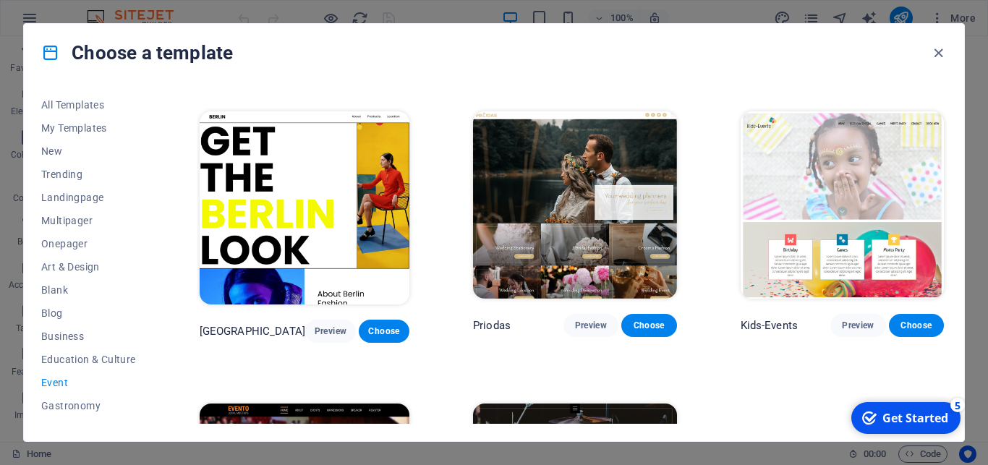
scroll to position [260, 0]
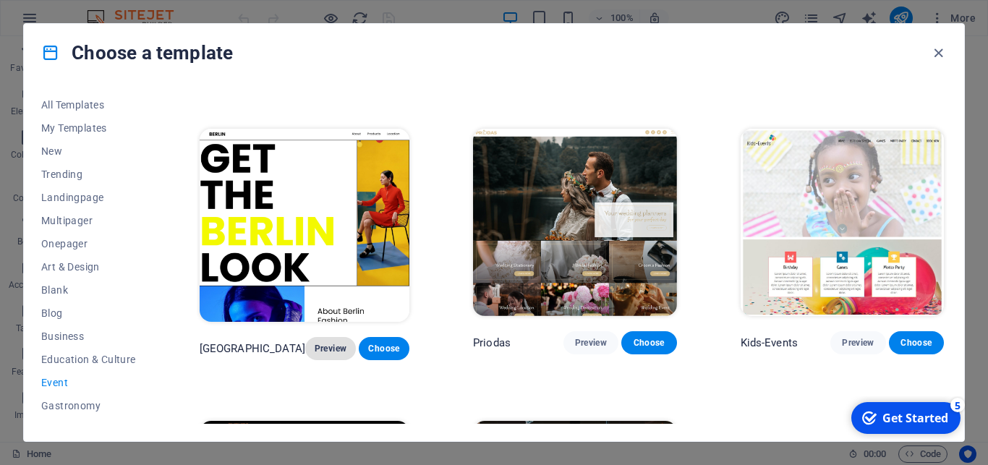
click at [317, 343] on span "Preview" at bounding box center [330, 349] width 27 height 12
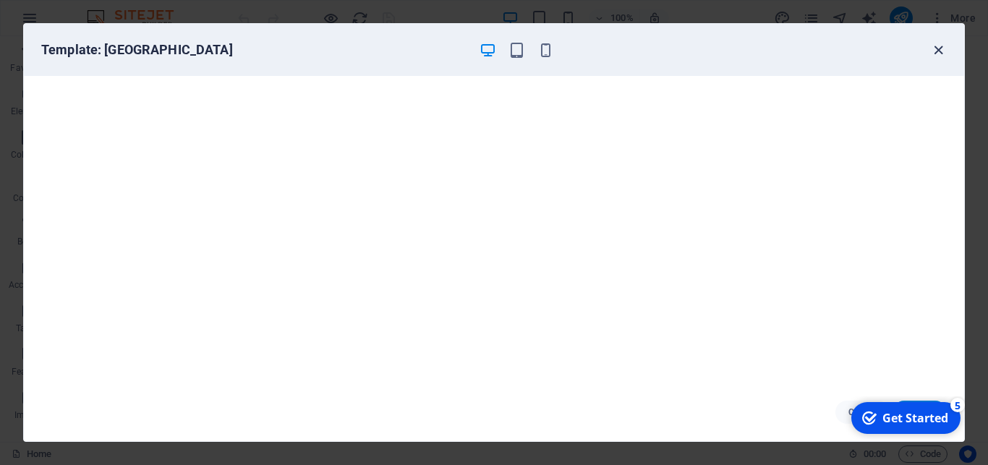
click at [939, 52] on icon "button" at bounding box center [938, 50] width 17 height 17
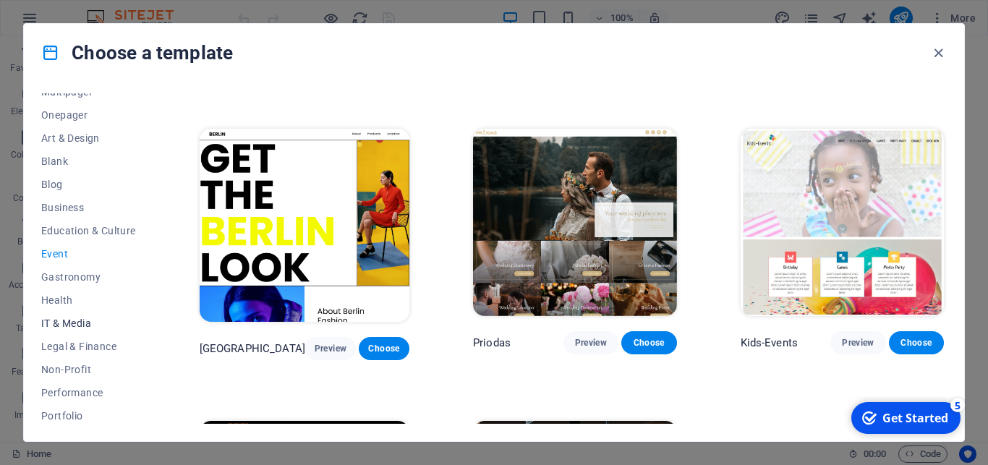
scroll to position [130, 0]
click at [85, 279] on span "Gastronomy" at bounding box center [88, 276] width 95 height 12
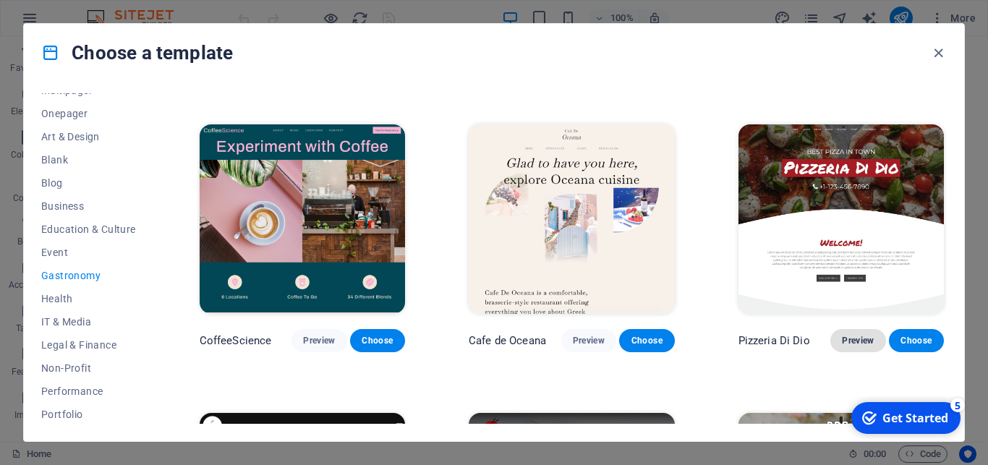
click at [830, 330] on button "Preview" at bounding box center [857, 340] width 55 height 23
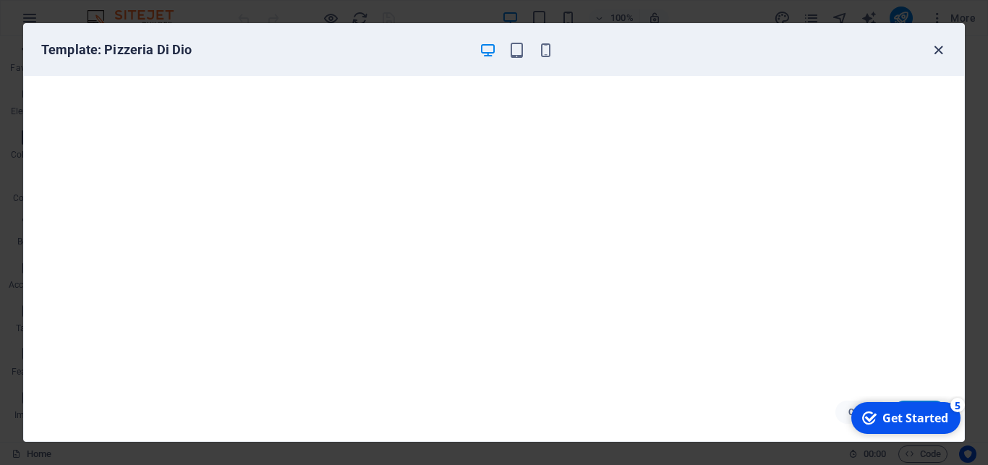
click at [935, 50] on icon "button" at bounding box center [938, 50] width 17 height 17
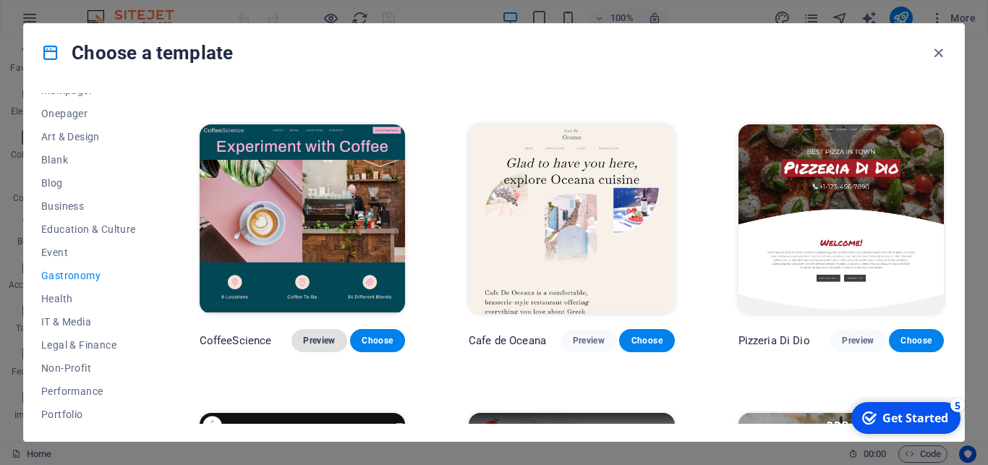
click at [322, 335] on span "Preview" at bounding box center [319, 341] width 32 height 12
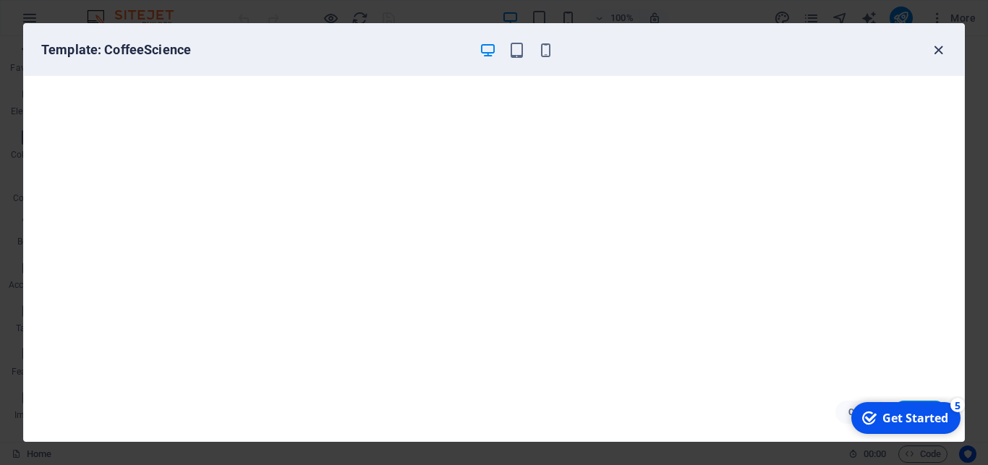
click at [942, 49] on icon "button" at bounding box center [938, 50] width 17 height 17
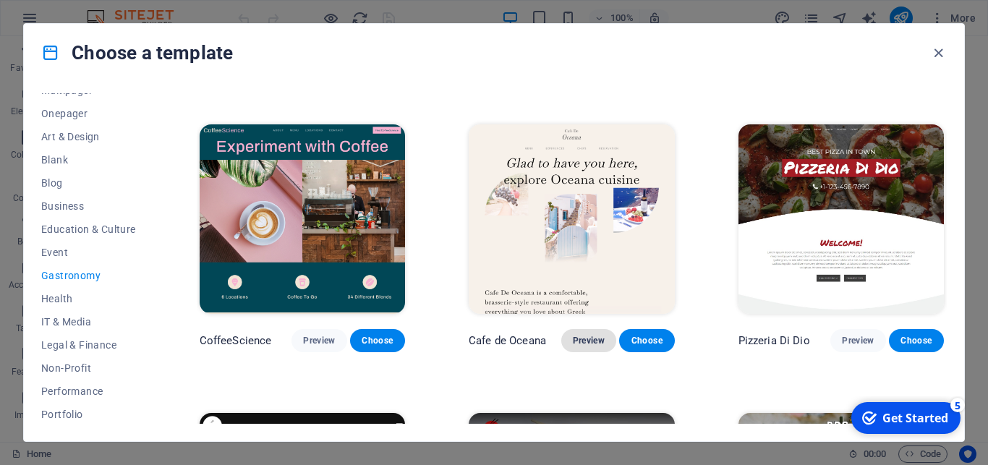
click at [583, 336] on span "Preview" at bounding box center [589, 341] width 32 height 12
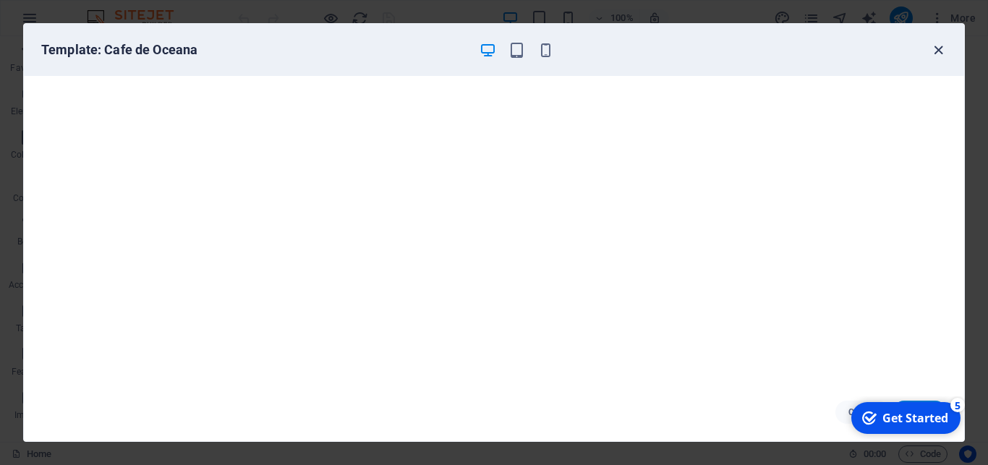
click at [942, 47] on icon "button" at bounding box center [938, 50] width 17 height 17
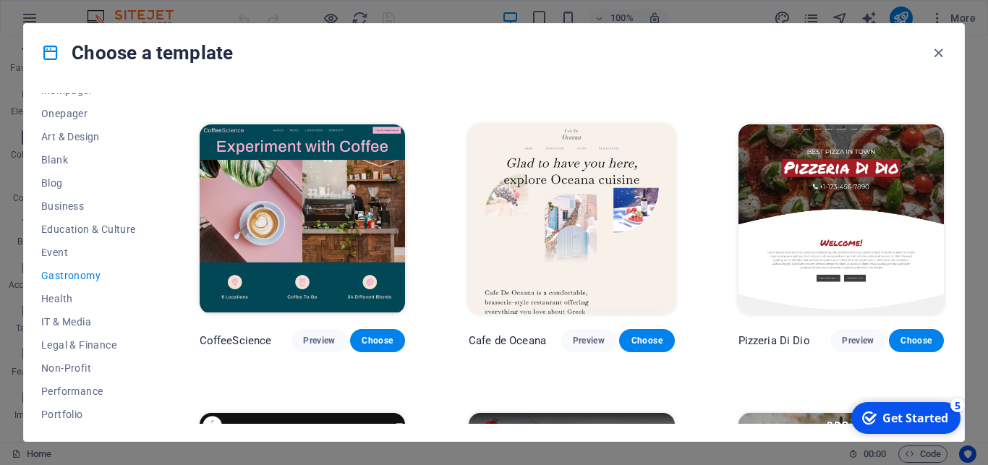
scroll to position [521, 0]
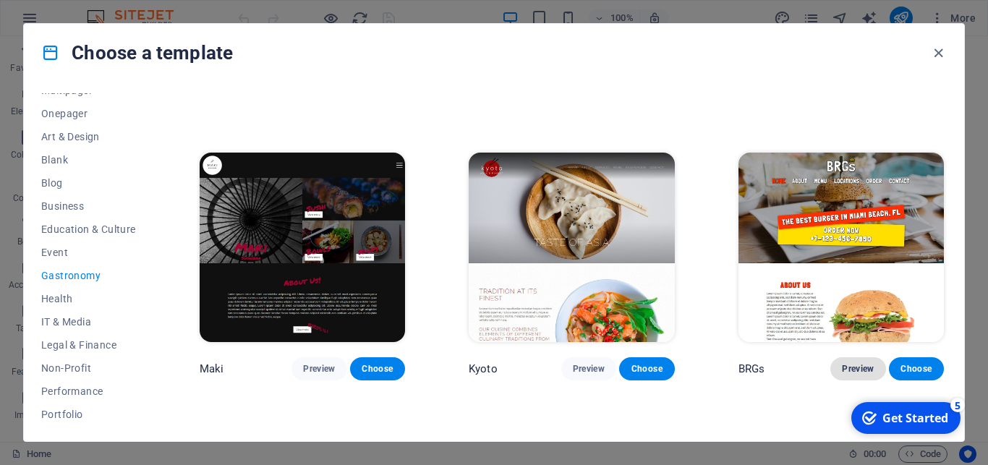
click at [855, 363] on span "Preview" at bounding box center [858, 369] width 32 height 12
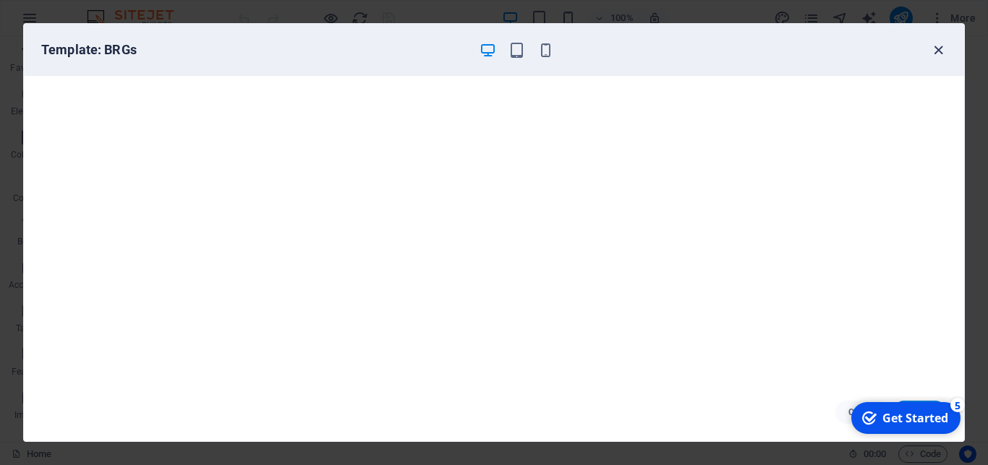
click at [937, 51] on icon "button" at bounding box center [938, 50] width 17 height 17
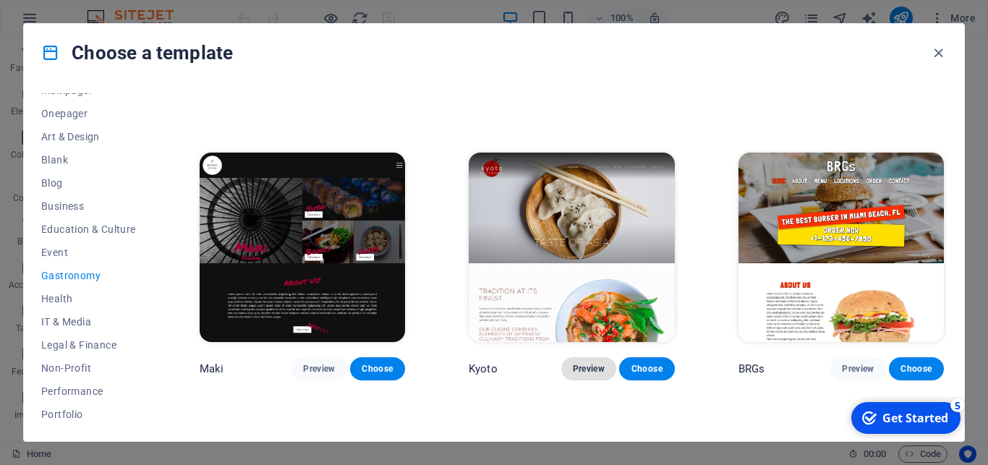
click at [573, 363] on span "Preview" at bounding box center [589, 369] width 32 height 12
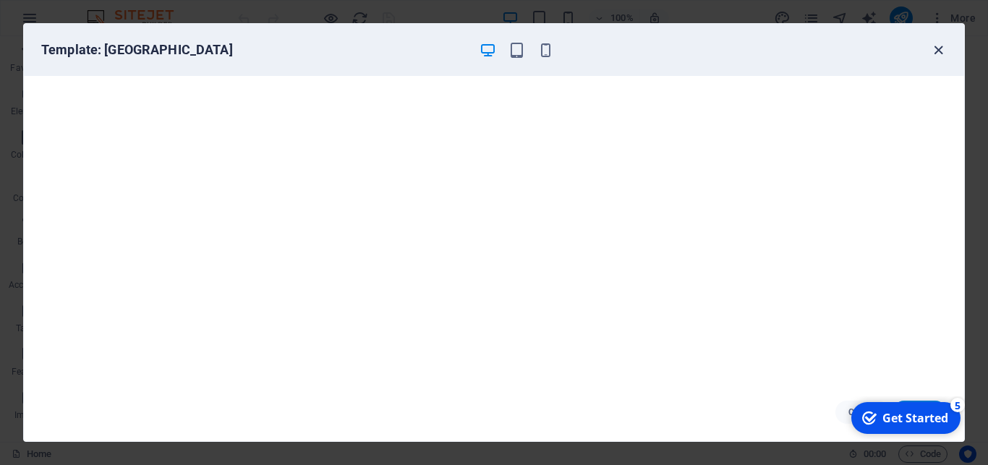
click at [940, 51] on icon "button" at bounding box center [938, 50] width 17 height 17
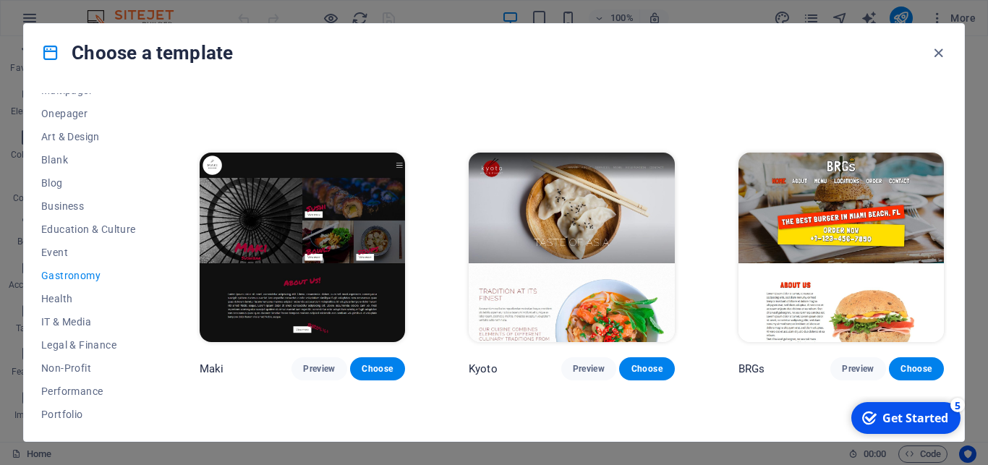
scroll to position [781, 0]
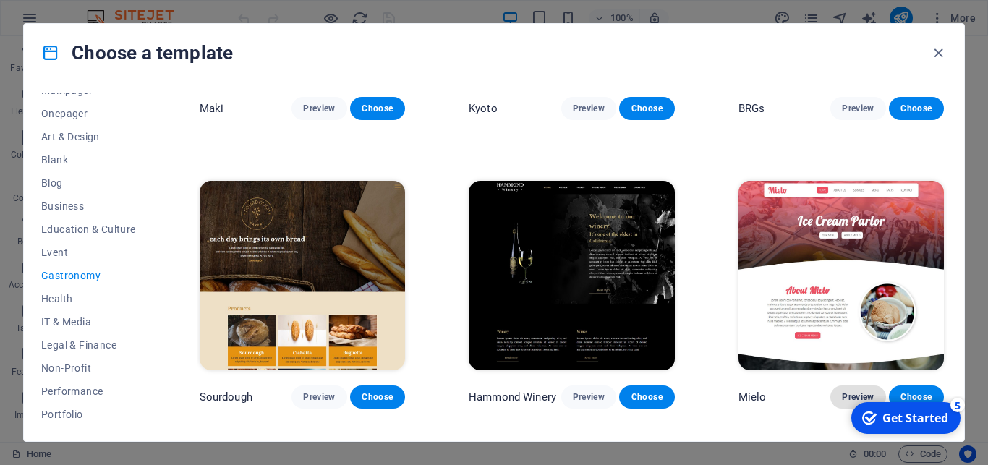
click at [842, 391] on span "Preview" at bounding box center [858, 397] width 32 height 12
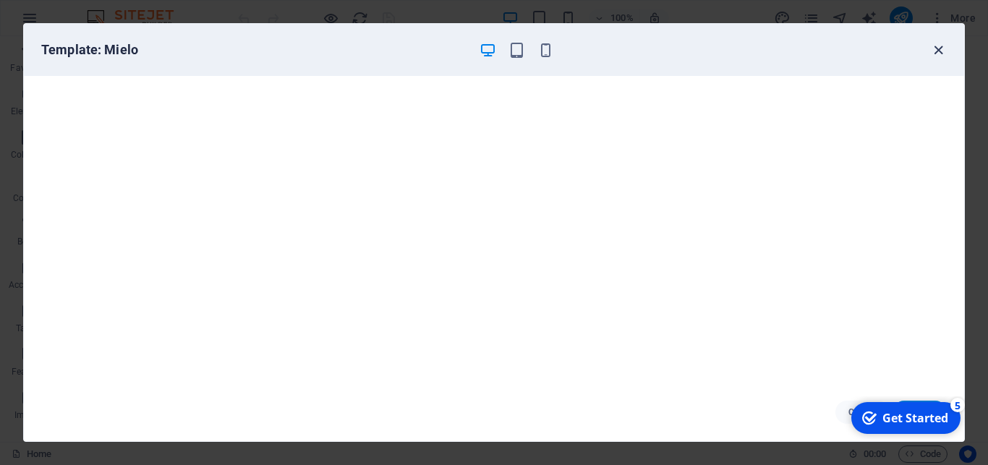
click at [936, 48] on icon "button" at bounding box center [938, 50] width 17 height 17
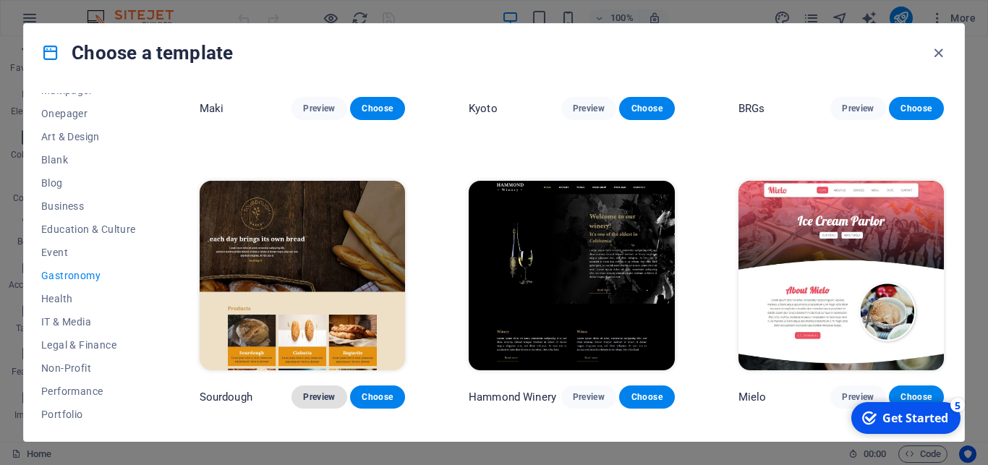
click at [323, 391] on span "Preview" at bounding box center [319, 397] width 32 height 12
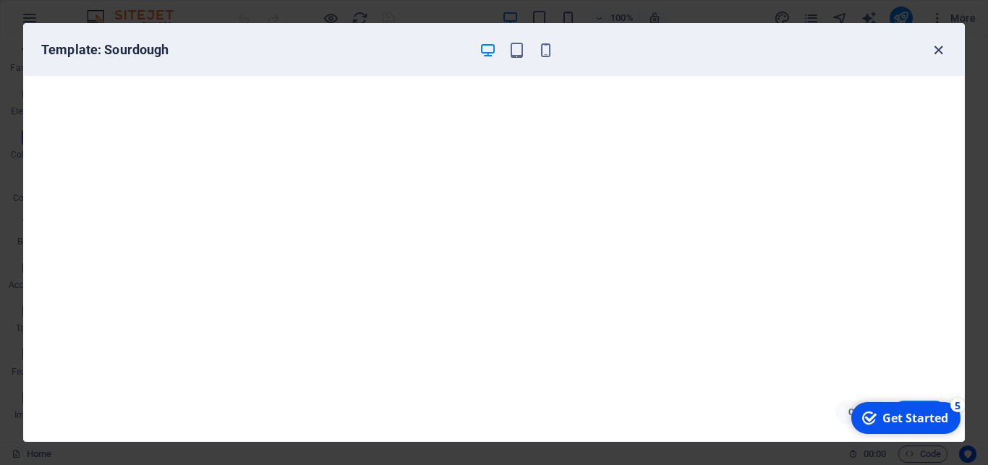
click at [938, 54] on icon "button" at bounding box center [938, 50] width 17 height 17
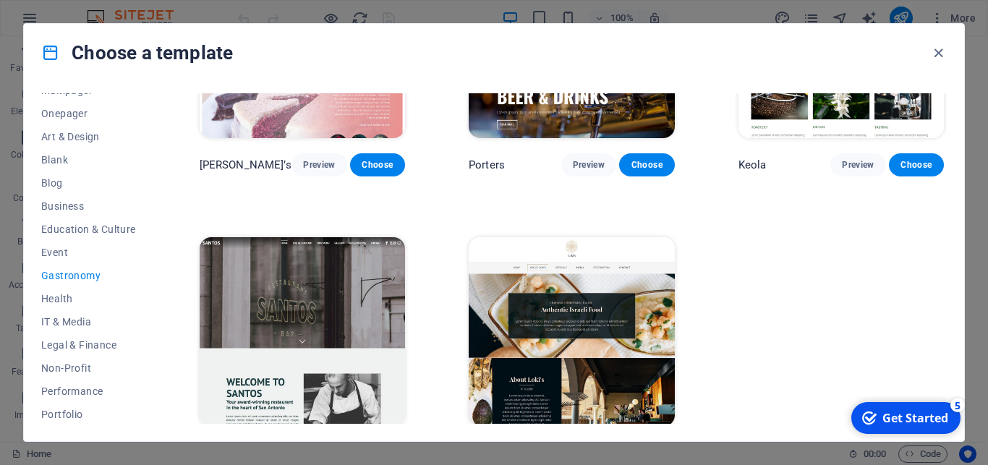
scroll to position [1310, 0]
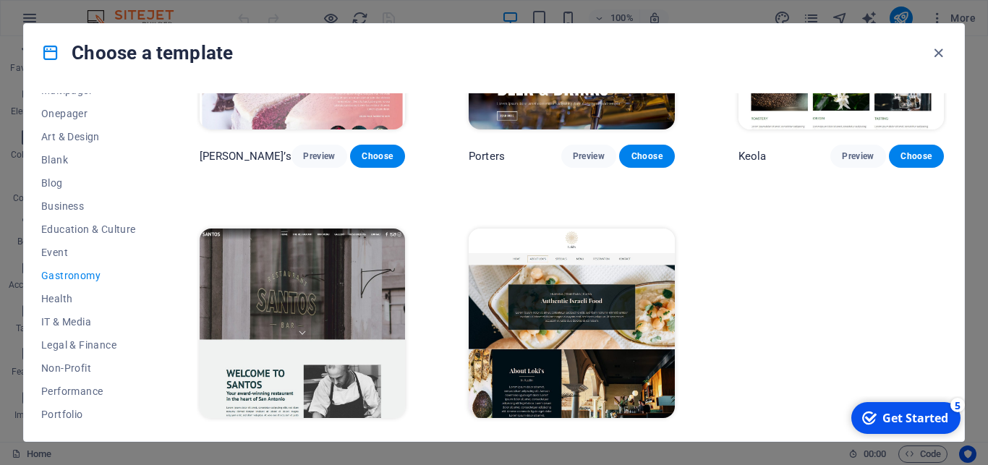
click at [323, 433] on button "Preview" at bounding box center [318, 444] width 55 height 23
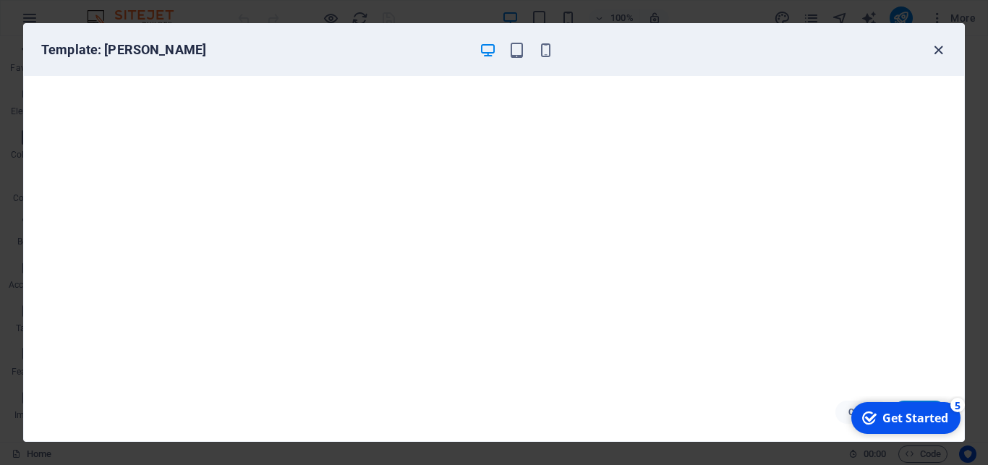
click at [935, 54] on icon "button" at bounding box center [938, 50] width 17 height 17
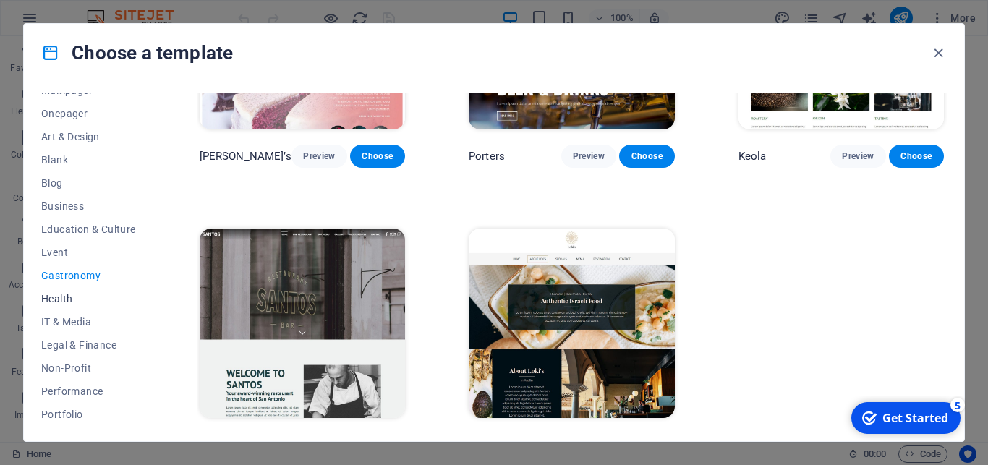
click at [61, 294] on span "Health" at bounding box center [88, 299] width 95 height 12
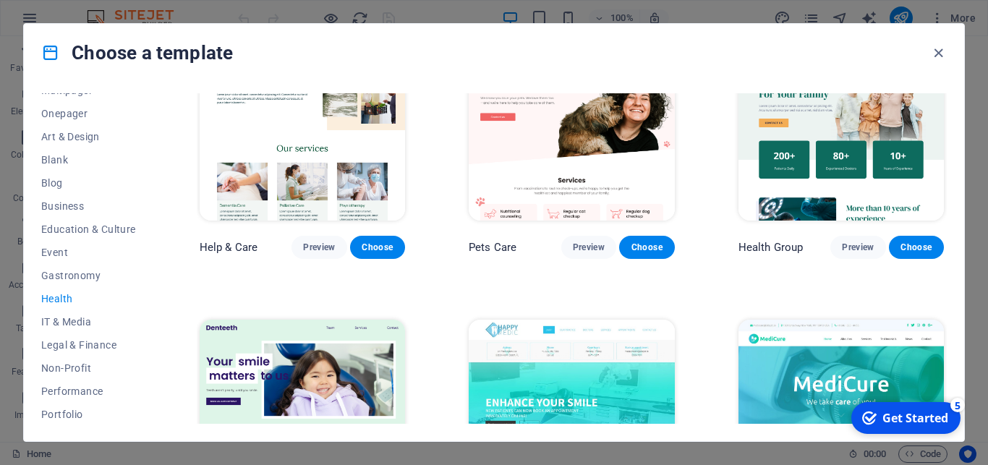
scroll to position [0, 0]
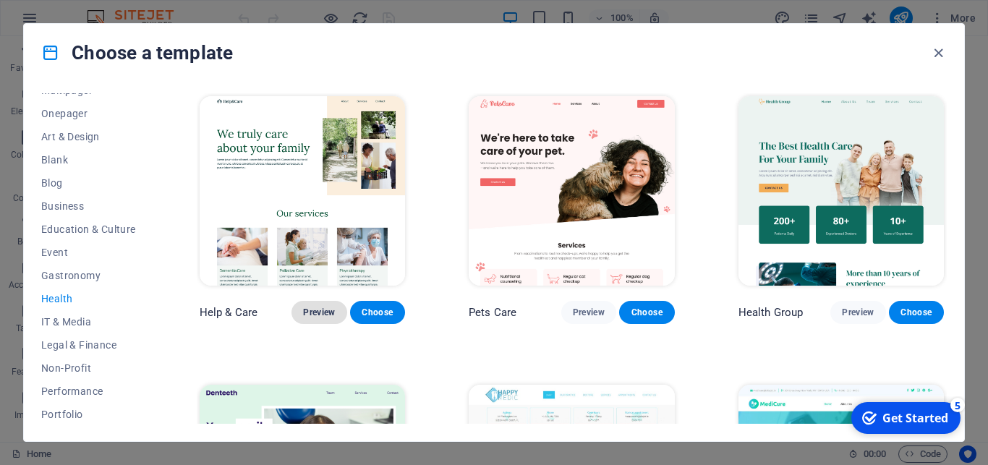
click at [333, 307] on span "Preview" at bounding box center [319, 313] width 32 height 12
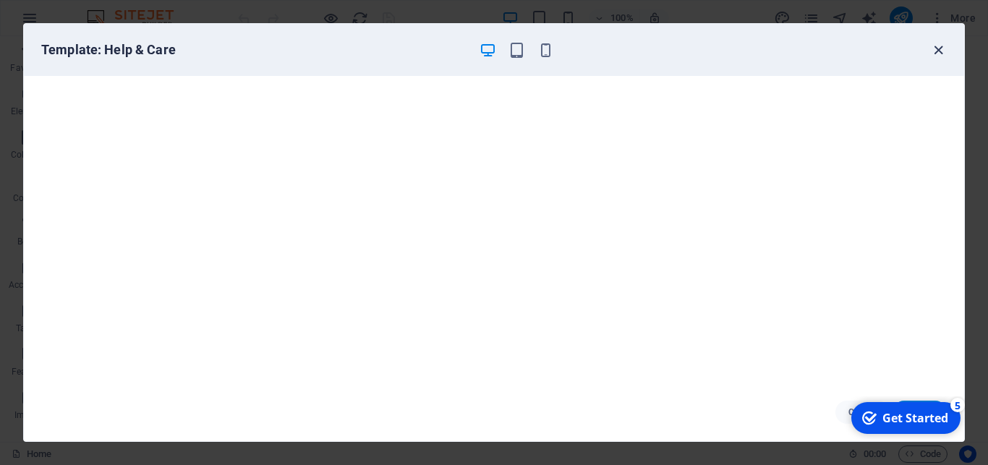
click at [942, 51] on icon "button" at bounding box center [938, 50] width 17 height 17
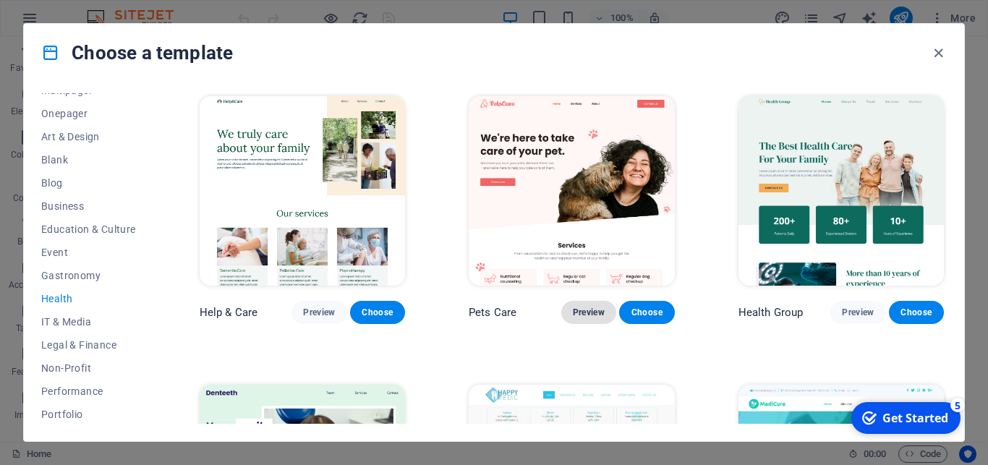
click at [578, 307] on span "Preview" at bounding box center [589, 313] width 32 height 12
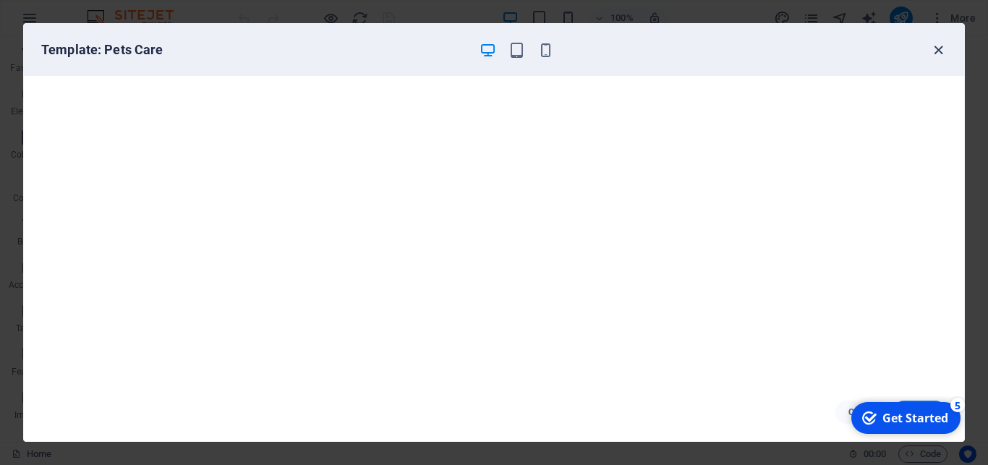
click at [934, 51] on icon "button" at bounding box center [938, 50] width 17 height 17
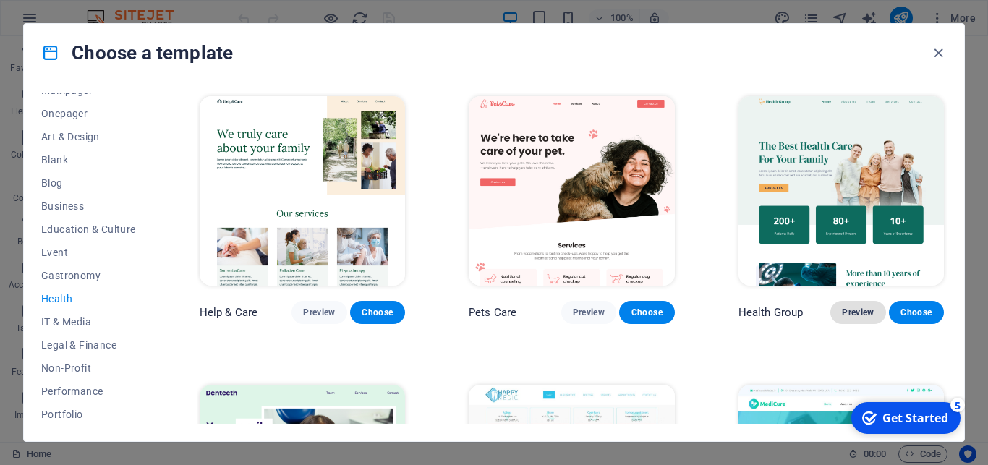
click at [842, 307] on span "Preview" at bounding box center [858, 313] width 32 height 12
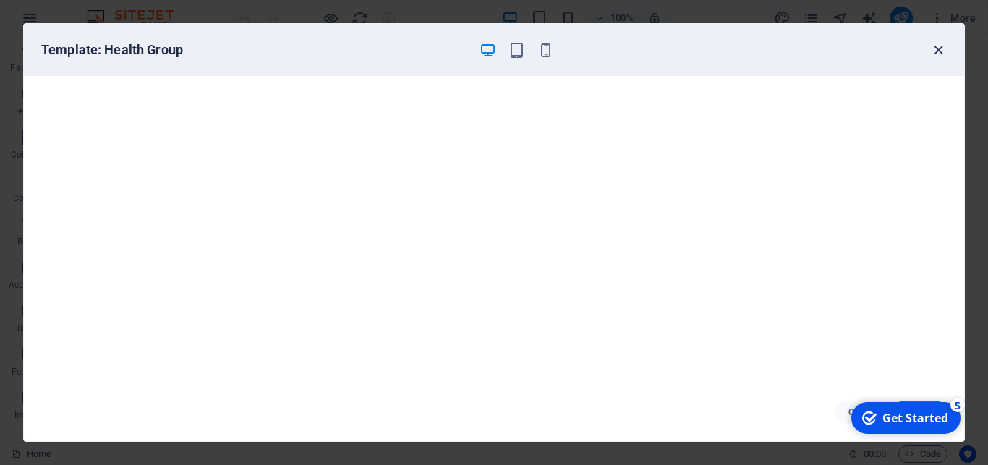
click at [937, 52] on icon "button" at bounding box center [938, 50] width 17 height 17
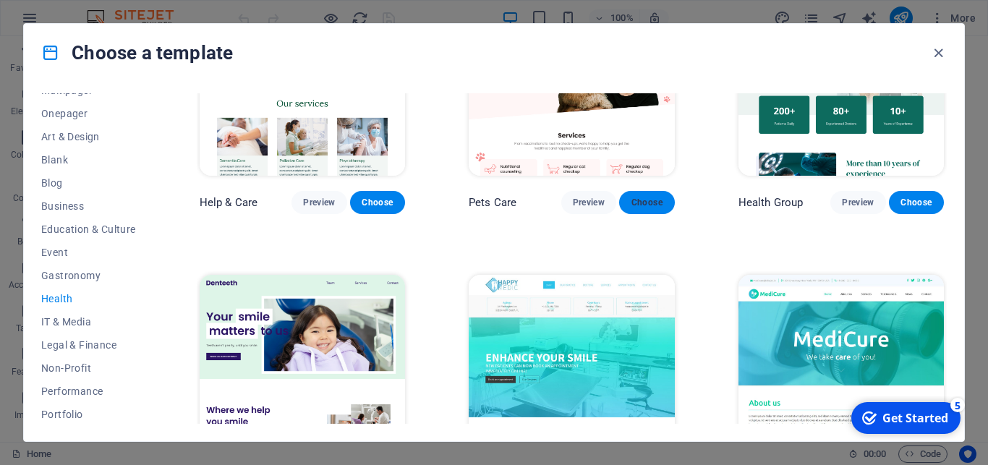
scroll to position [260, 0]
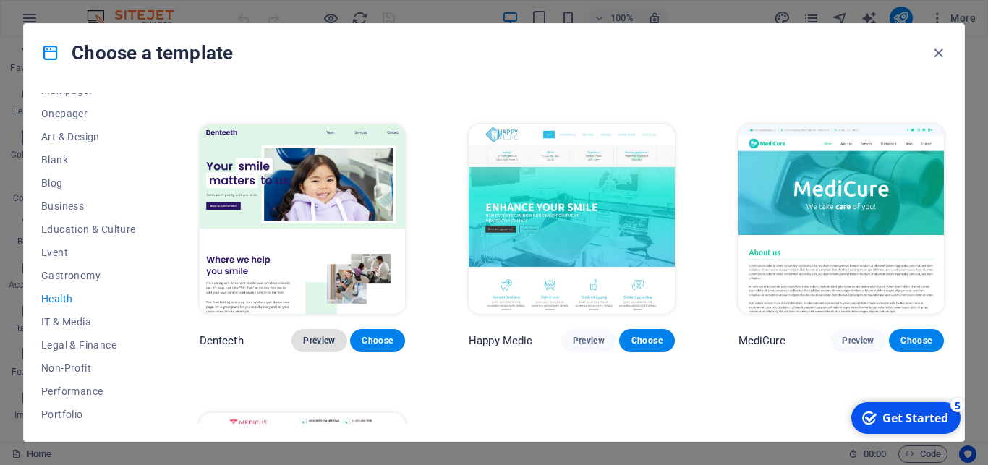
click at [321, 335] on span "Preview" at bounding box center [319, 341] width 32 height 12
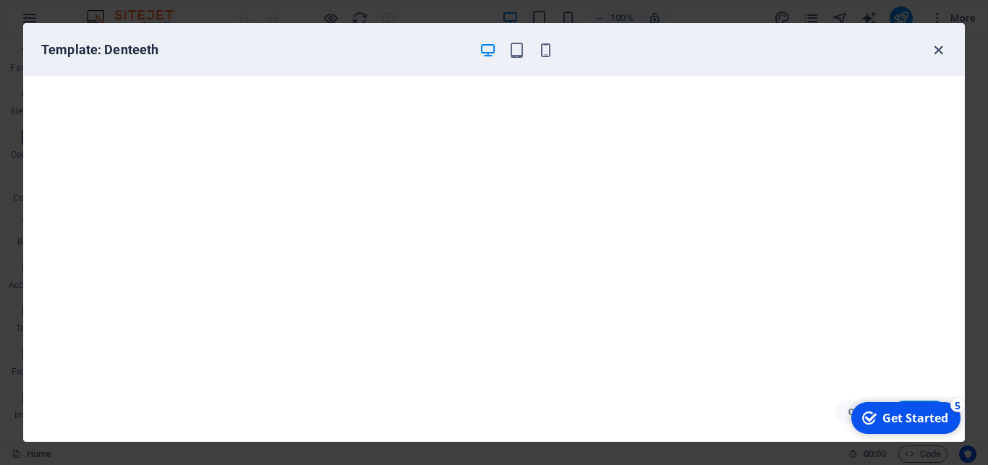
click at [942, 50] on icon "button" at bounding box center [938, 50] width 17 height 17
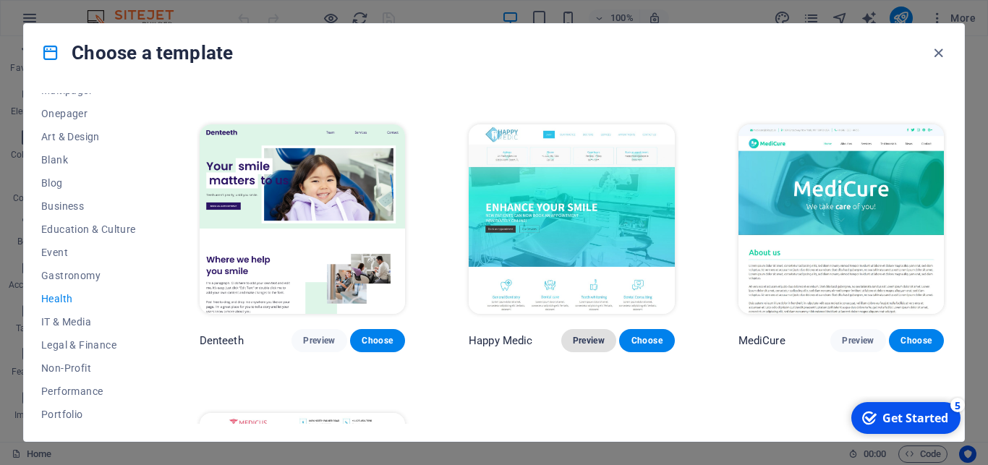
click at [579, 333] on button "Preview" at bounding box center [588, 340] width 55 height 23
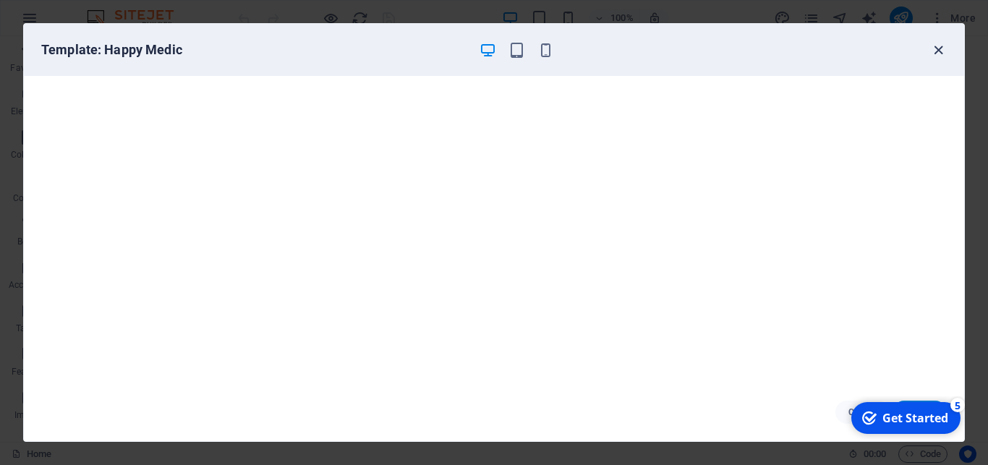
click at [935, 58] on icon "button" at bounding box center [938, 50] width 17 height 17
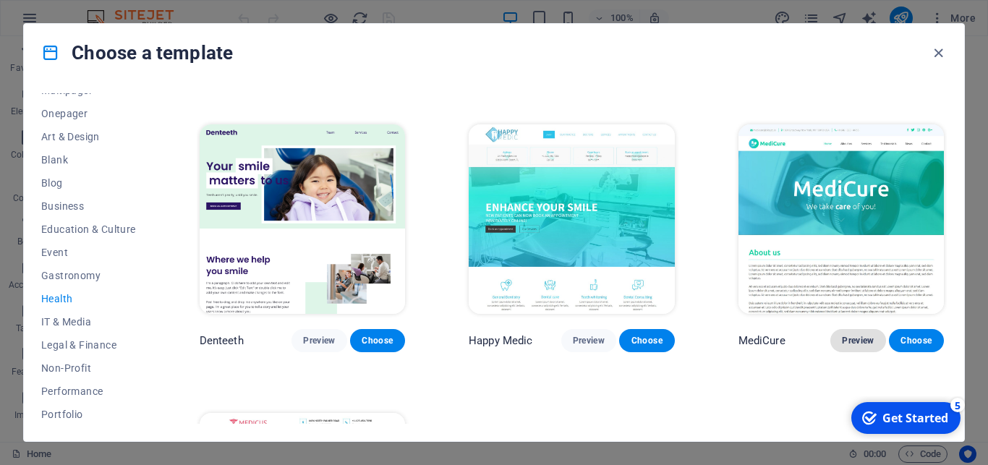
click at [846, 335] on span "Preview" at bounding box center [858, 341] width 32 height 12
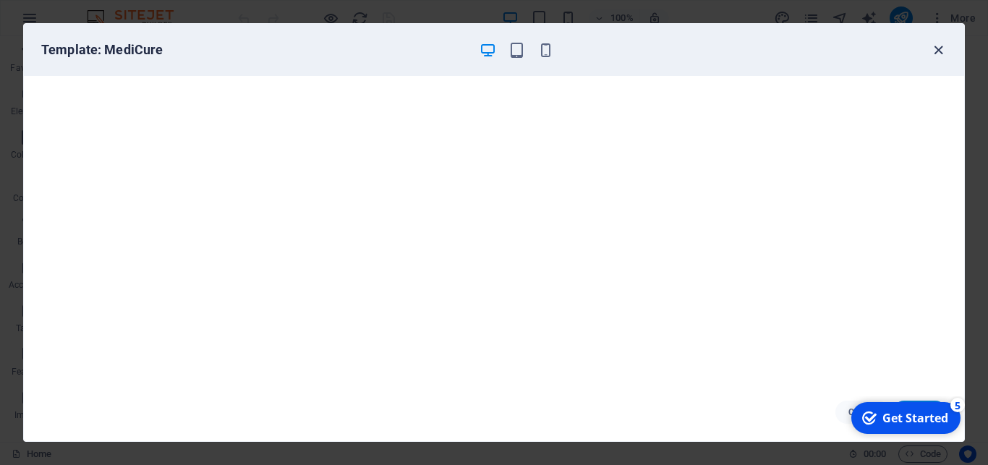
click at [940, 54] on icon "button" at bounding box center [938, 50] width 17 height 17
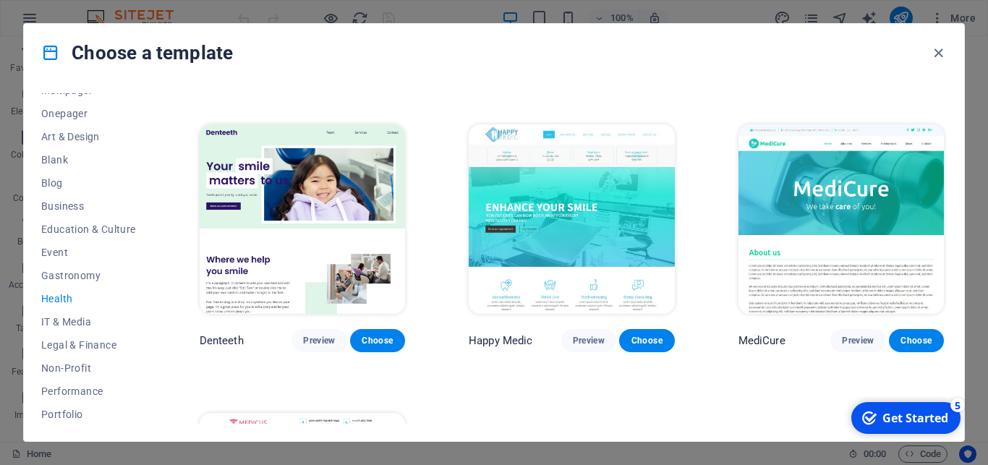
scroll to position [455, 0]
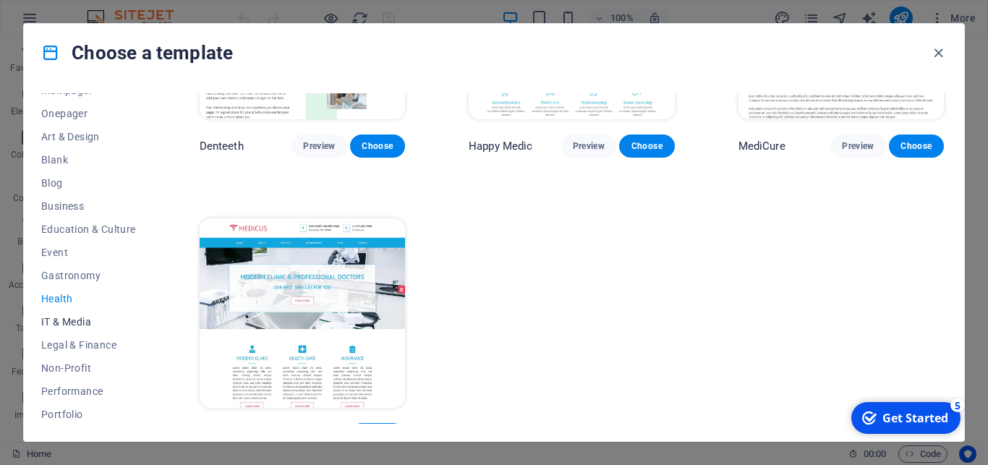
click at [71, 325] on span "IT & Media" at bounding box center [88, 322] width 95 height 12
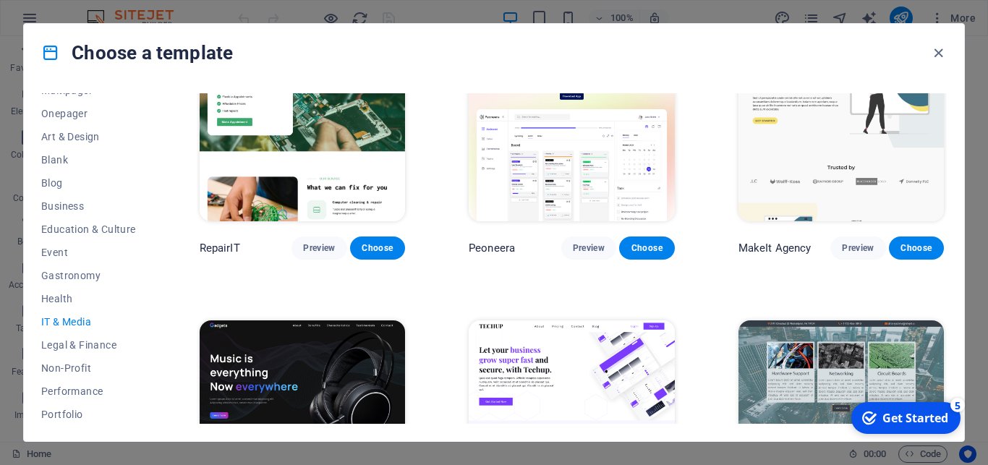
scroll to position [0, 0]
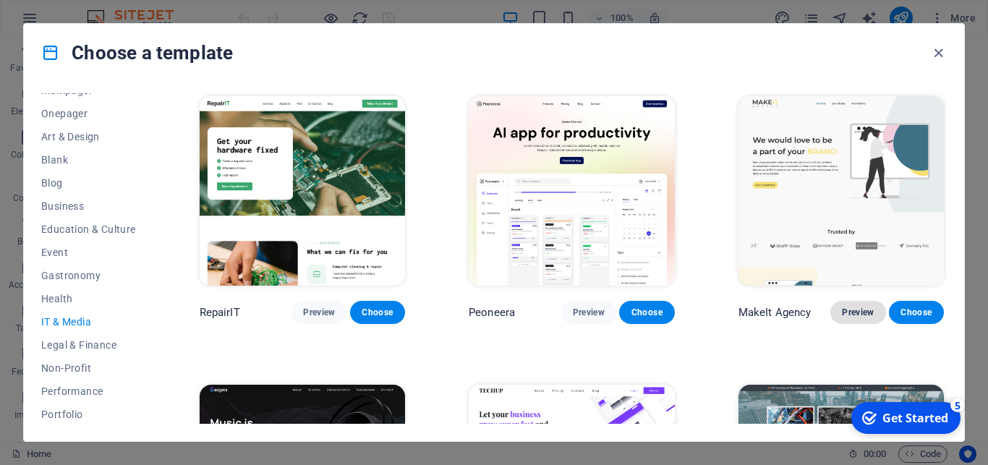
click at [846, 307] on span "Preview" at bounding box center [858, 313] width 32 height 12
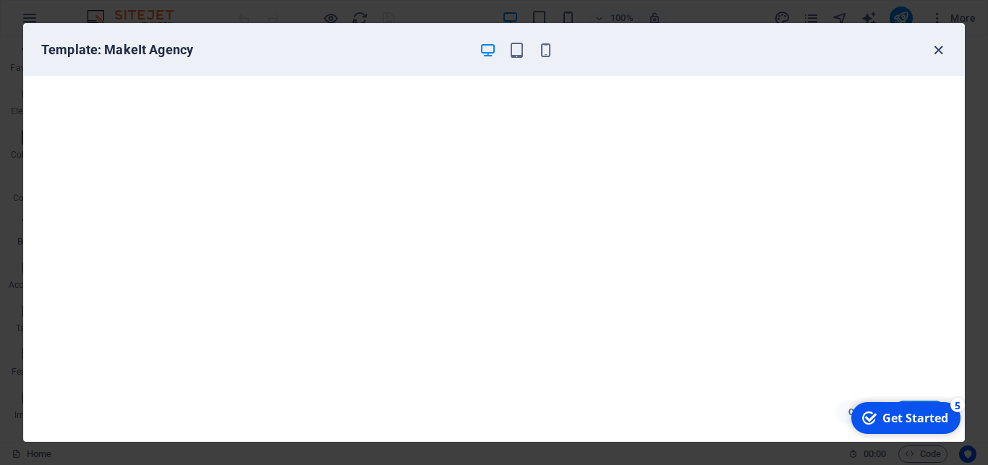
click at [933, 44] on icon "button" at bounding box center [938, 50] width 17 height 17
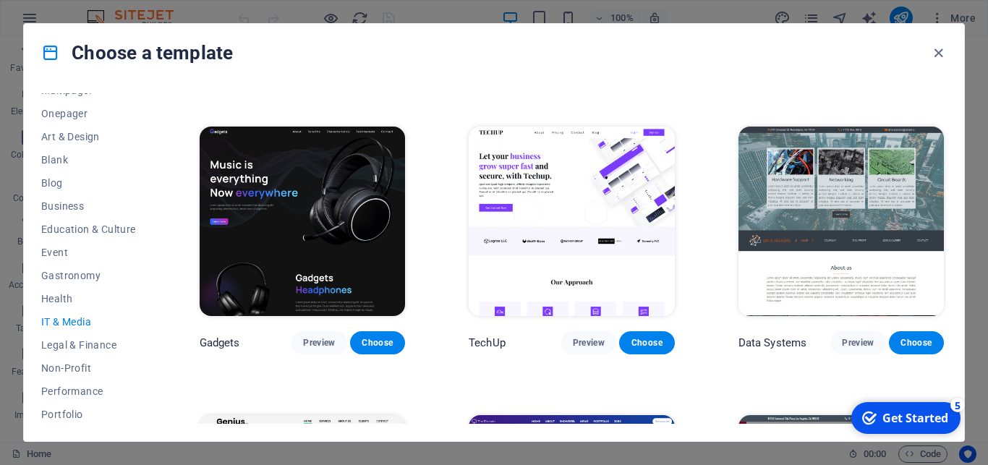
scroll to position [260, 0]
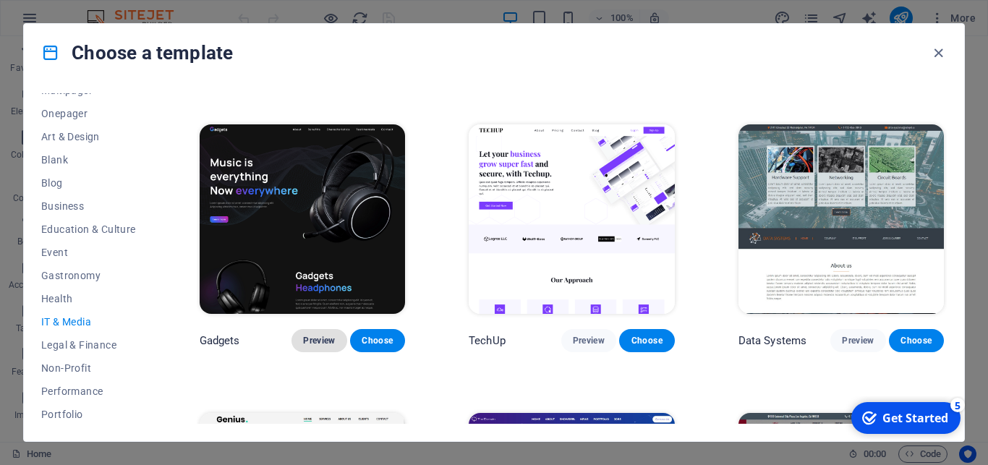
click at [320, 335] on span "Preview" at bounding box center [319, 341] width 32 height 12
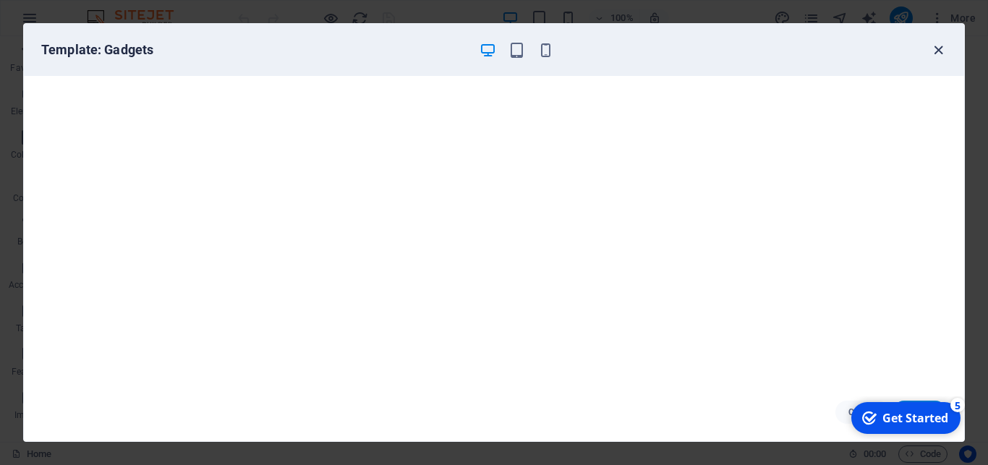
click at [937, 47] on icon "button" at bounding box center [938, 50] width 17 height 17
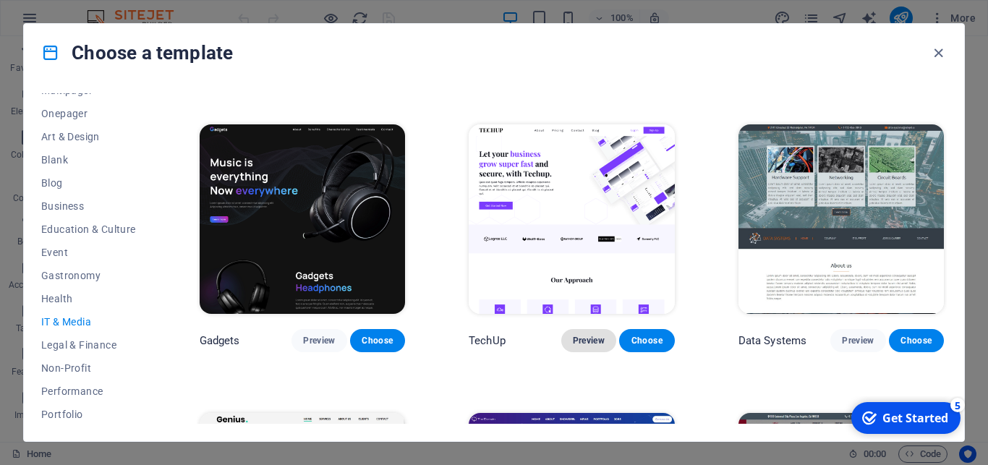
click at [591, 335] on span "Preview" at bounding box center [589, 341] width 32 height 12
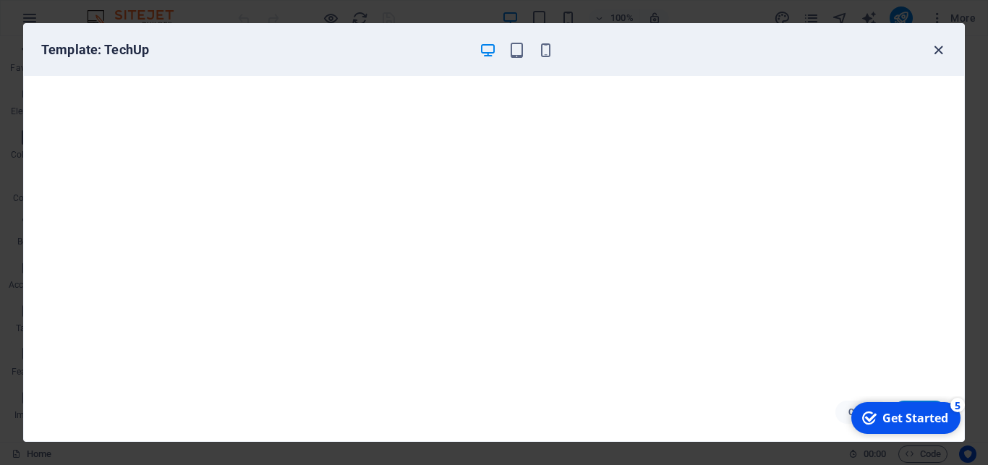
click at [942, 50] on icon "button" at bounding box center [938, 50] width 17 height 17
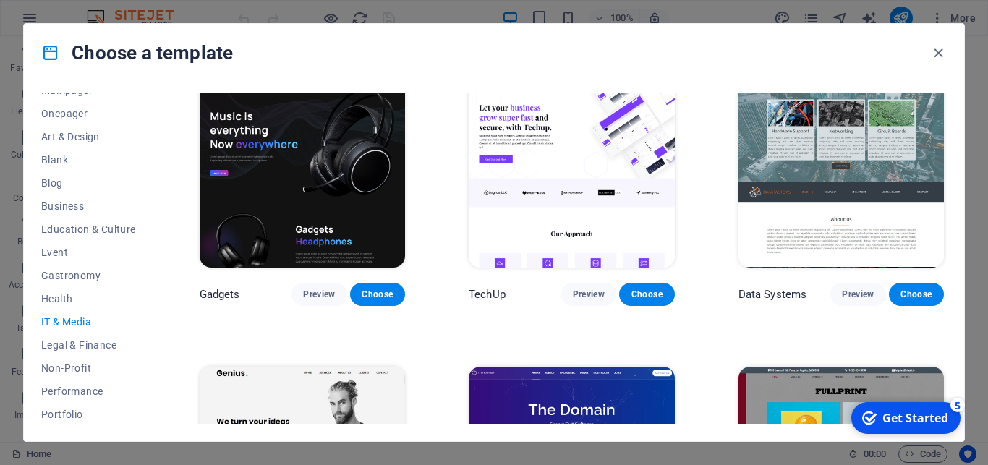
scroll to position [325, 0]
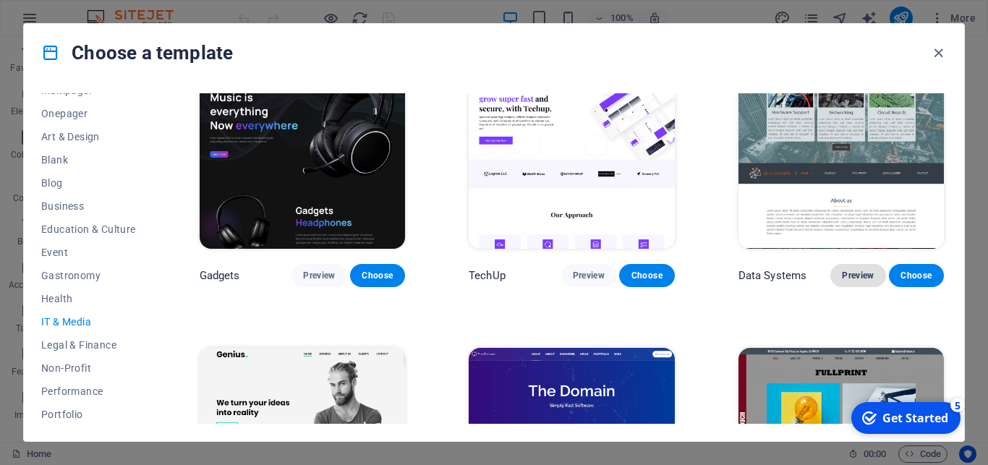
click at [843, 270] on span "Preview" at bounding box center [858, 276] width 32 height 12
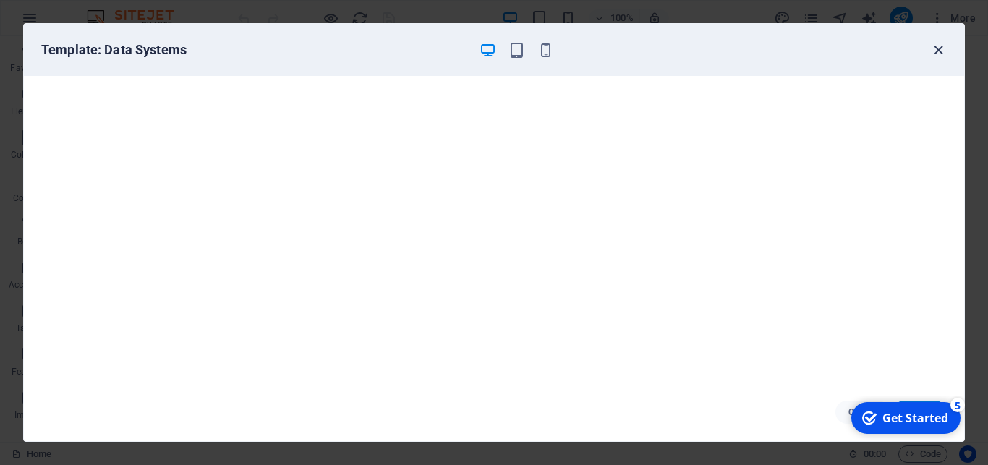
click at [939, 48] on icon "button" at bounding box center [938, 50] width 17 height 17
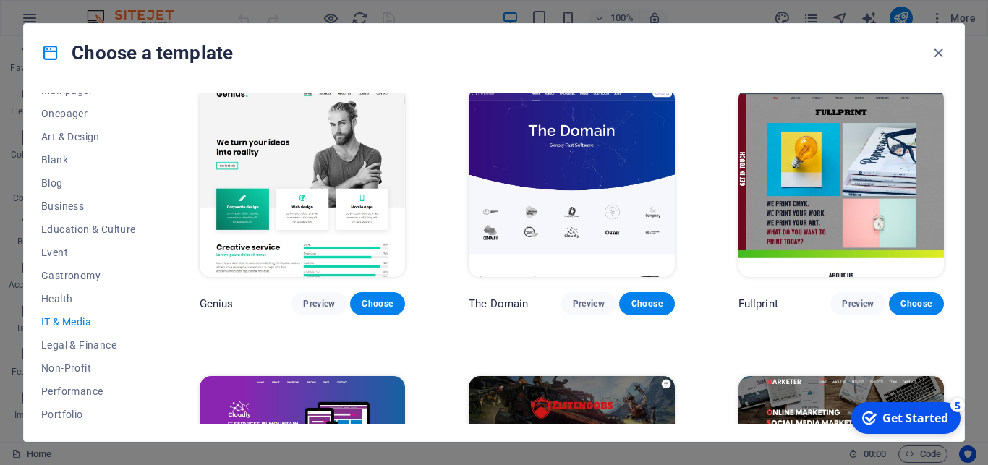
scroll to position [521, 0]
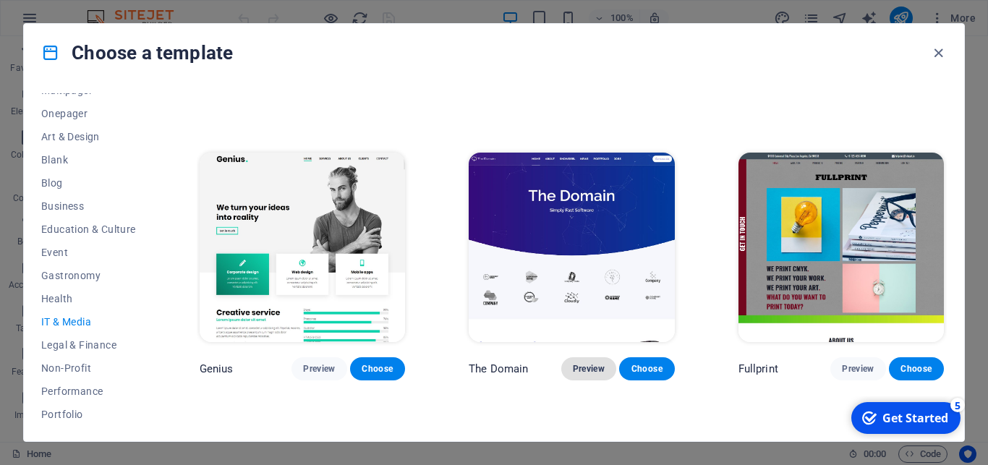
click at [586, 363] on span "Preview" at bounding box center [589, 369] width 32 height 12
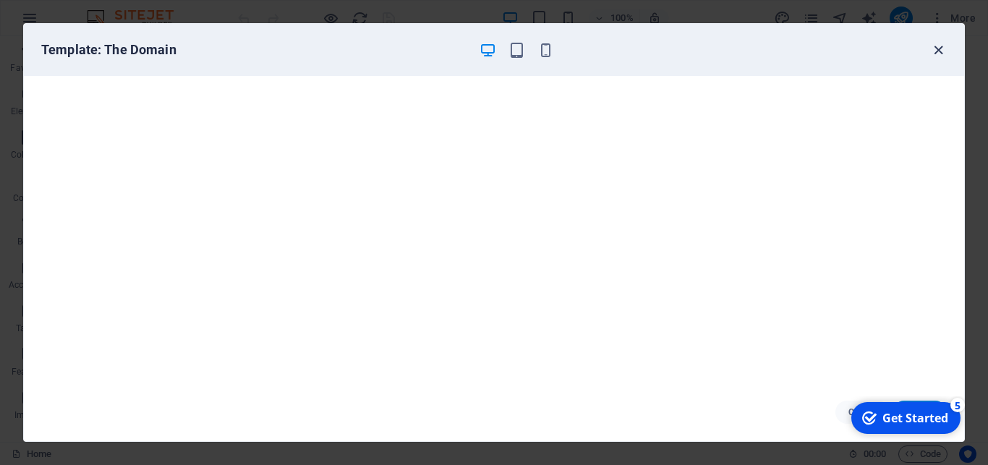
click at [938, 48] on icon "button" at bounding box center [938, 50] width 17 height 17
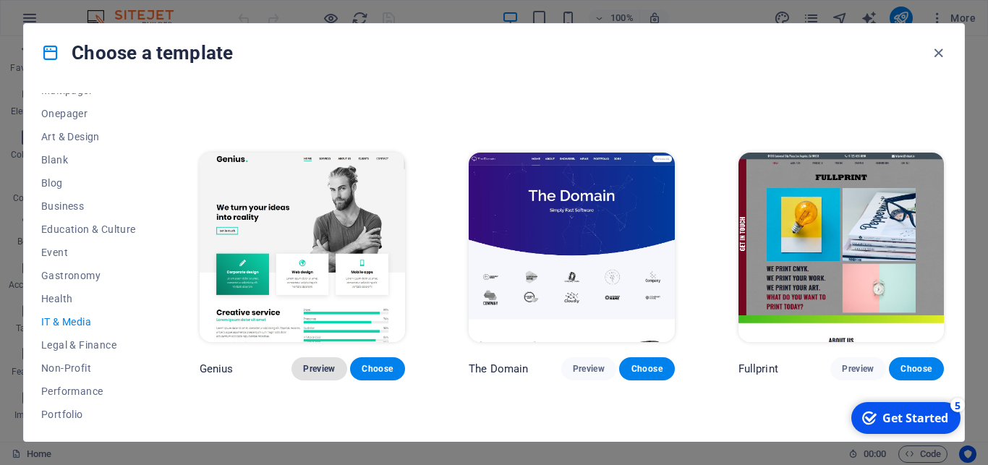
click at [333, 363] on span "Preview" at bounding box center [319, 369] width 32 height 12
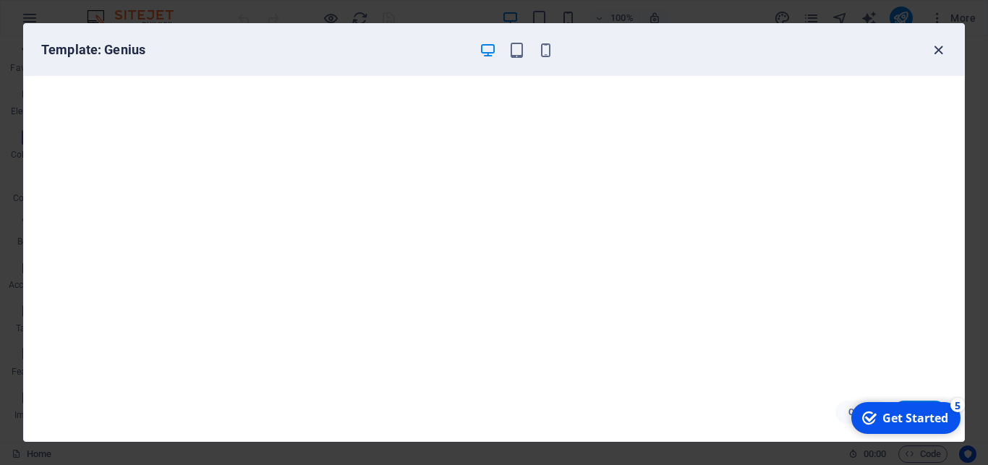
click at [944, 49] on icon "button" at bounding box center [938, 50] width 17 height 17
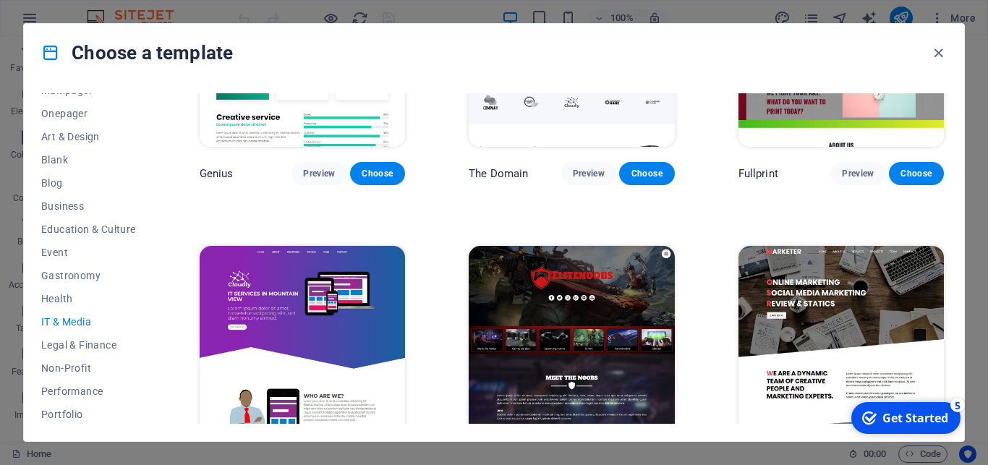
scroll to position [737, 0]
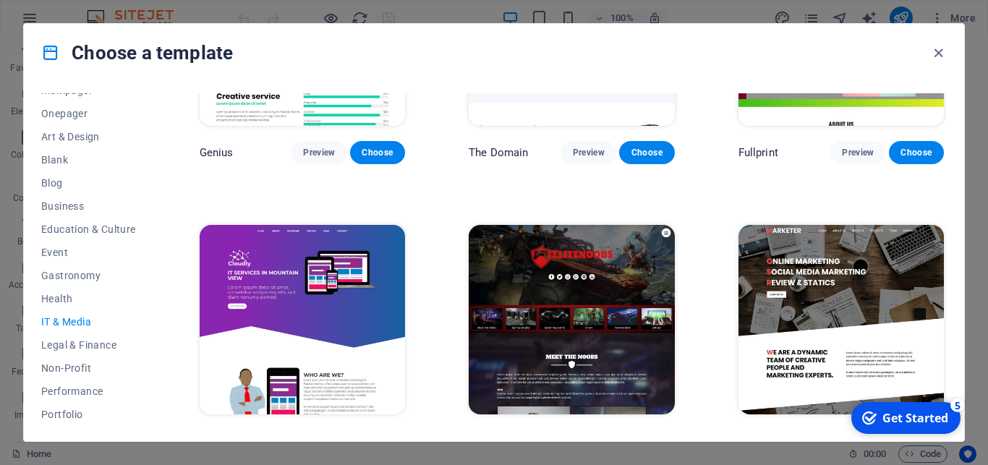
click at [842, 435] on span "Preview" at bounding box center [858, 441] width 32 height 12
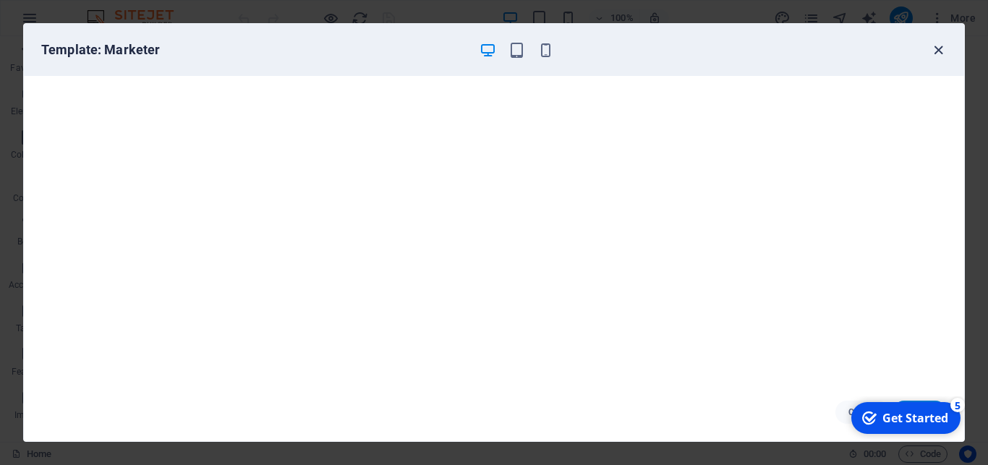
click at [943, 51] on icon "button" at bounding box center [938, 50] width 17 height 17
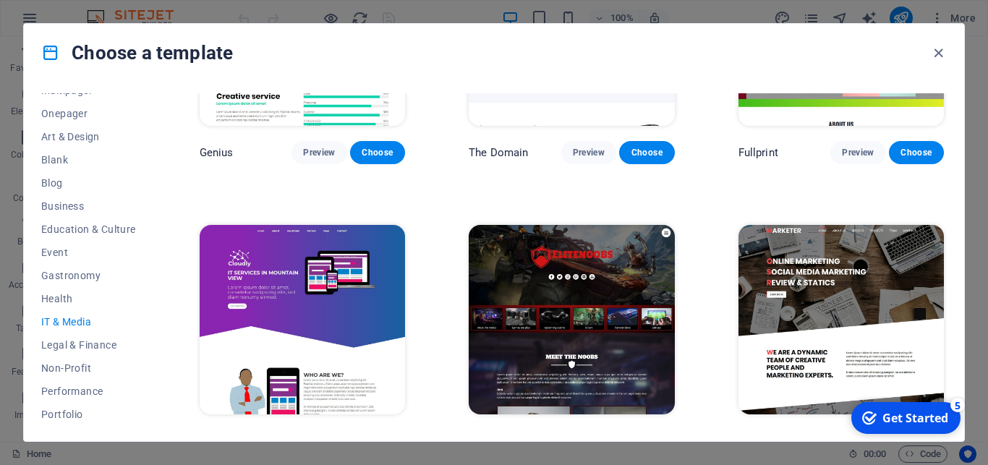
click at [585, 435] on span "Preview" at bounding box center [589, 441] width 32 height 12
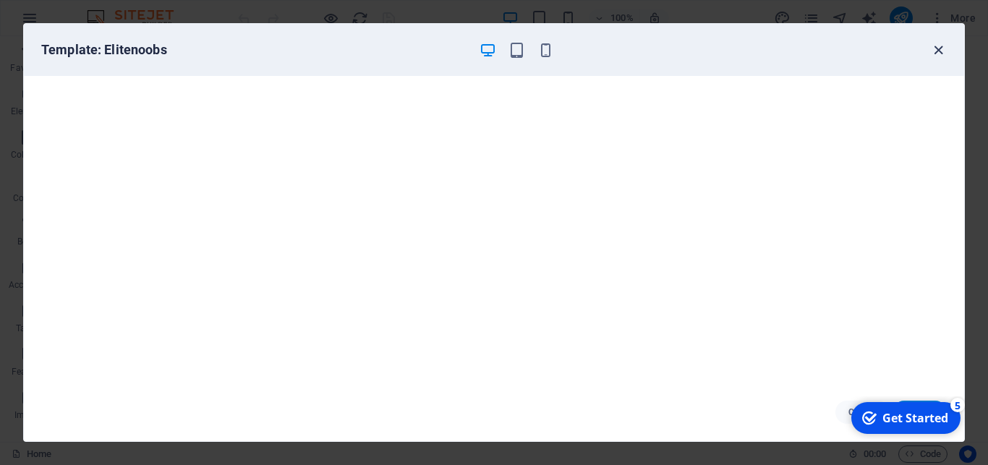
click at [936, 52] on icon "button" at bounding box center [938, 50] width 17 height 17
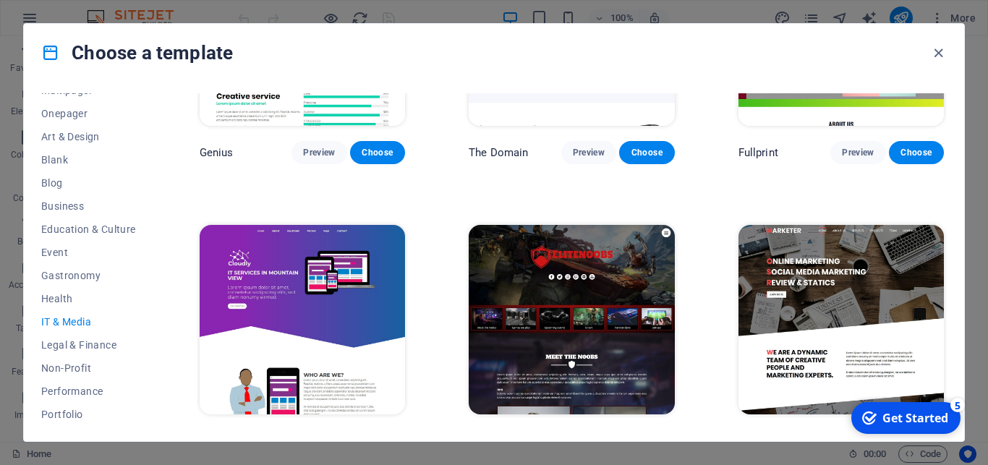
click at [320, 435] on span "Preview" at bounding box center [319, 441] width 32 height 12
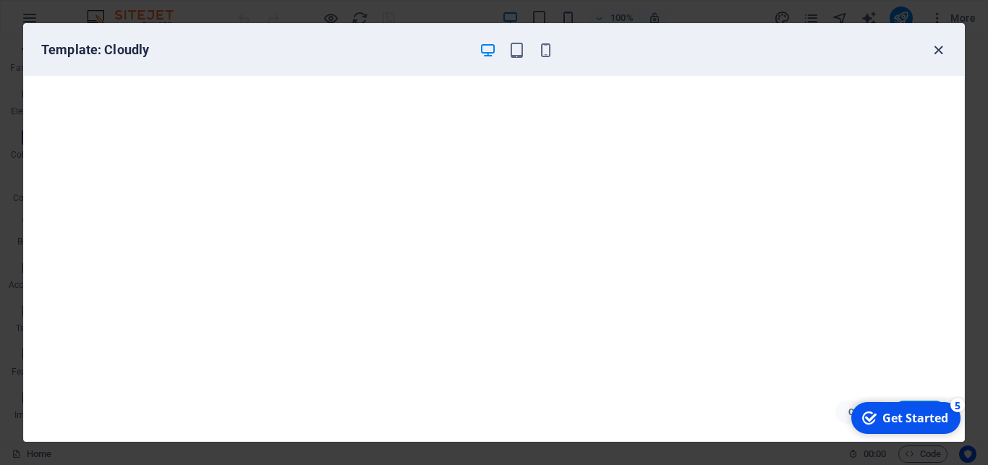
click at [938, 50] on icon "button" at bounding box center [938, 50] width 17 height 17
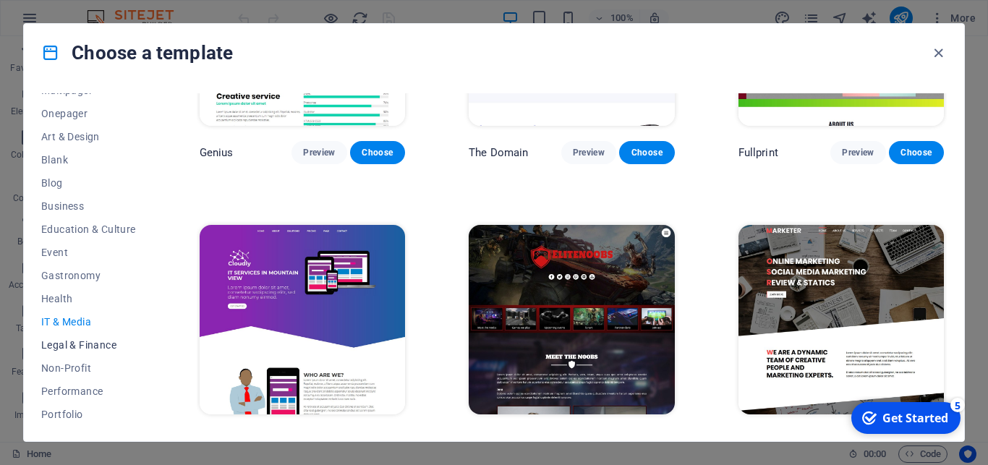
click at [72, 344] on span "Legal & Finance" at bounding box center [88, 345] width 95 height 12
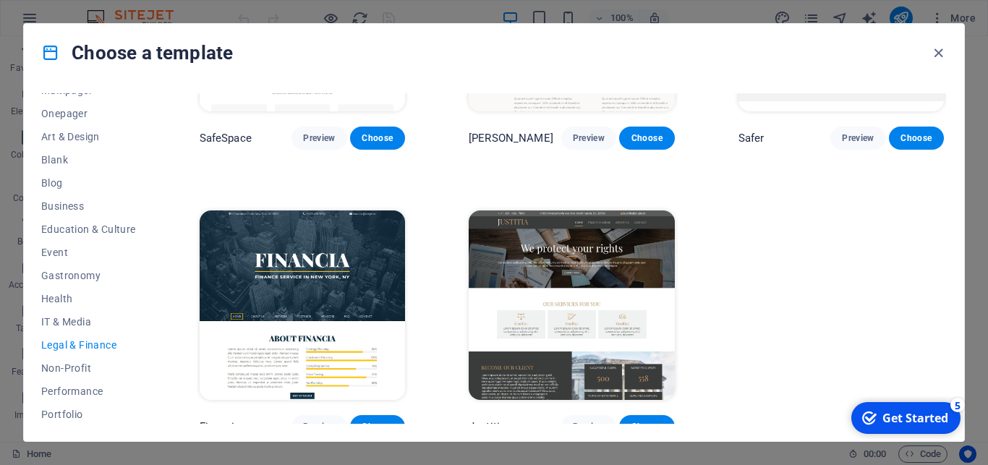
scroll to position [0, 0]
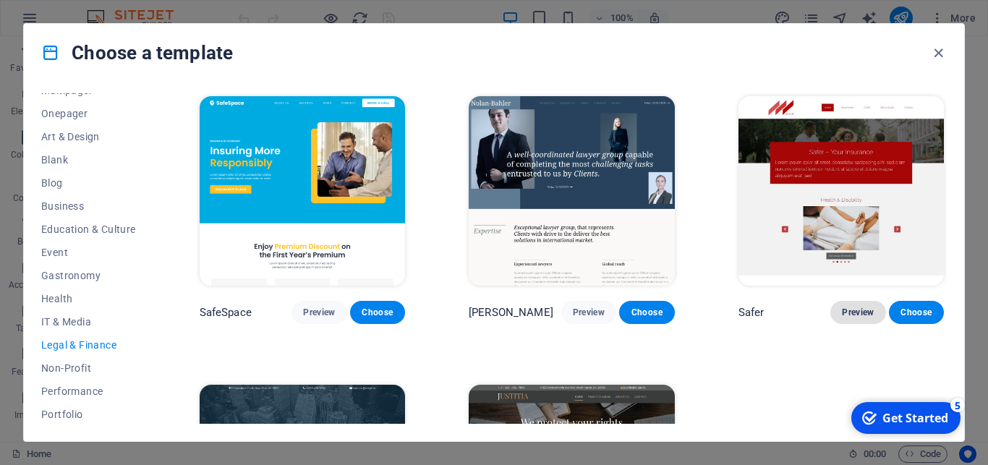
click at [841, 301] on button "Preview" at bounding box center [857, 312] width 55 height 23
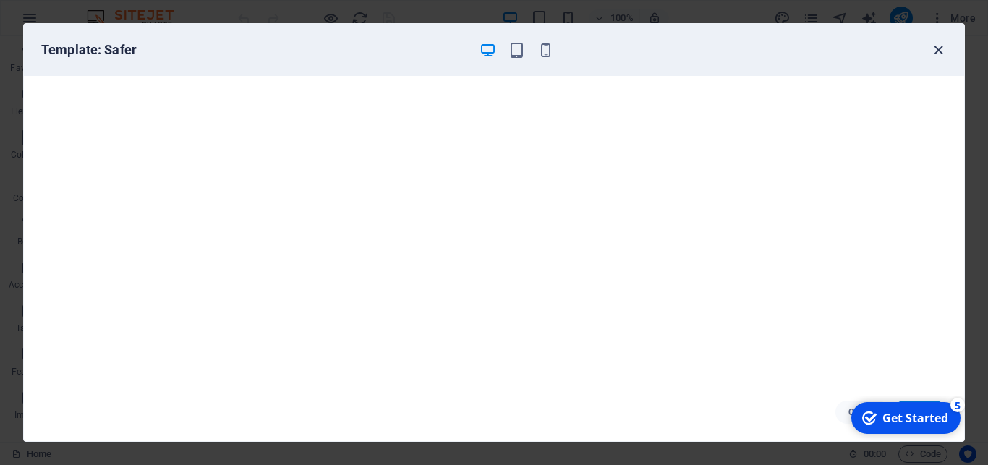
click at [934, 54] on icon "button" at bounding box center [938, 50] width 17 height 17
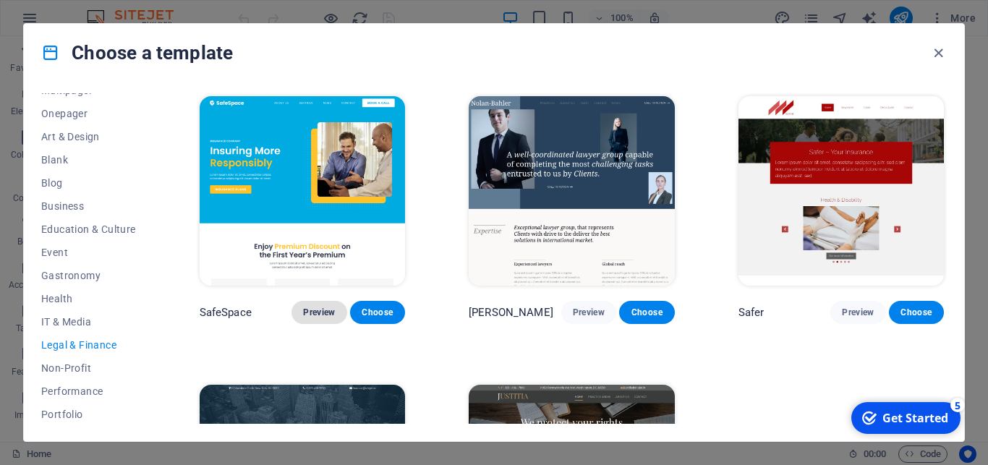
click at [320, 309] on span "Preview" at bounding box center [319, 313] width 32 height 12
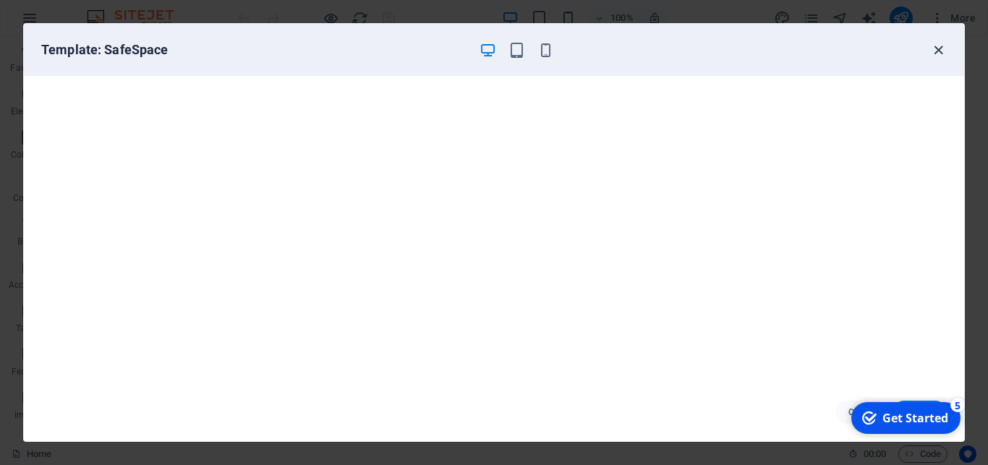
click at [936, 51] on icon "button" at bounding box center [938, 50] width 17 height 17
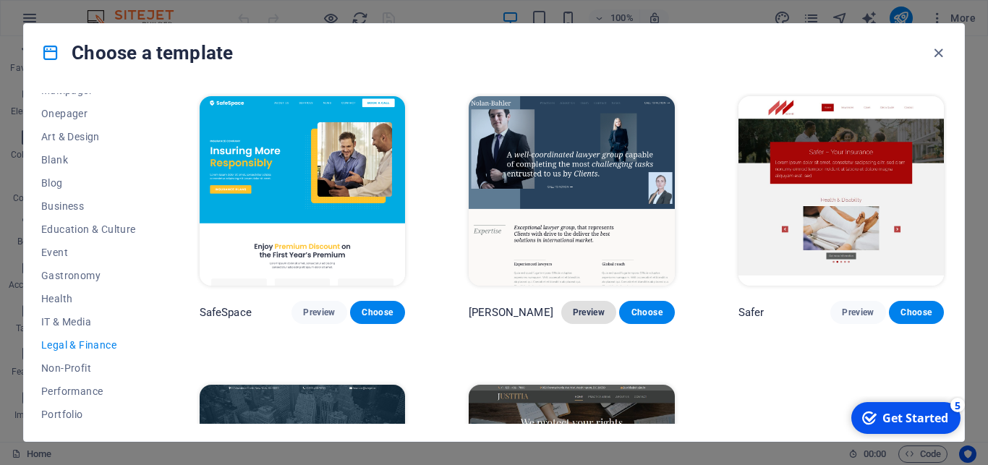
click at [589, 307] on span "Preview" at bounding box center [589, 313] width 32 height 12
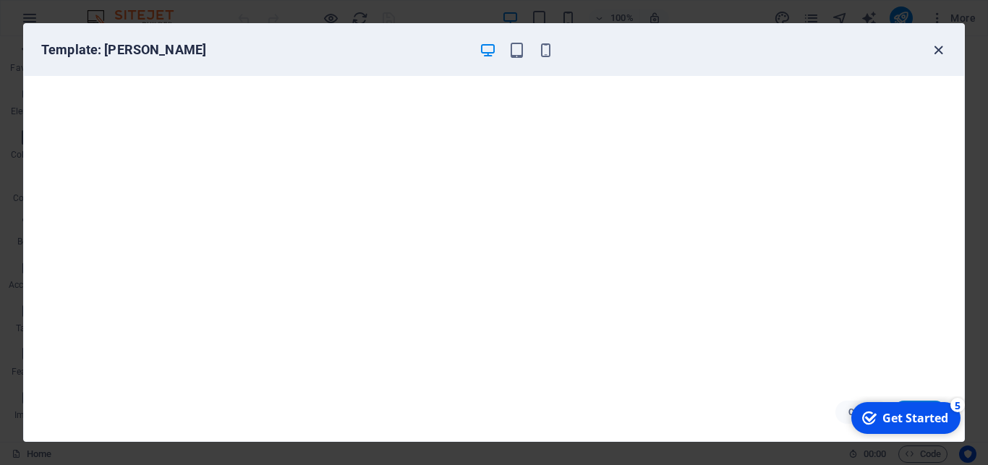
click at [936, 58] on icon "button" at bounding box center [938, 50] width 17 height 17
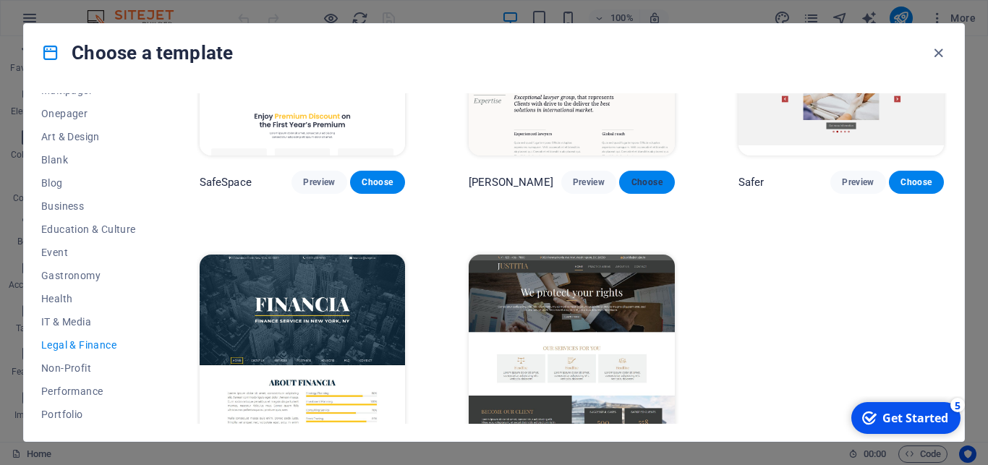
scroll to position [174, 0]
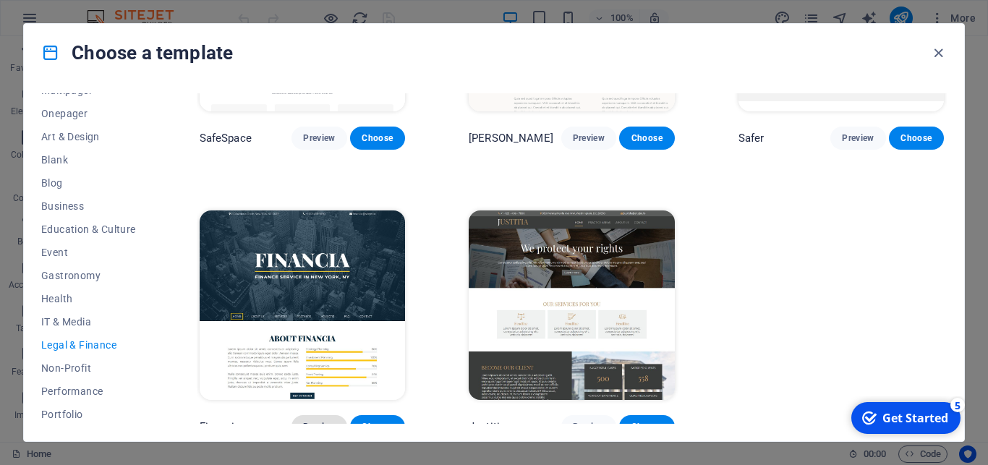
click at [320, 421] on span "Preview" at bounding box center [319, 427] width 32 height 12
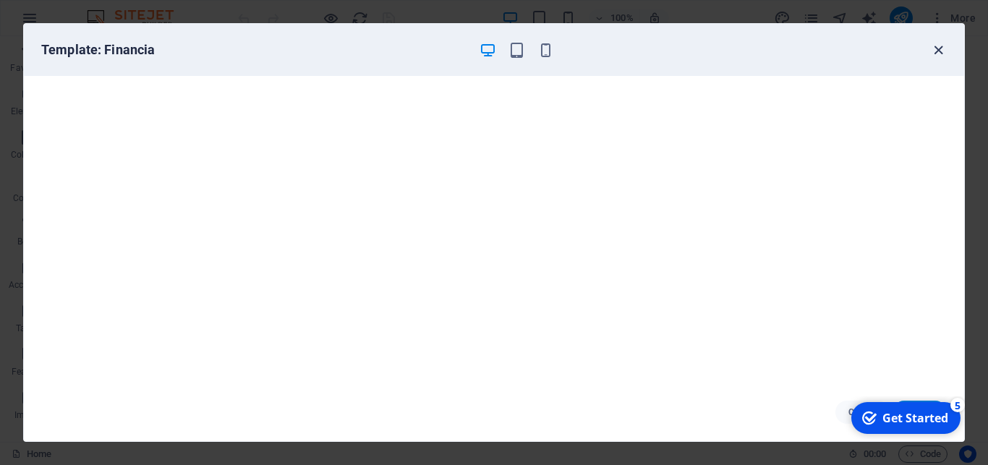
click at [941, 56] on icon "button" at bounding box center [938, 50] width 17 height 17
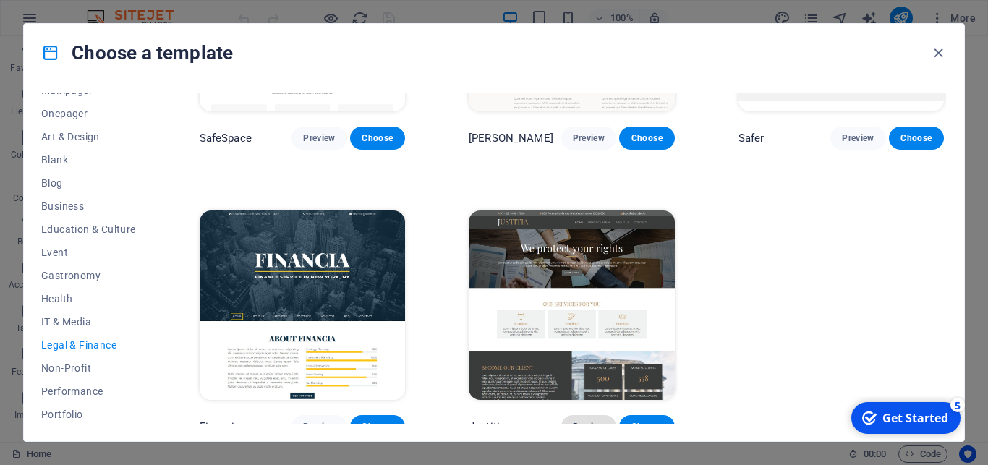
click at [585, 421] on span "Preview" at bounding box center [589, 427] width 32 height 12
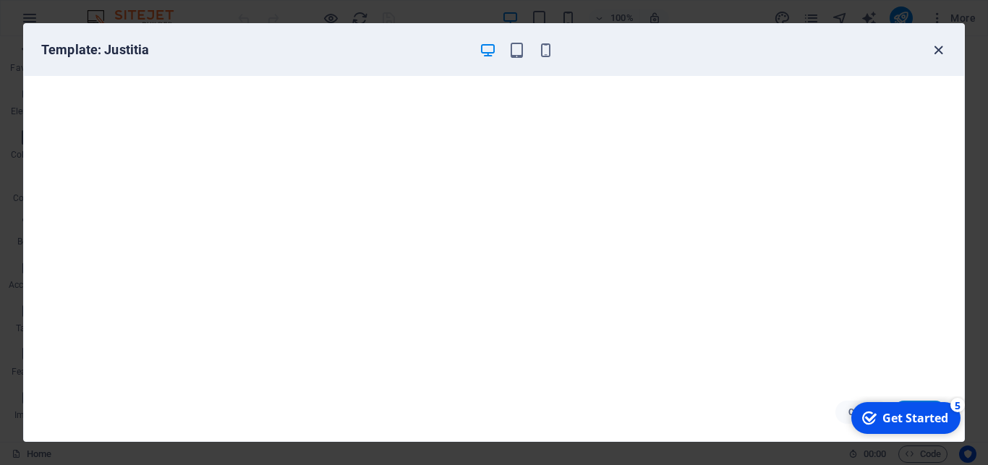
click at [936, 54] on icon "button" at bounding box center [938, 50] width 17 height 17
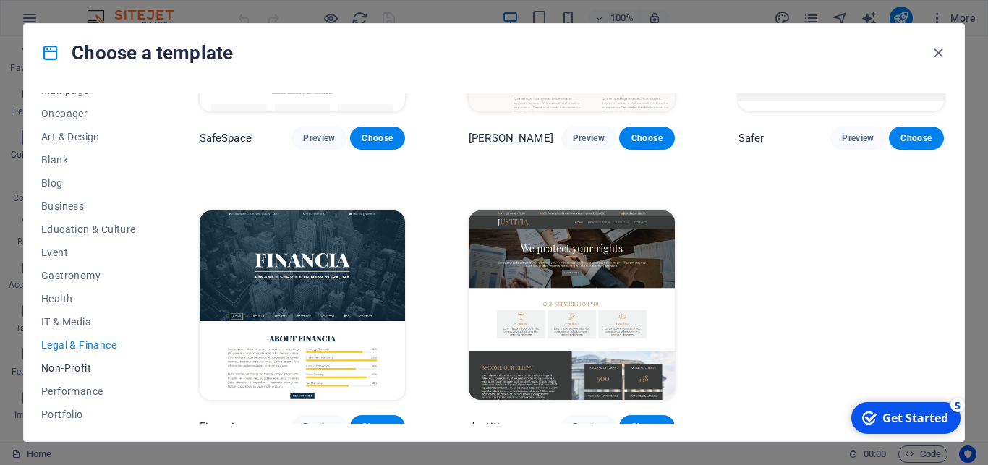
click at [51, 370] on span "Non-Profit" at bounding box center [88, 368] width 95 height 12
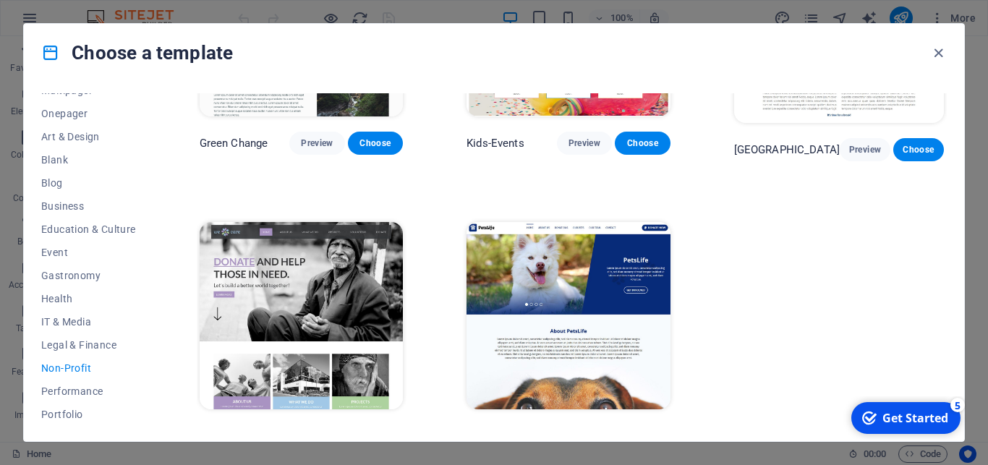
scroll to position [180, 0]
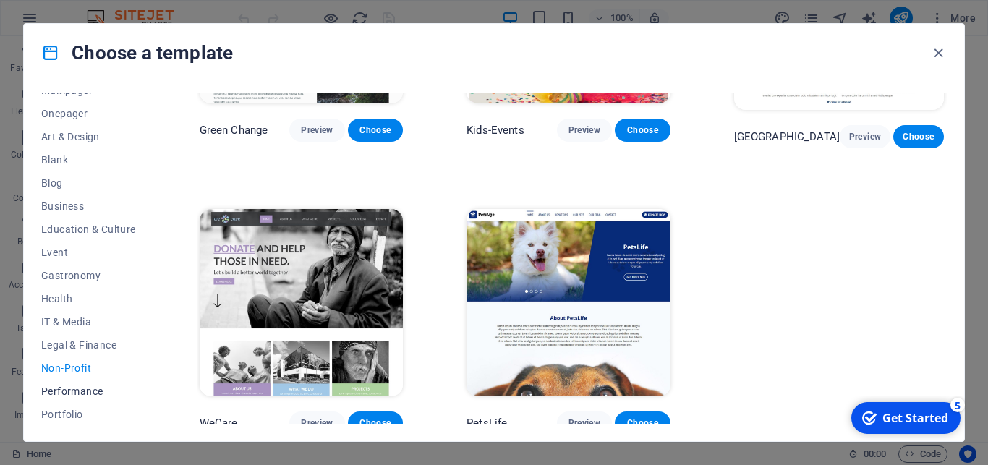
click at [81, 393] on span "Performance" at bounding box center [88, 391] width 95 height 12
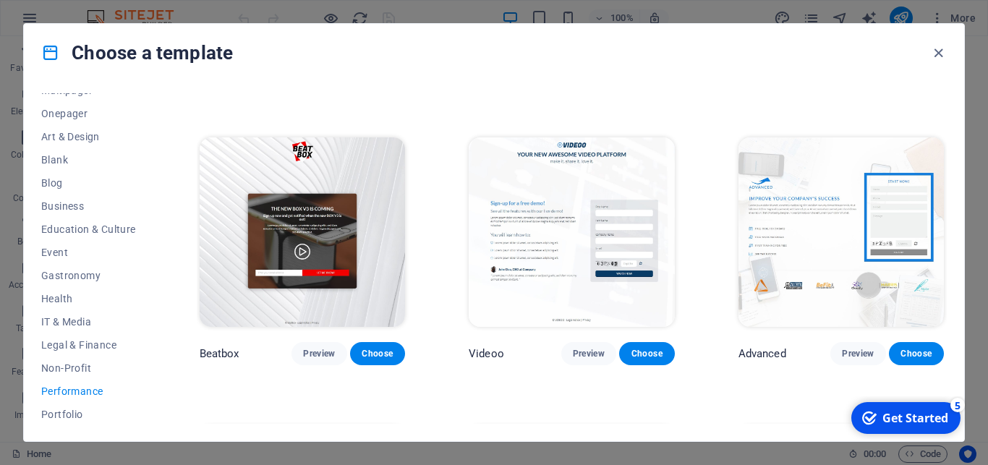
scroll to position [260, 0]
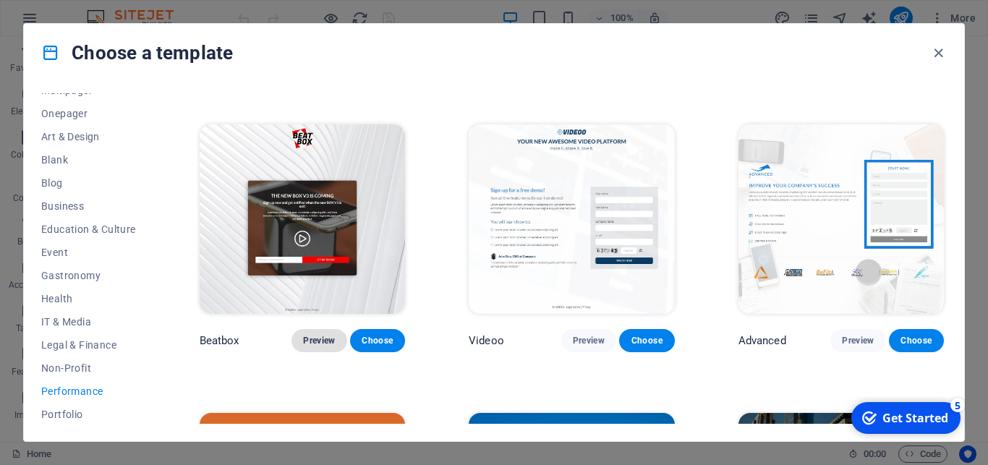
click at [321, 335] on span "Preview" at bounding box center [319, 341] width 32 height 12
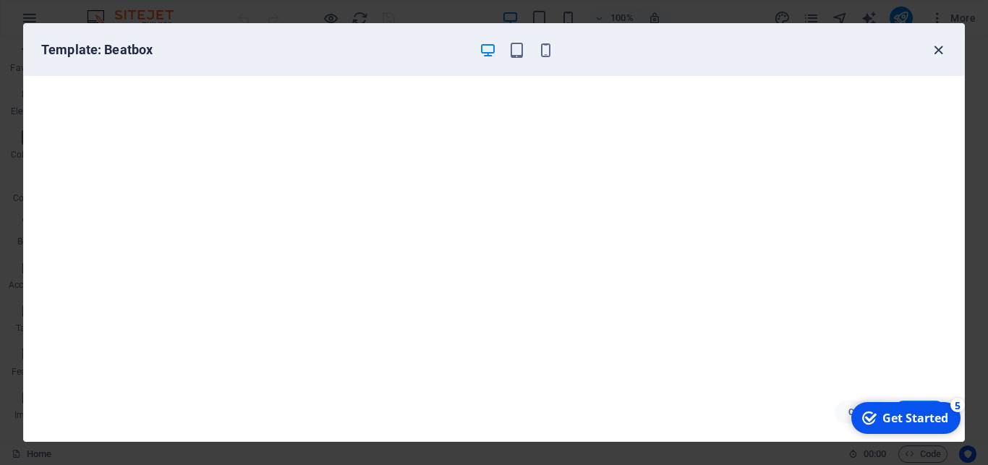
click at [933, 51] on icon "button" at bounding box center [938, 50] width 17 height 17
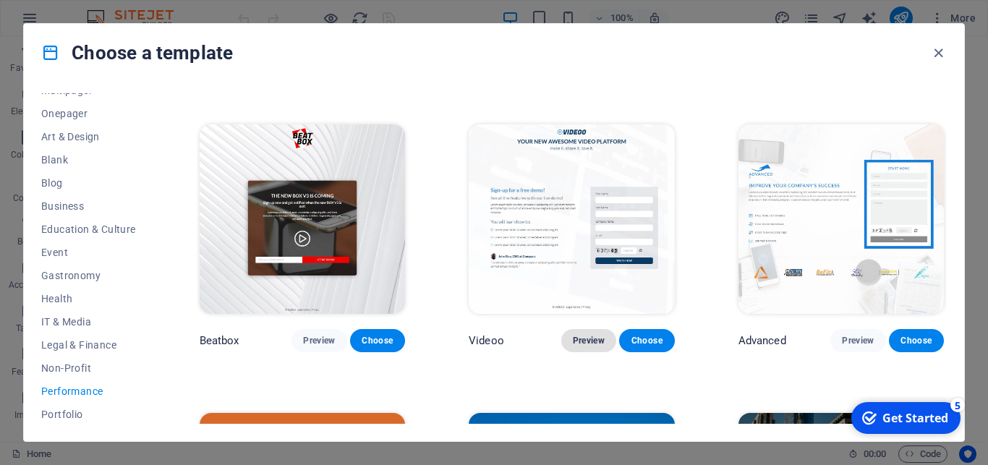
click at [592, 333] on button "Preview" at bounding box center [588, 340] width 55 height 23
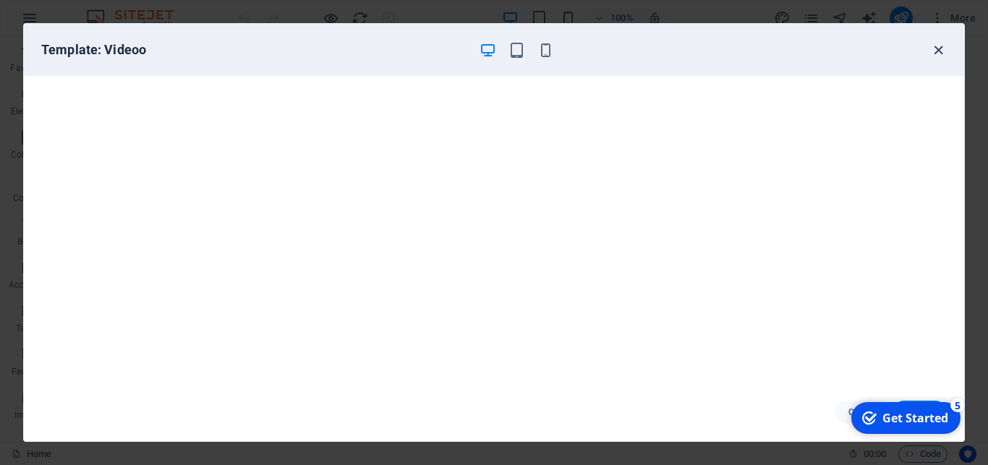
click at [931, 50] on icon "button" at bounding box center [938, 50] width 17 height 17
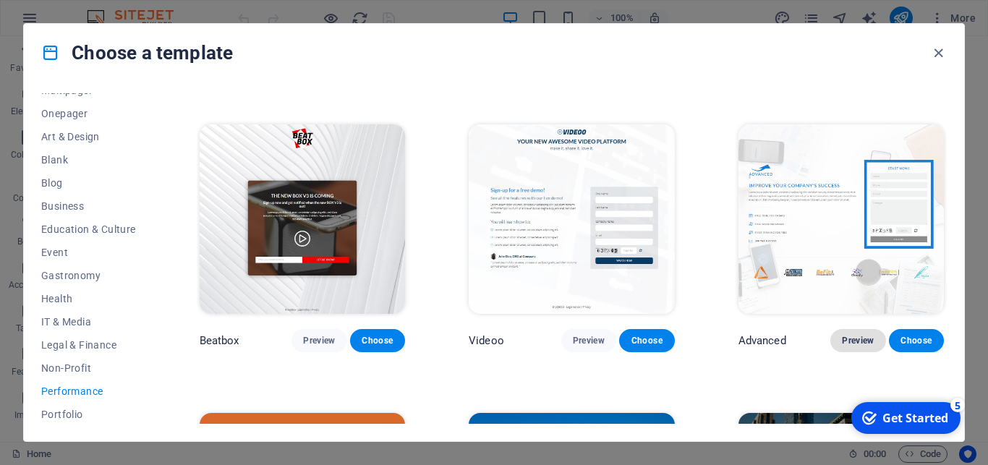
click at [842, 335] on span "Preview" at bounding box center [858, 341] width 32 height 12
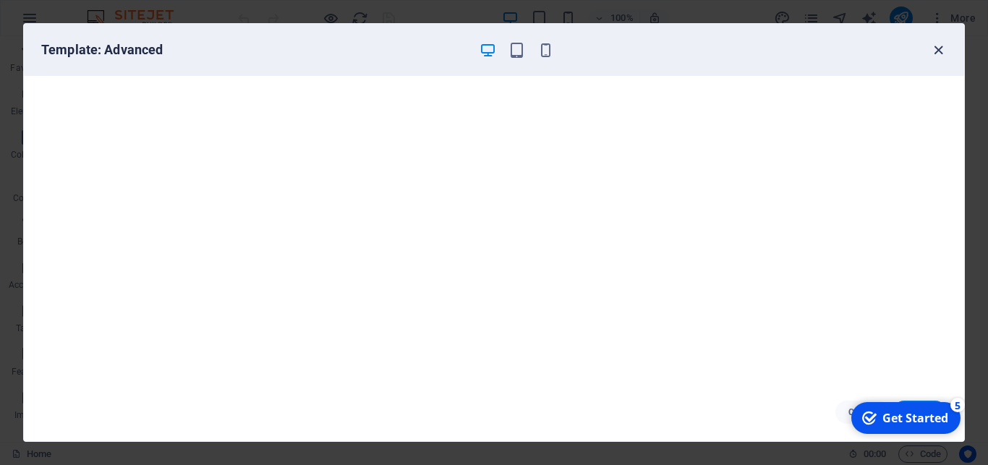
click at [934, 52] on icon "button" at bounding box center [938, 50] width 17 height 17
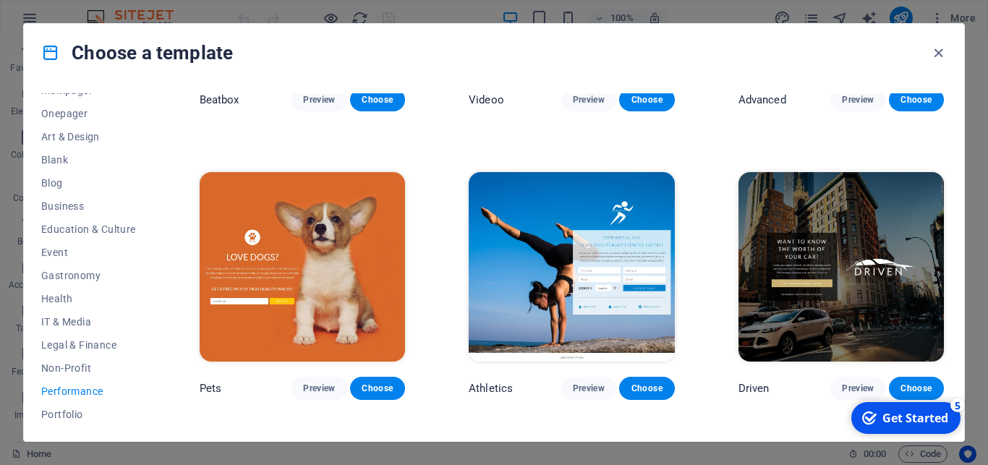
scroll to position [521, 0]
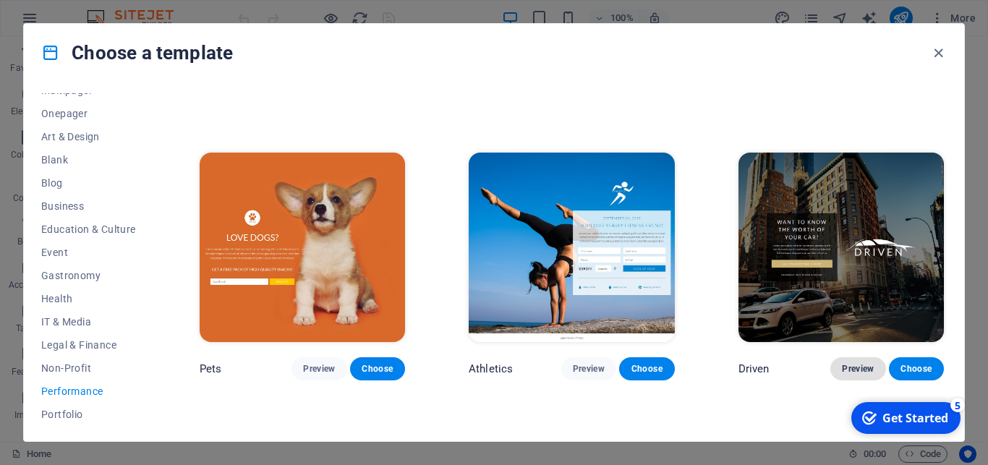
click at [842, 363] on span "Preview" at bounding box center [858, 369] width 32 height 12
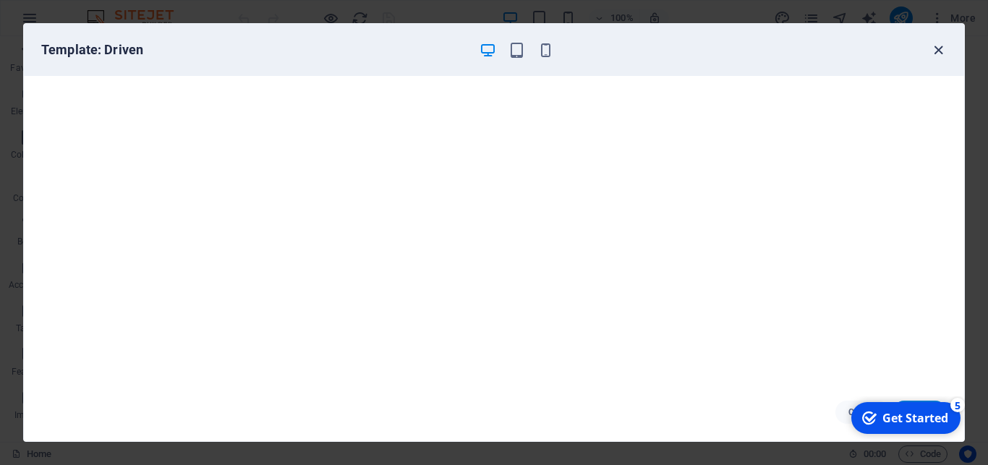
click at [936, 53] on icon "button" at bounding box center [938, 50] width 17 height 17
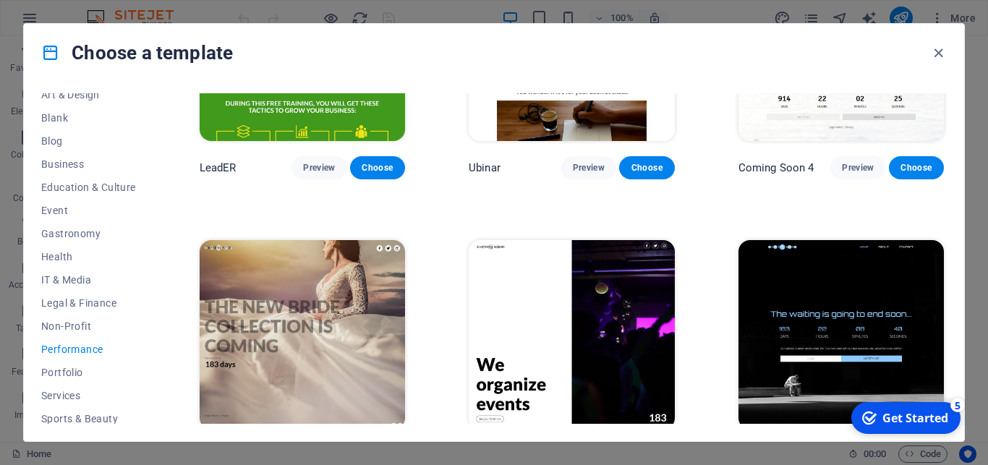
scroll to position [195, 0]
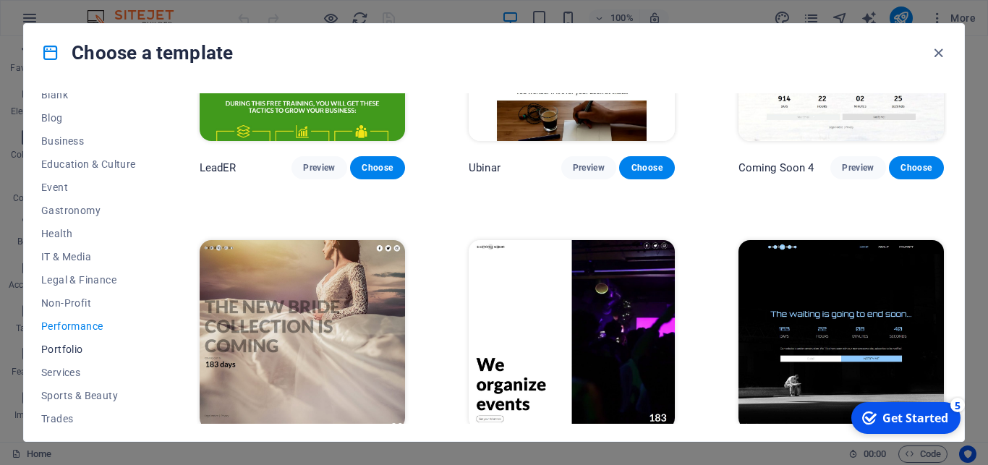
click at [72, 354] on span "Portfolio" at bounding box center [88, 349] width 95 height 12
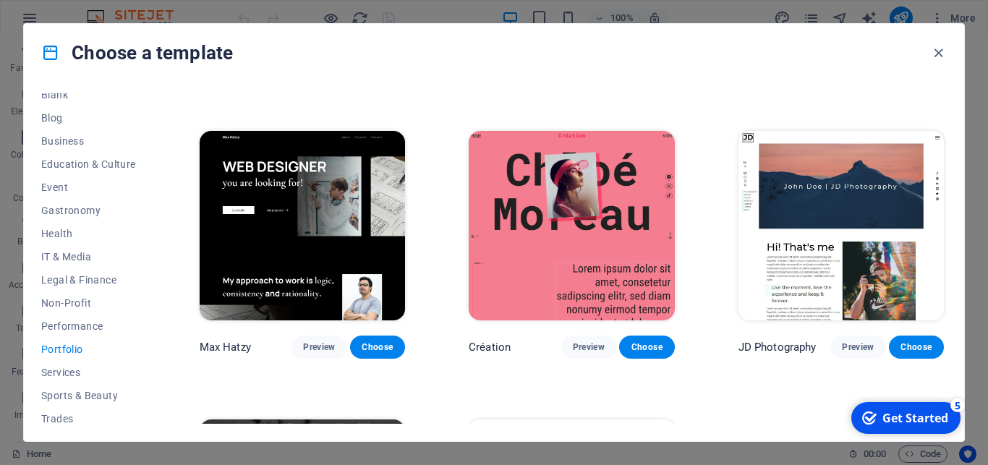
scroll to position [260, 0]
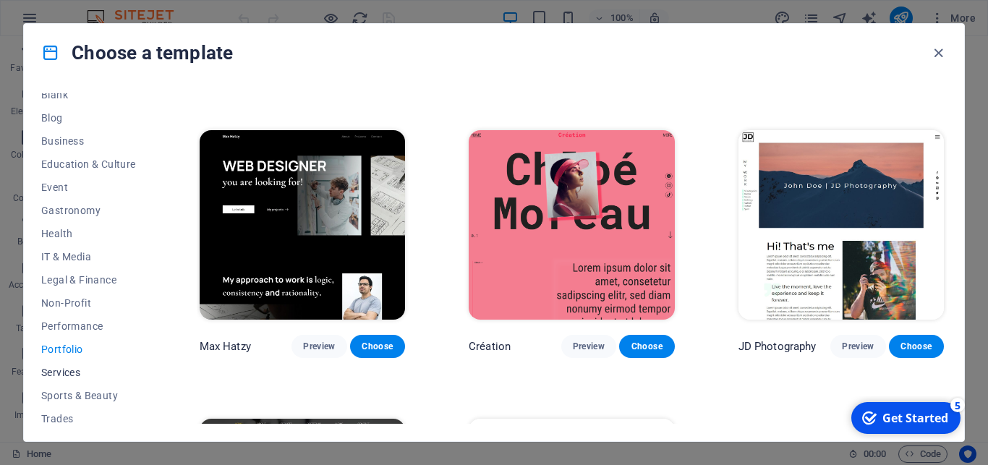
click at [81, 373] on span "Services" at bounding box center [88, 373] width 95 height 12
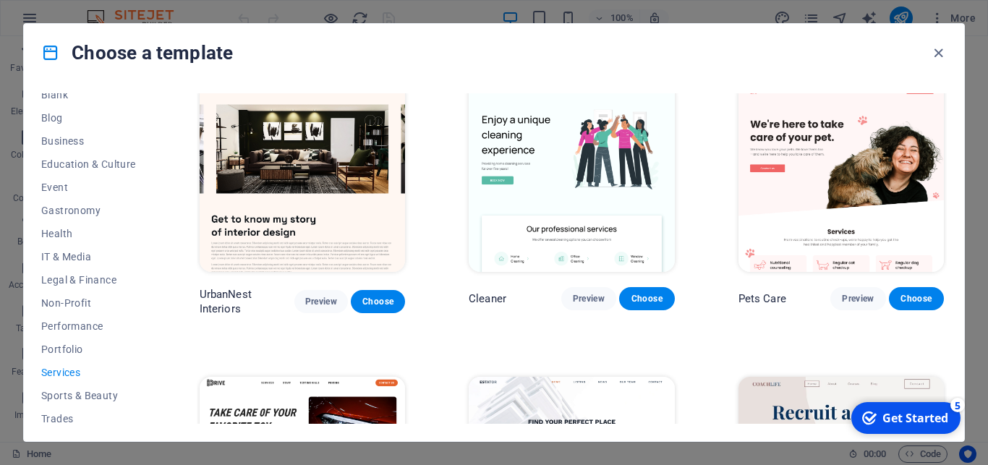
scroll to position [325, 0]
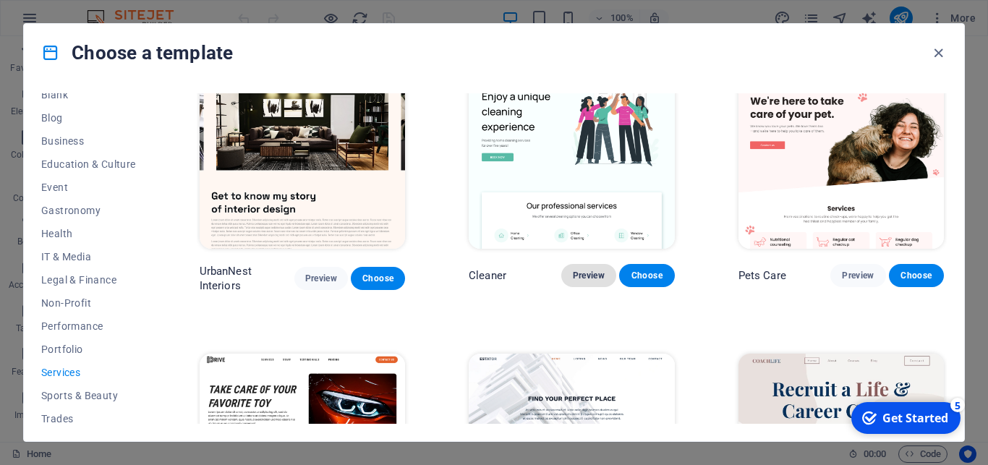
click at [573, 270] on span "Preview" at bounding box center [589, 276] width 32 height 12
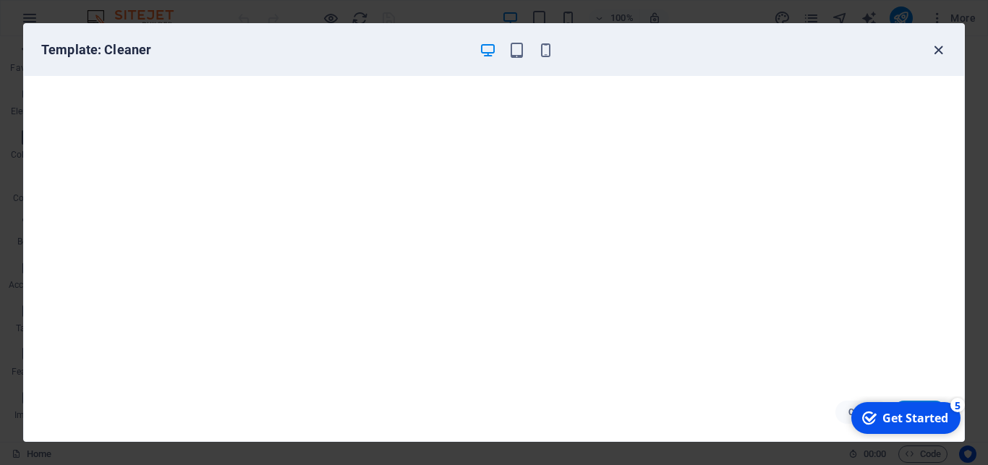
click at [939, 54] on icon "button" at bounding box center [938, 50] width 17 height 17
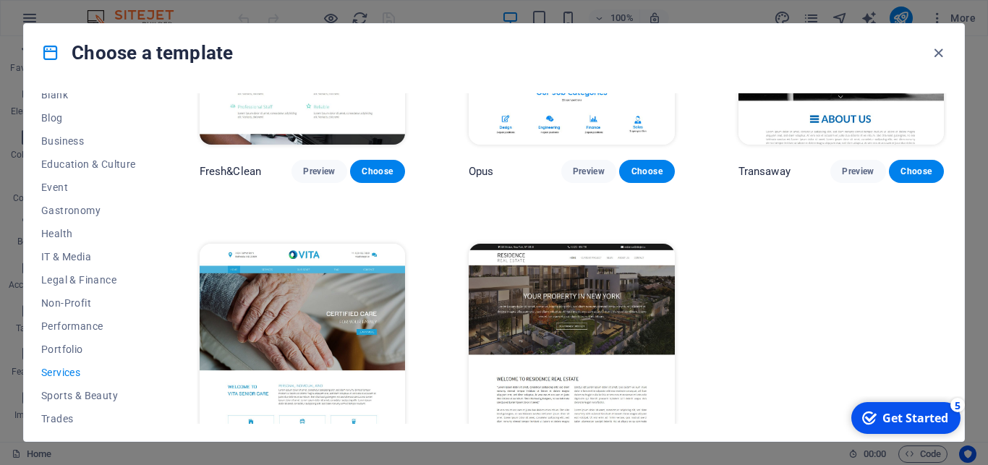
scroll to position [1592, 0]
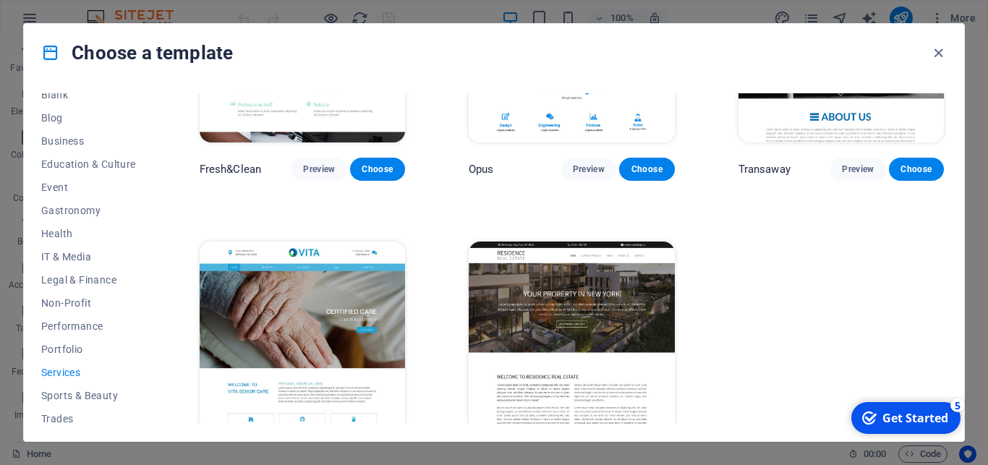
click at [594, 453] on span "Preview" at bounding box center [589, 459] width 32 height 12
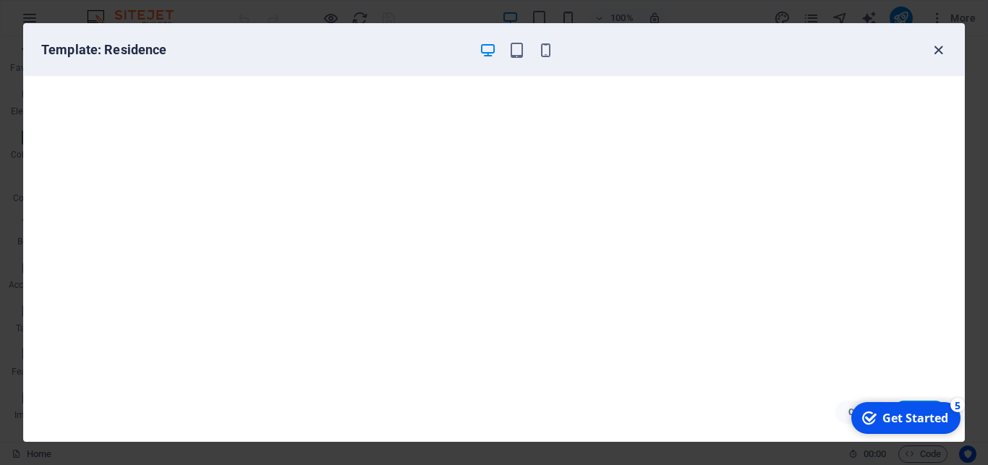
click at [939, 51] on icon "button" at bounding box center [938, 50] width 17 height 17
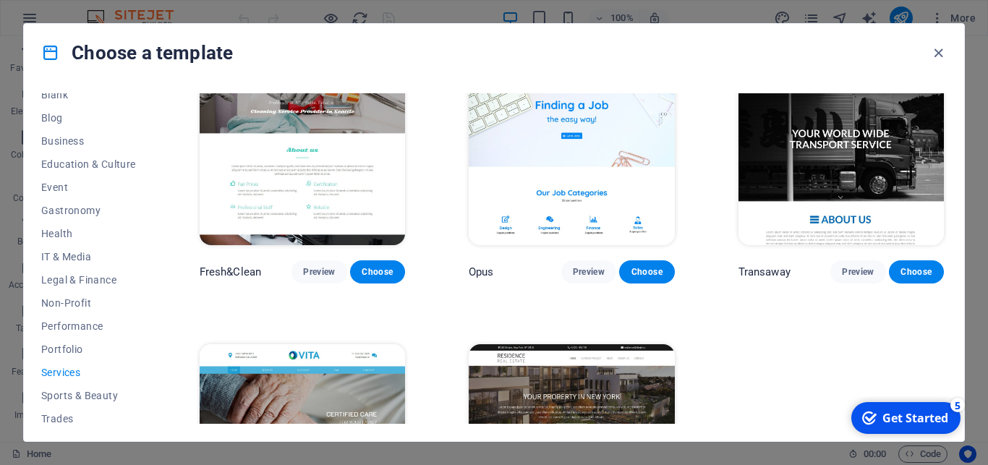
scroll to position [1396, 0]
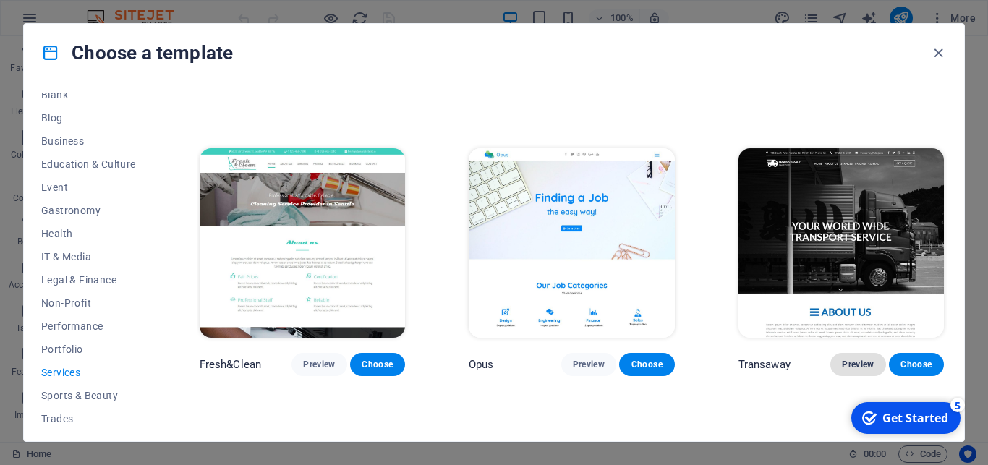
click at [842, 359] on span "Preview" at bounding box center [858, 365] width 32 height 12
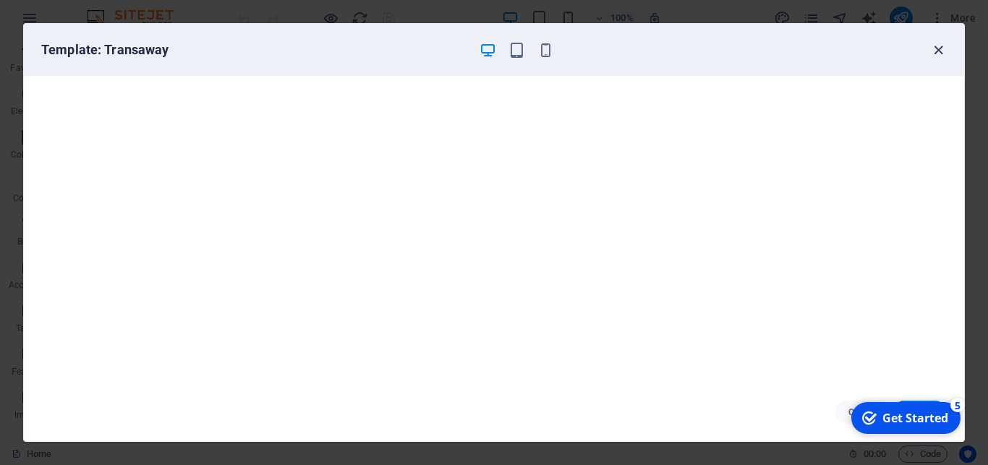
click at [936, 50] on icon "button" at bounding box center [938, 50] width 17 height 17
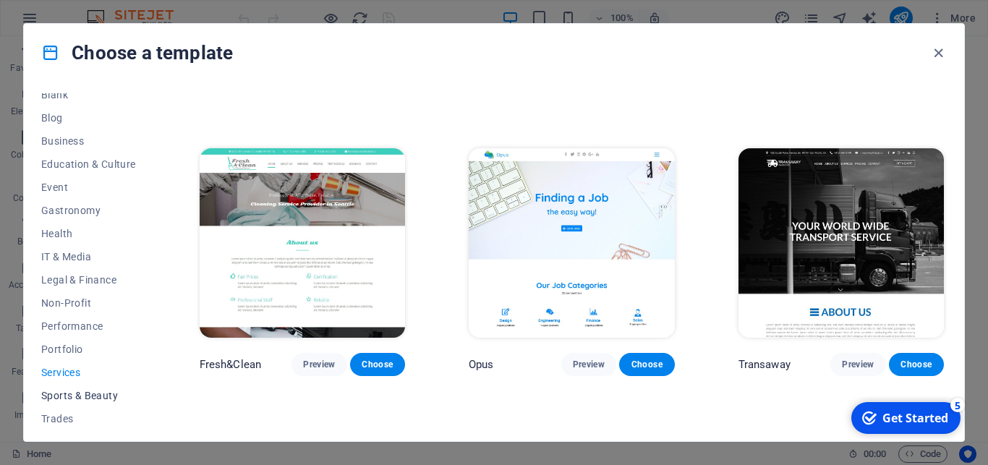
click at [101, 395] on span "Sports & Beauty" at bounding box center [88, 396] width 95 height 12
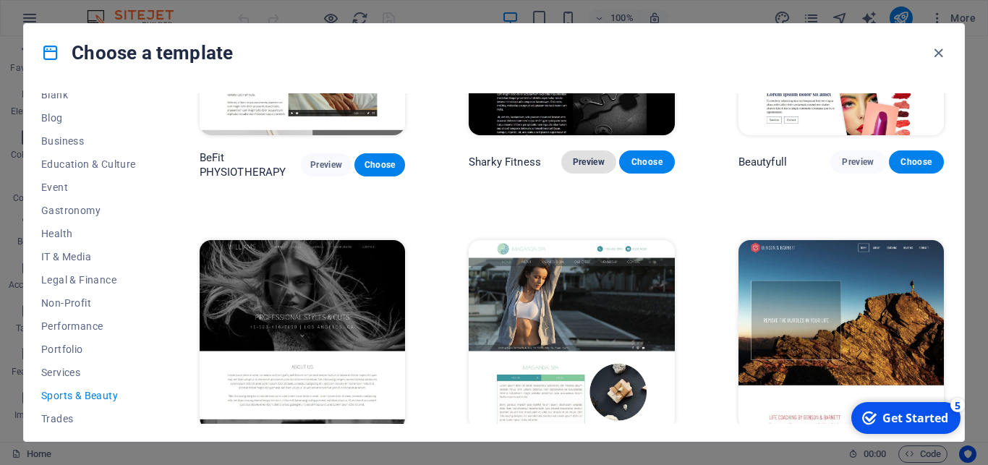
scroll to position [1035, 0]
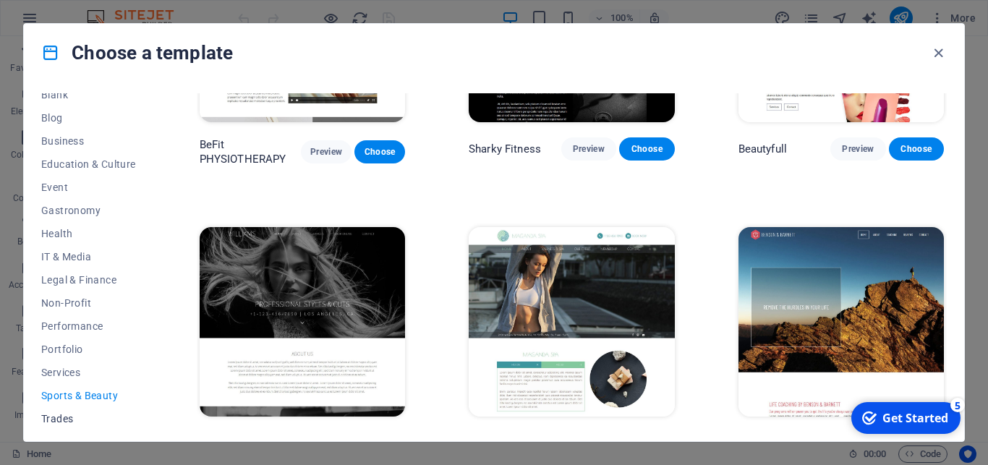
click at [67, 417] on span "Trades" at bounding box center [88, 419] width 95 height 12
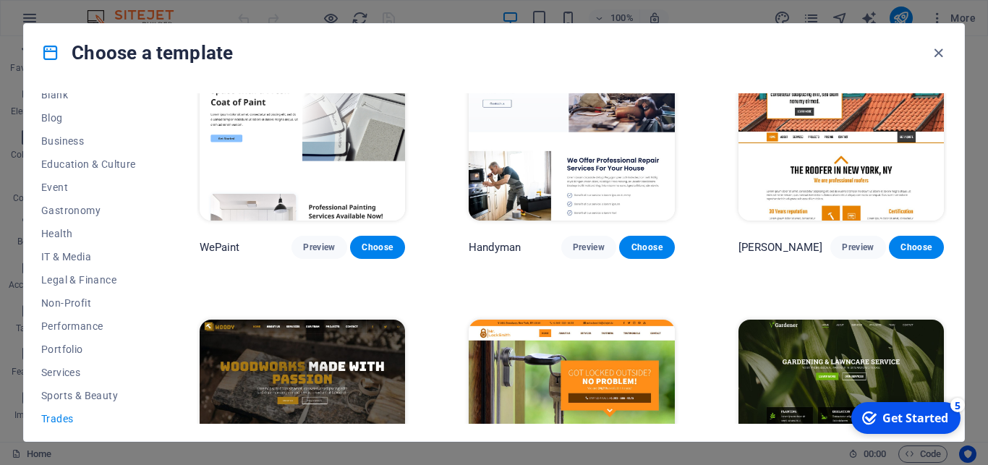
scroll to position [0, 0]
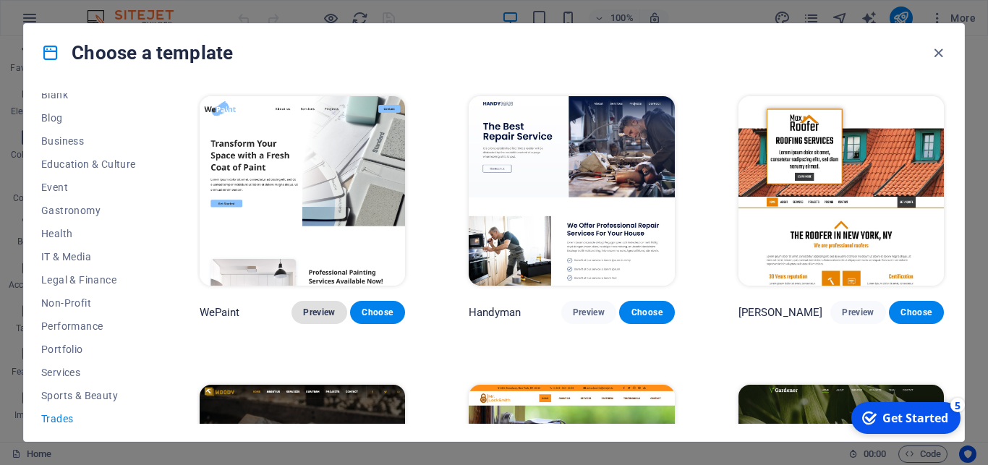
click at [324, 307] on span "Preview" at bounding box center [319, 313] width 32 height 12
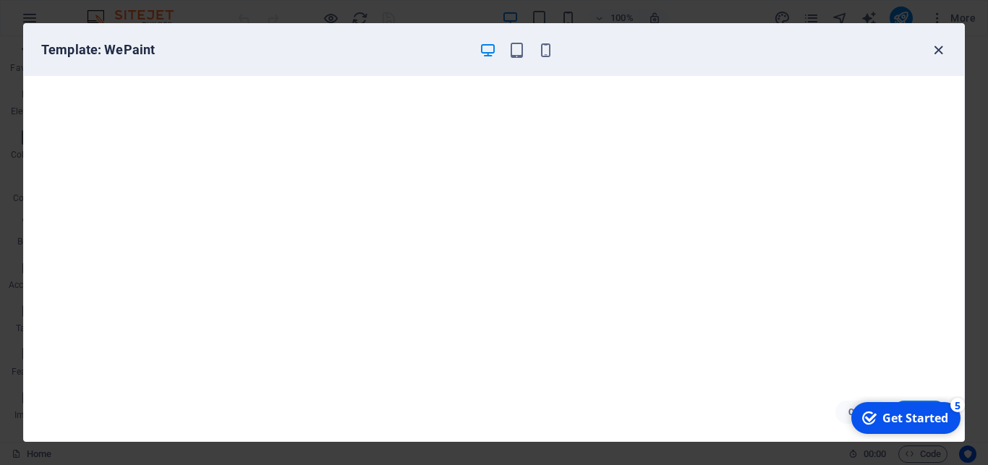
click at [942, 47] on icon "button" at bounding box center [938, 50] width 17 height 17
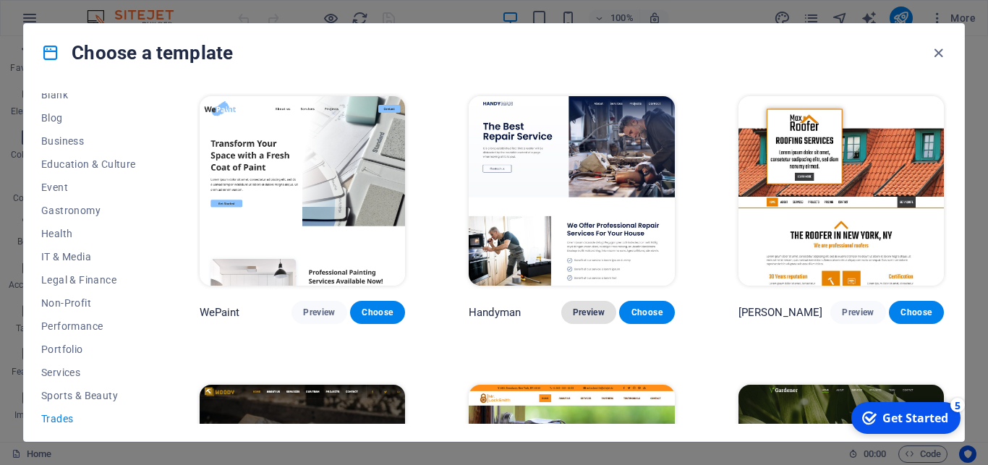
click at [573, 307] on span "Preview" at bounding box center [589, 313] width 32 height 12
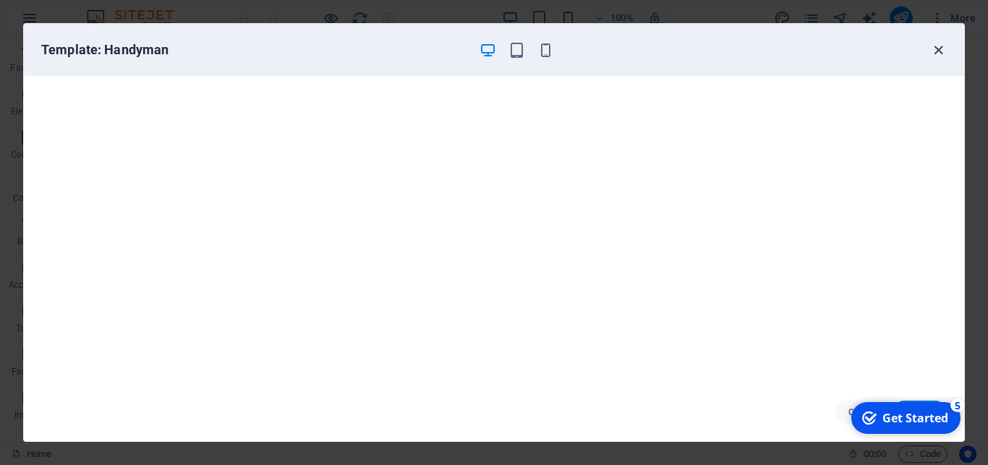
click at [936, 49] on icon "button" at bounding box center [938, 50] width 17 height 17
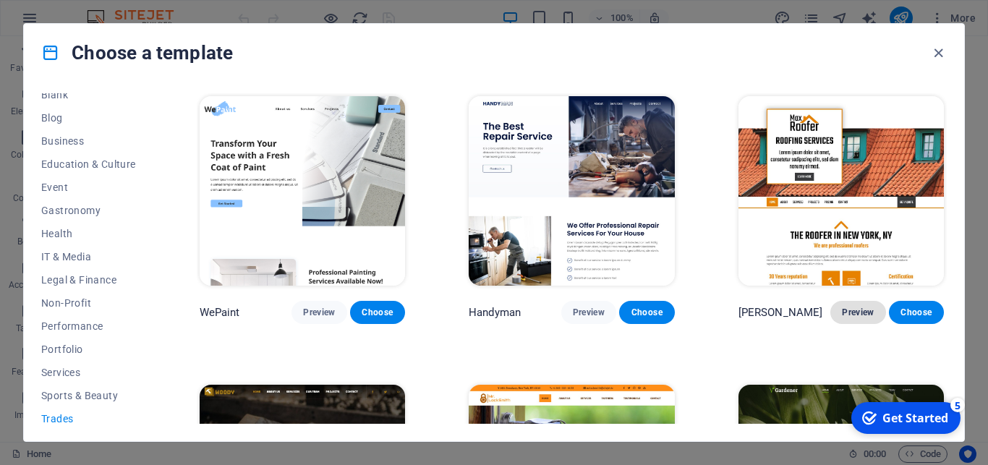
click at [848, 307] on span "Preview" at bounding box center [858, 313] width 32 height 12
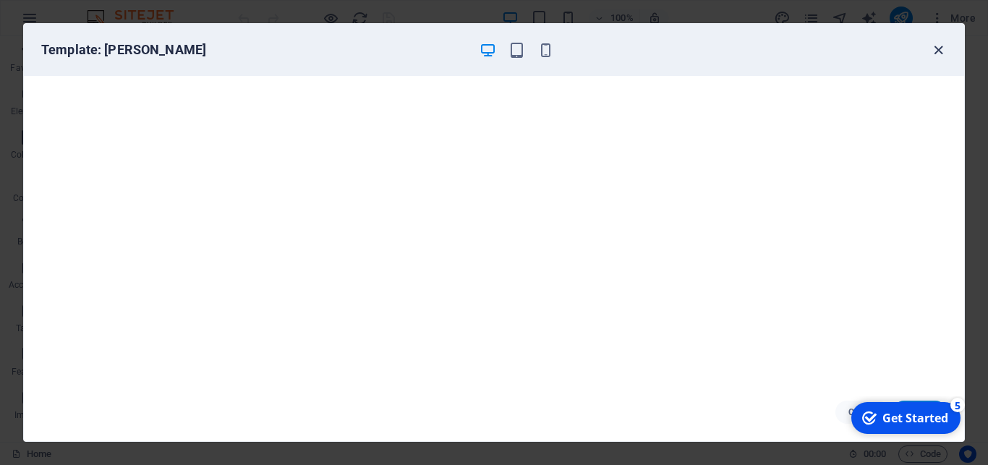
click at [936, 51] on icon "button" at bounding box center [938, 50] width 17 height 17
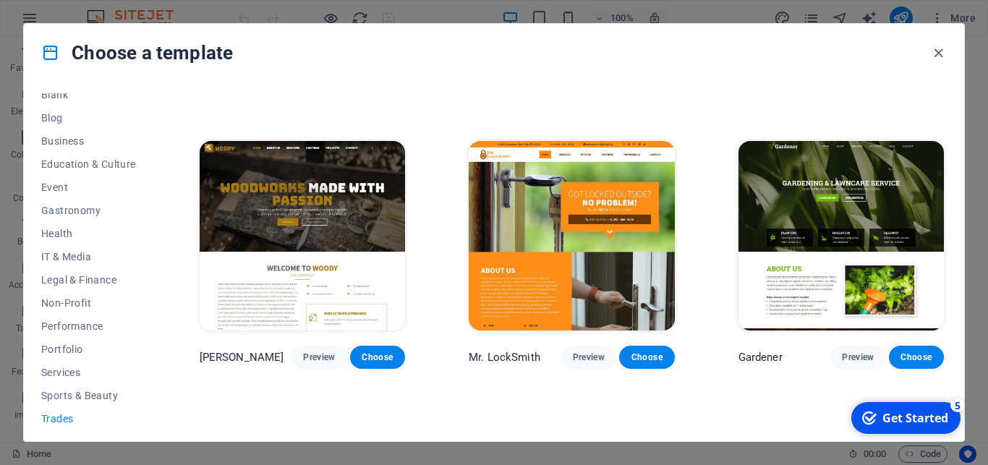
scroll to position [260, 0]
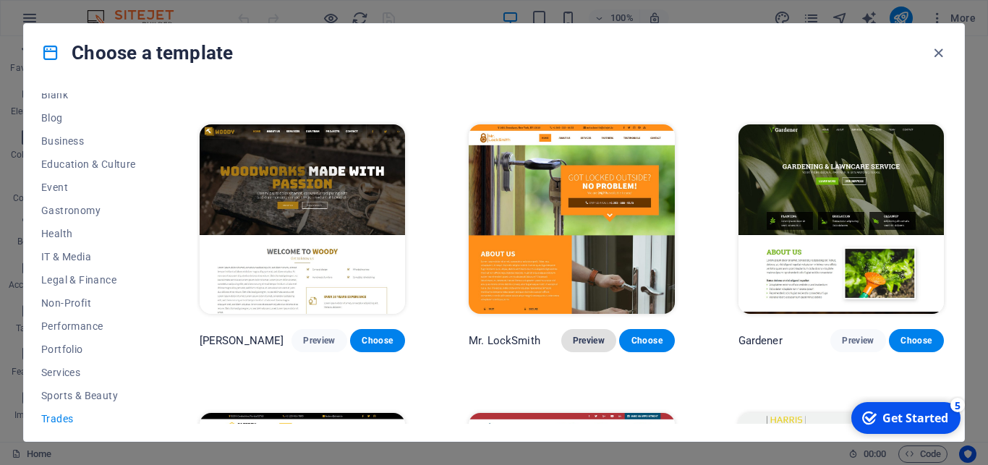
click at [601, 329] on button "Preview" at bounding box center [588, 340] width 55 height 23
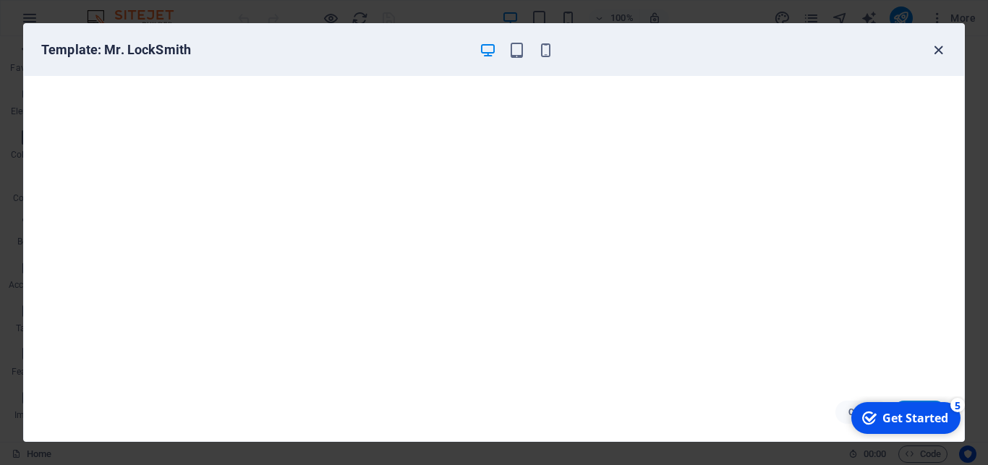
click at [936, 53] on icon "button" at bounding box center [938, 50] width 17 height 17
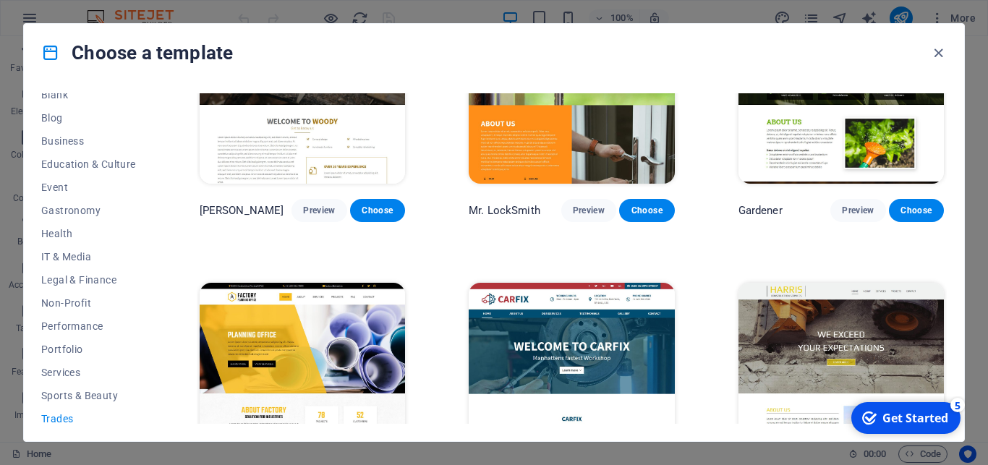
scroll to position [455, 0]
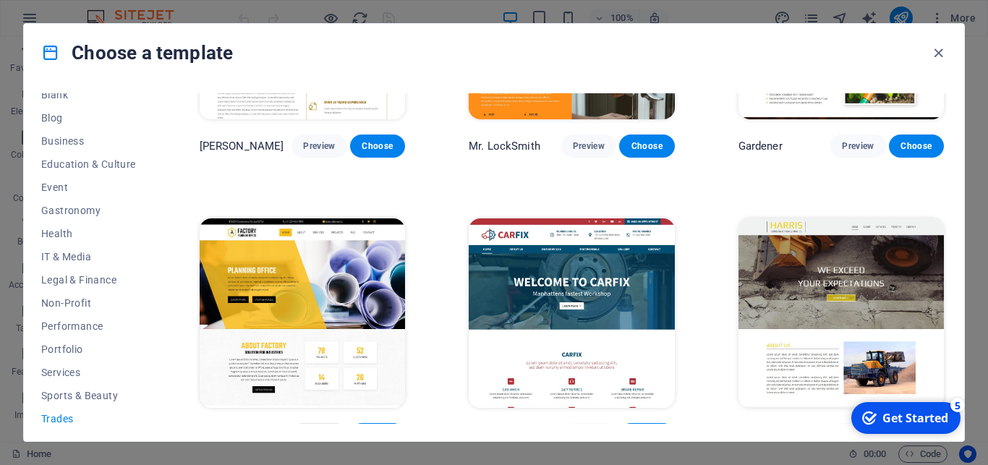
click at [325, 429] on span "Preview" at bounding box center [319, 435] width 32 height 12
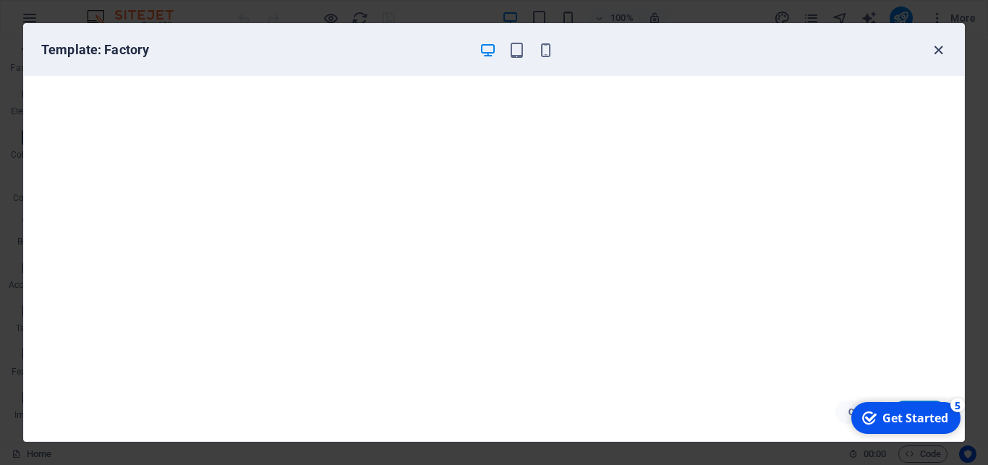
click at [937, 52] on icon "button" at bounding box center [938, 50] width 17 height 17
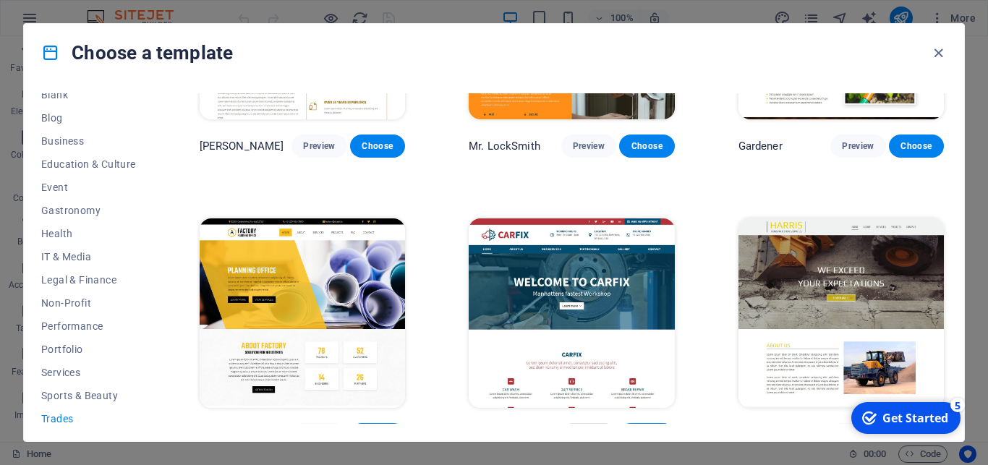
click at [586, 429] on span "Preview" at bounding box center [589, 435] width 32 height 12
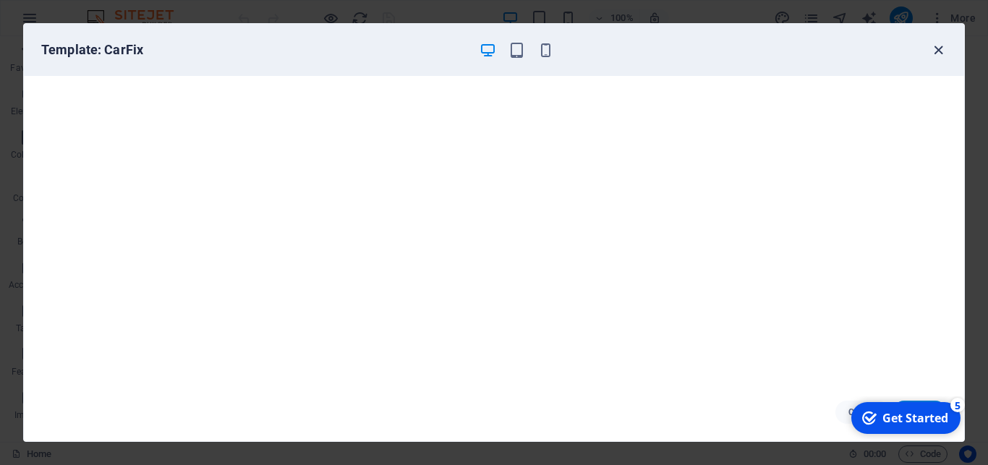
click at [941, 53] on icon "button" at bounding box center [938, 50] width 17 height 17
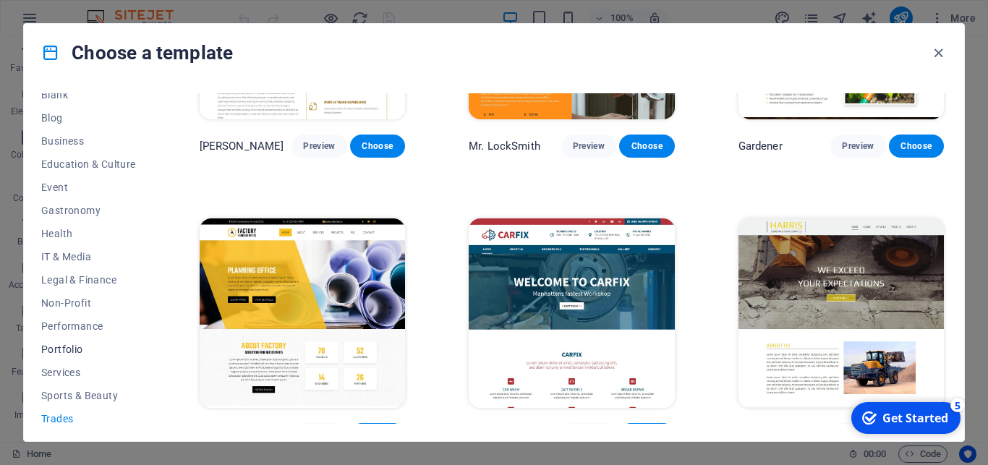
scroll to position [248, 0]
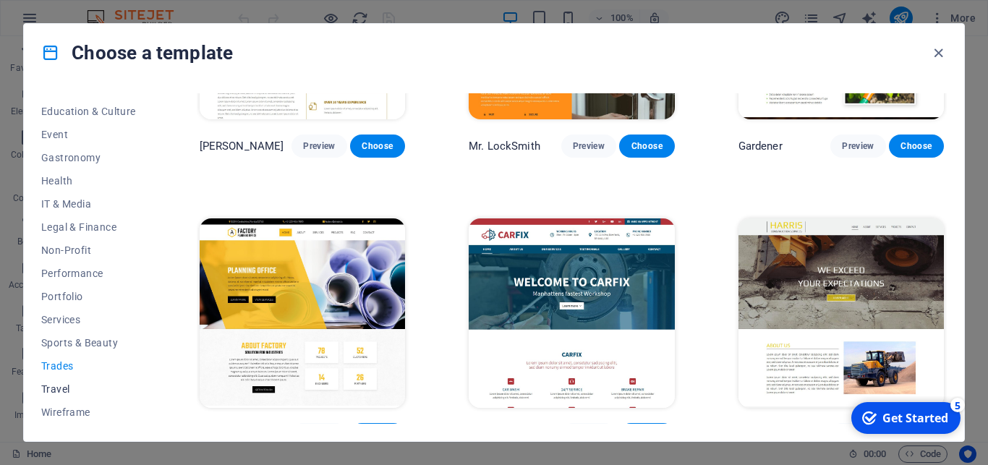
click at [63, 388] on span "Travel" at bounding box center [88, 389] width 95 height 12
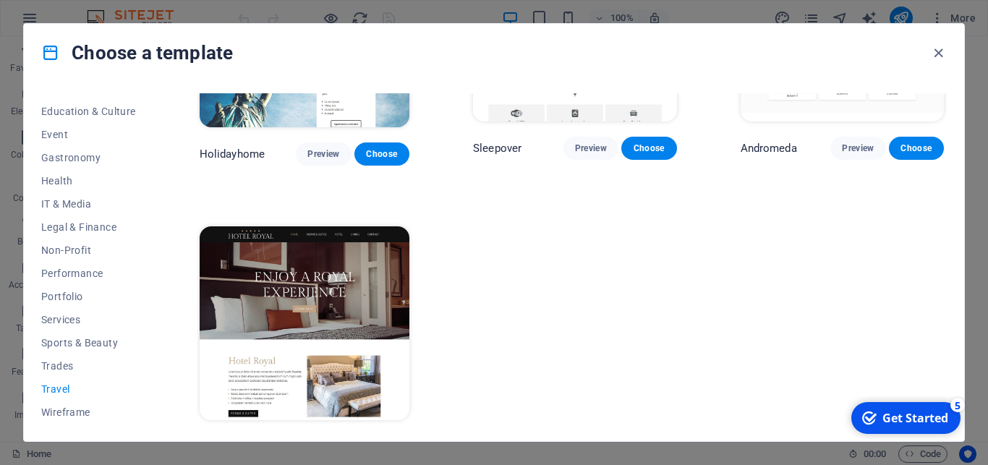
click at [317, 441] on span "Preview" at bounding box center [330, 447] width 27 height 12
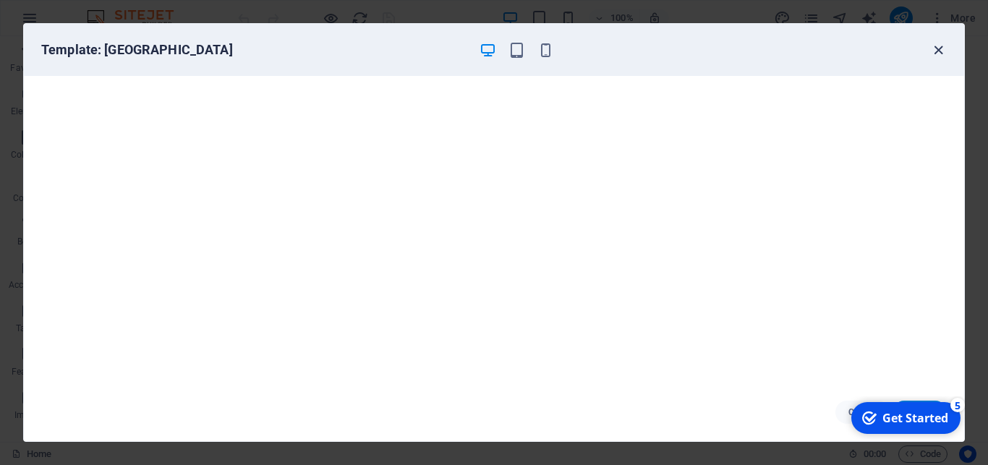
click at [934, 53] on icon "button" at bounding box center [938, 50] width 17 height 17
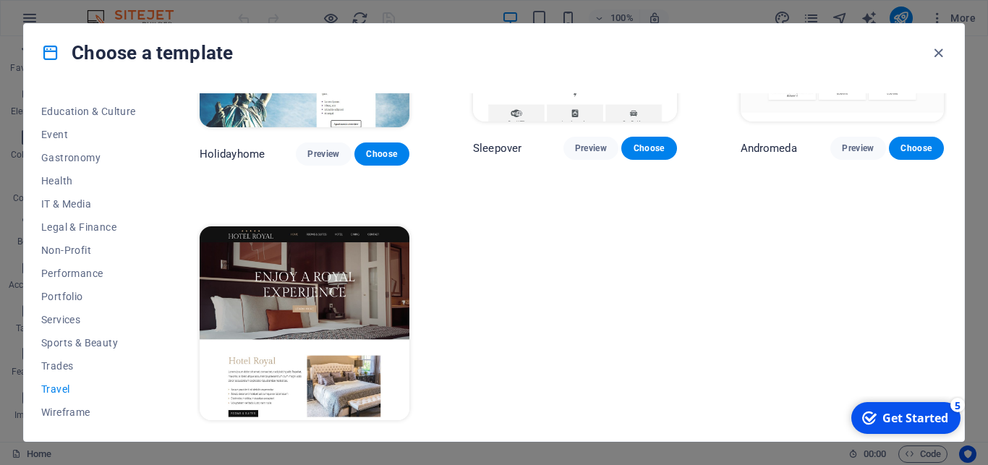
scroll to position [260, 0]
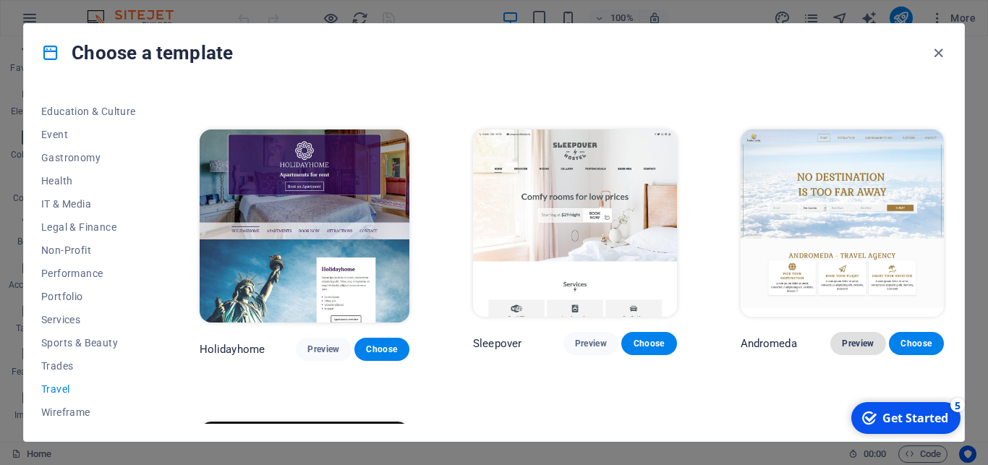
click at [830, 332] on button "Preview" at bounding box center [857, 343] width 55 height 23
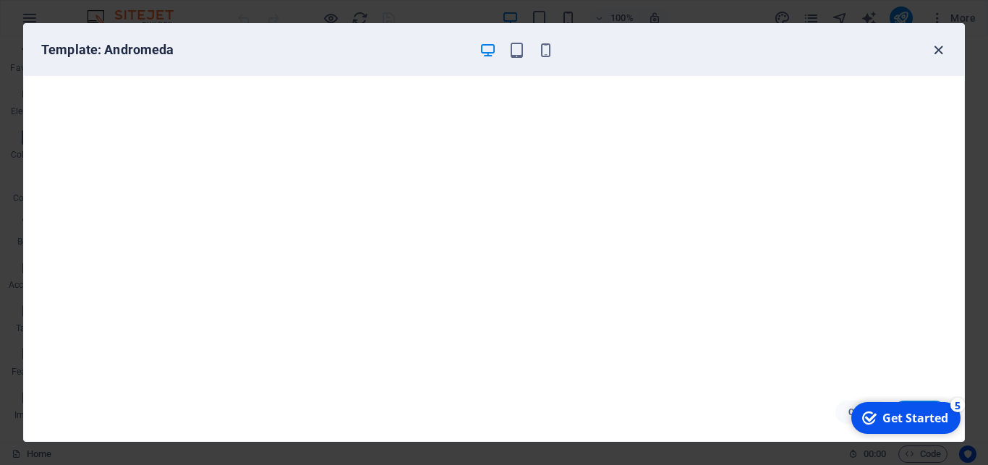
click at [938, 51] on icon "button" at bounding box center [938, 50] width 17 height 17
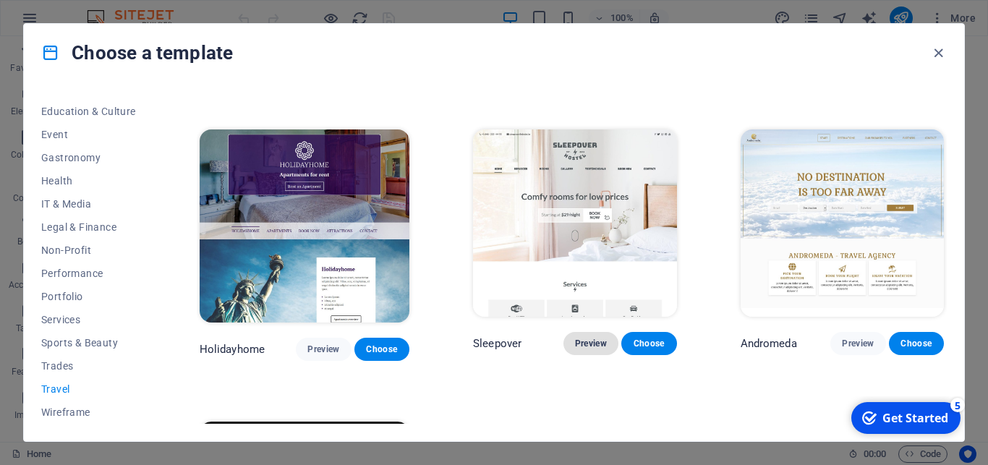
click at [585, 338] on span "Preview" at bounding box center [591, 344] width 32 height 12
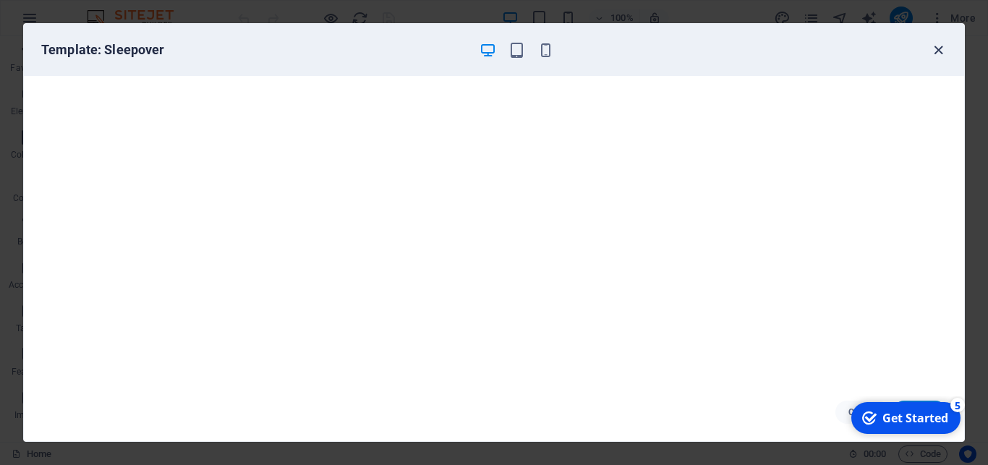
click at [942, 47] on icon "button" at bounding box center [938, 50] width 17 height 17
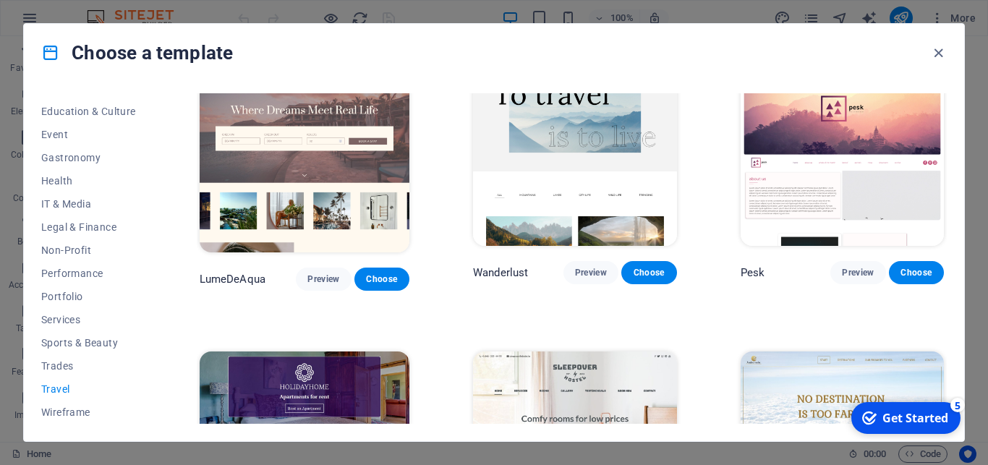
scroll to position [0, 0]
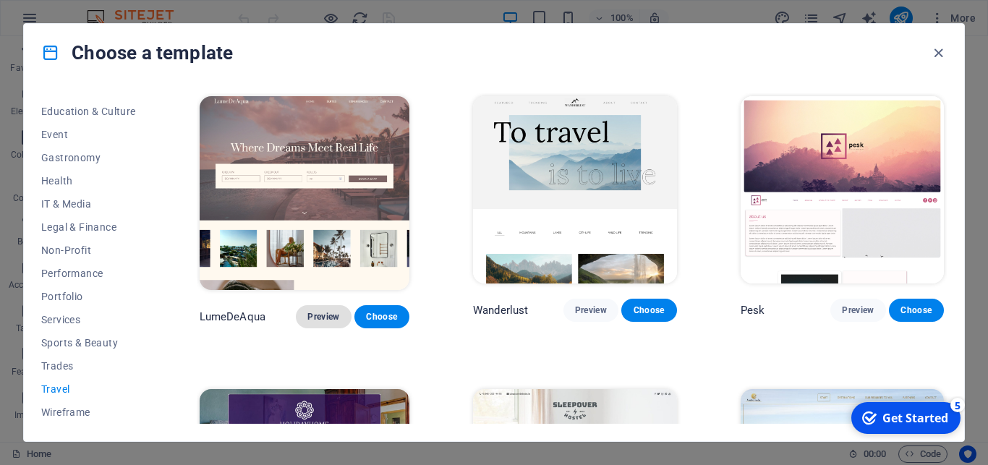
click at [325, 311] on span "Preview" at bounding box center [323, 317] width 32 height 12
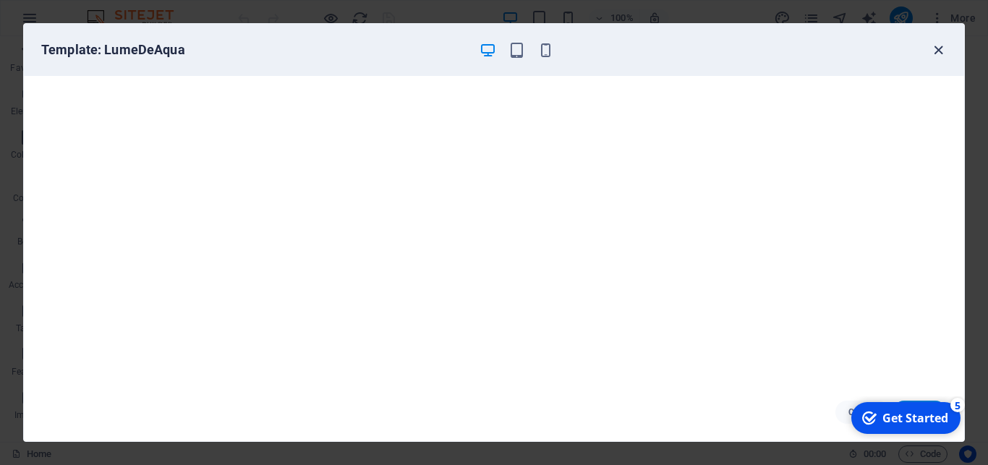
click at [940, 52] on icon "button" at bounding box center [938, 50] width 17 height 17
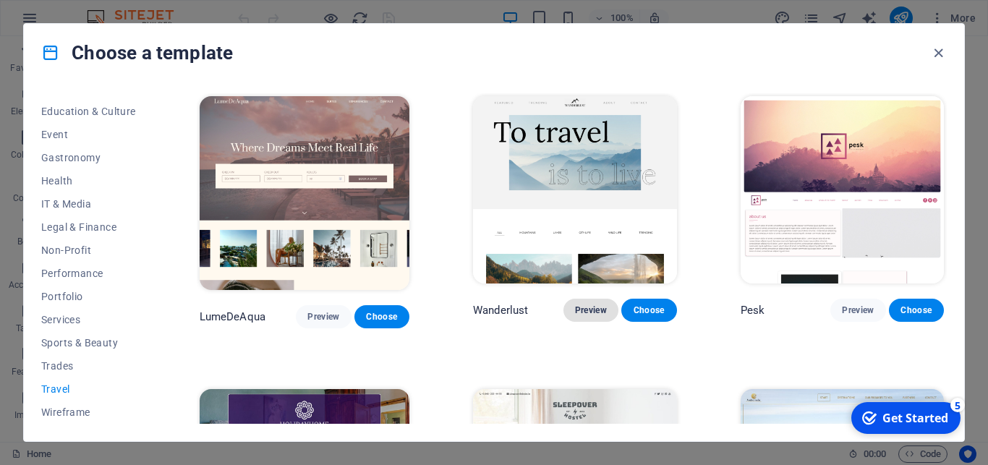
click at [589, 305] on span "Preview" at bounding box center [591, 310] width 32 height 12
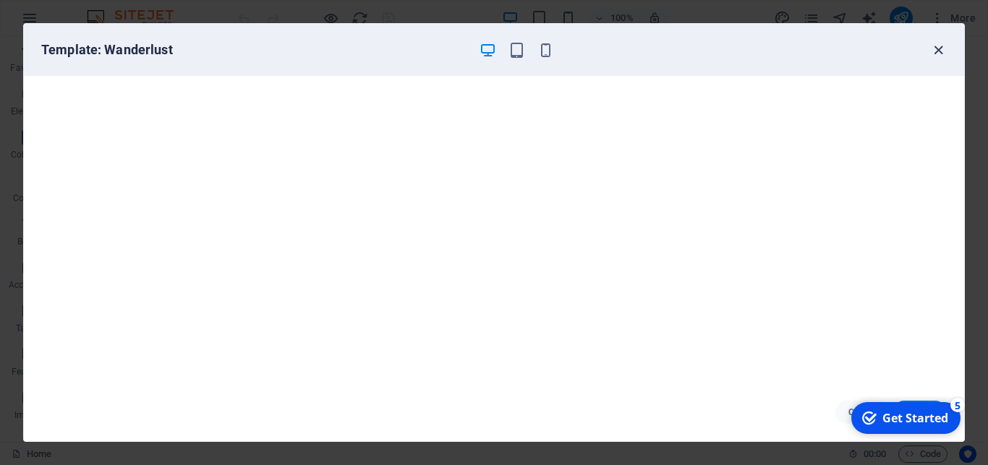
click at [940, 52] on icon "button" at bounding box center [938, 50] width 17 height 17
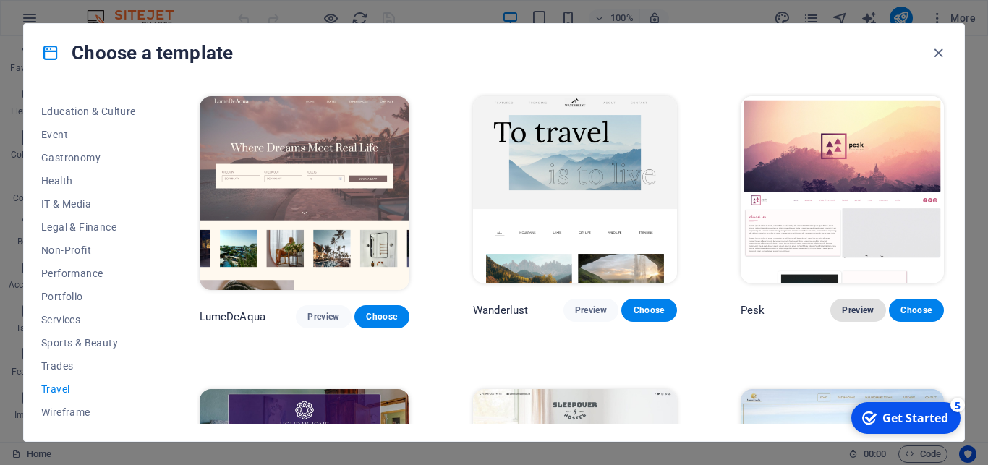
click at [834, 299] on button "Preview" at bounding box center [857, 310] width 55 height 23
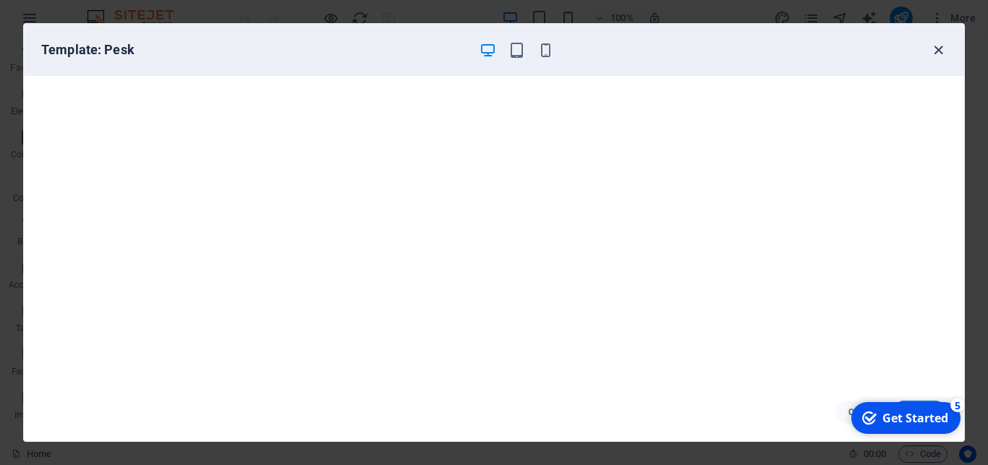
click at [938, 50] on icon "button" at bounding box center [938, 50] width 17 height 17
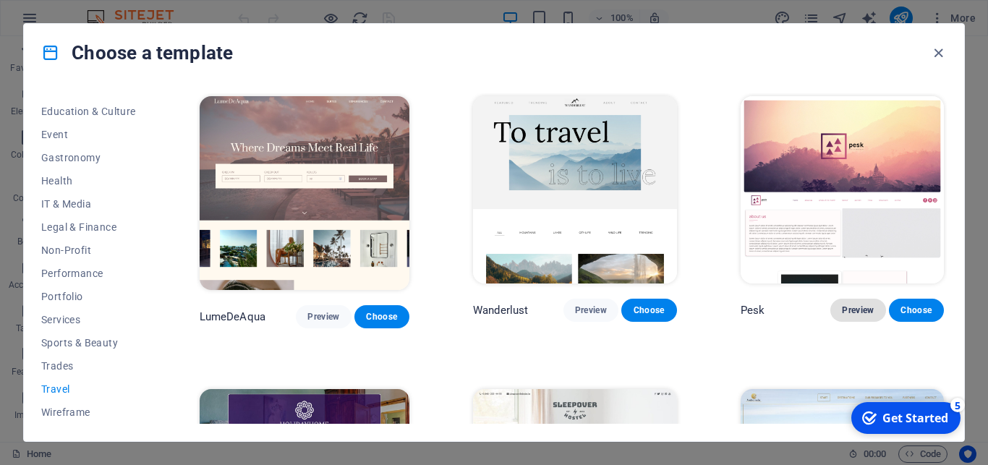
click at [855, 305] on span "Preview" at bounding box center [858, 310] width 32 height 12
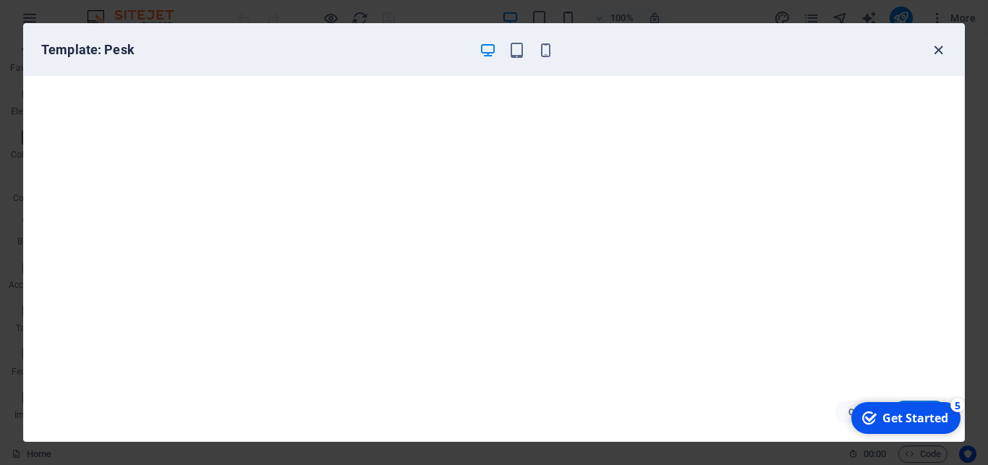
click at [942, 48] on icon "button" at bounding box center [938, 50] width 17 height 17
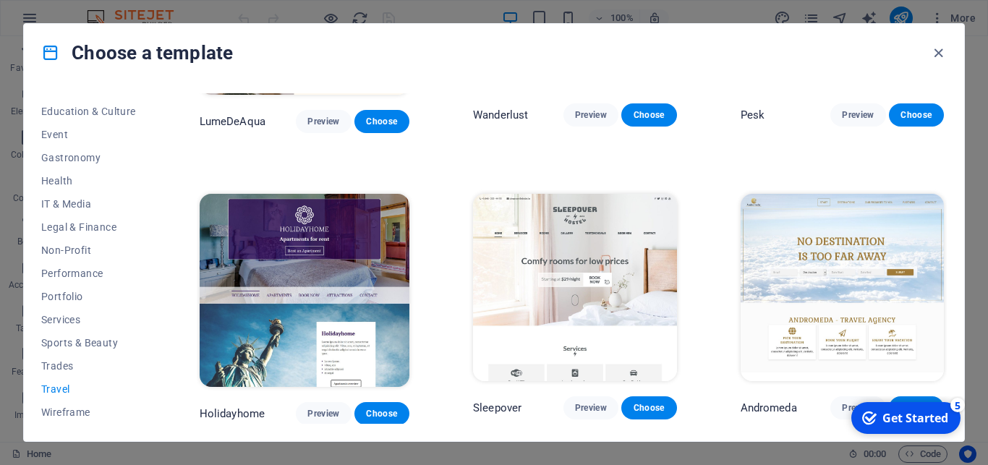
scroll to position [455, 0]
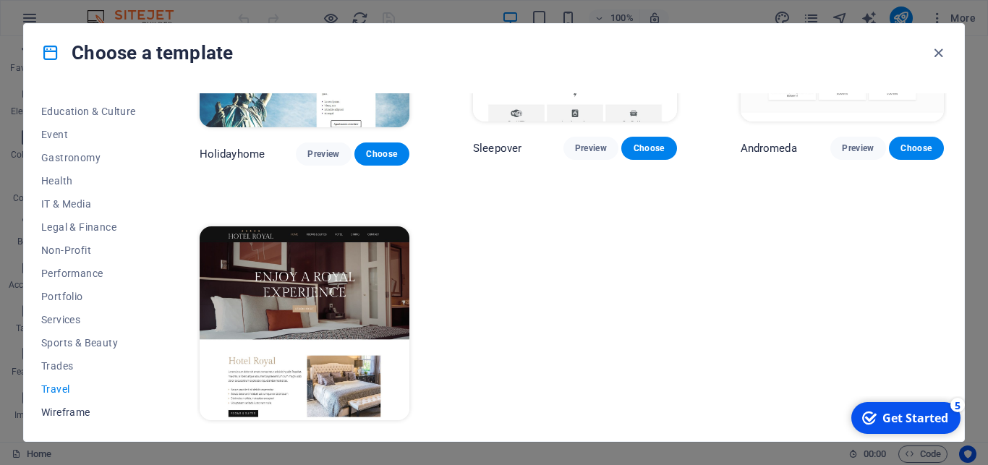
click at [63, 414] on span "Wireframe" at bounding box center [88, 412] width 95 height 12
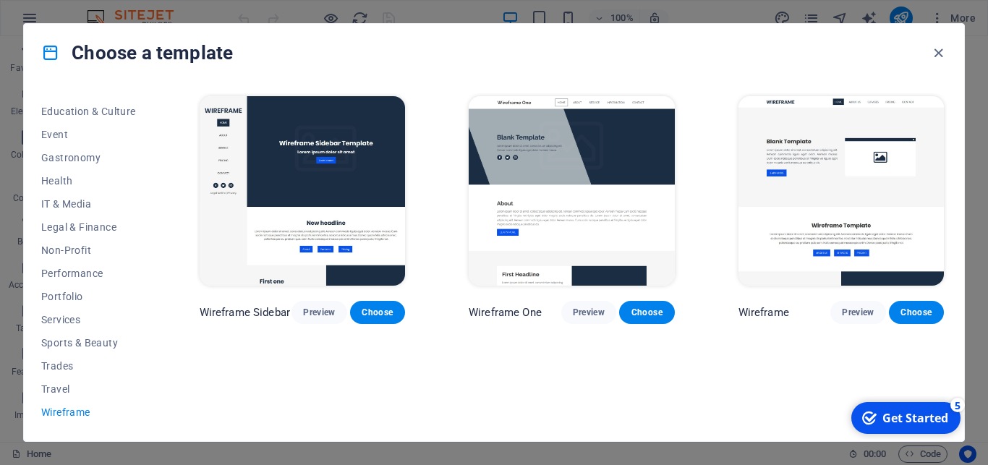
scroll to position [0, 0]
click at [855, 307] on span "Preview" at bounding box center [858, 313] width 32 height 12
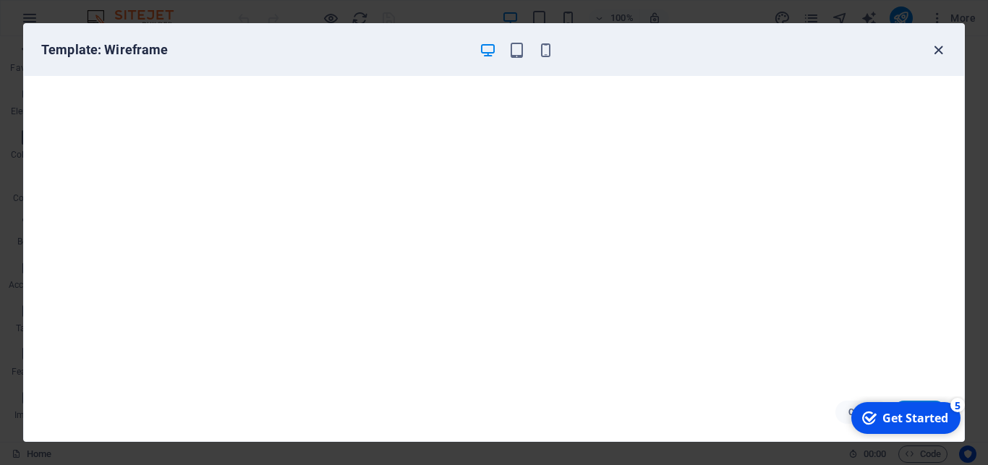
click at [938, 48] on icon "button" at bounding box center [938, 50] width 17 height 17
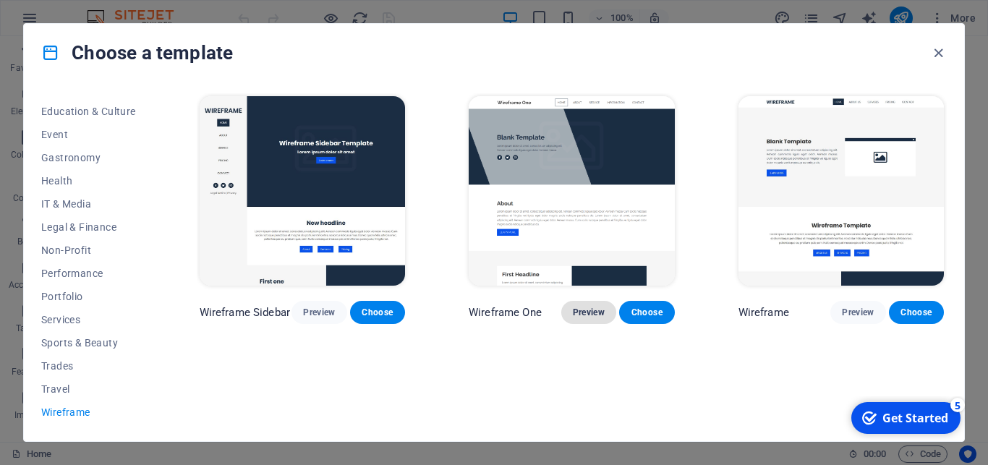
click at [586, 307] on span "Preview" at bounding box center [589, 313] width 32 height 12
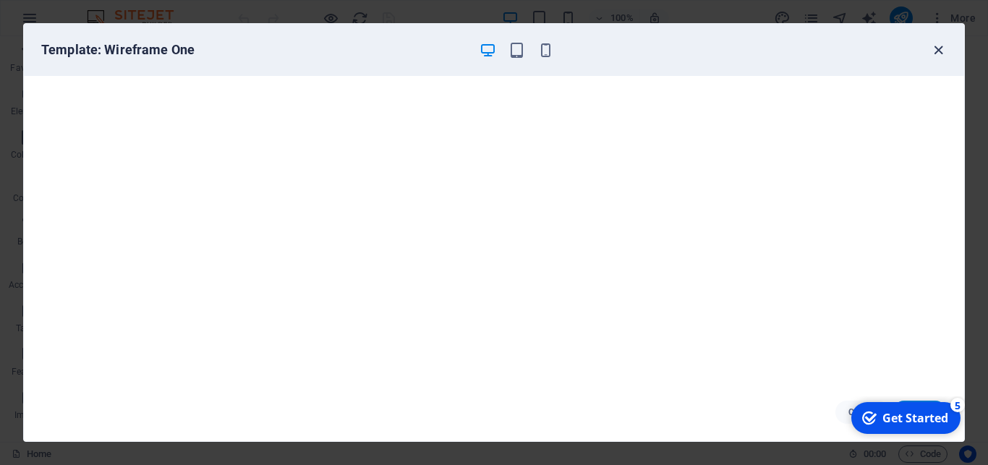
click at [939, 46] on icon "button" at bounding box center [938, 50] width 17 height 17
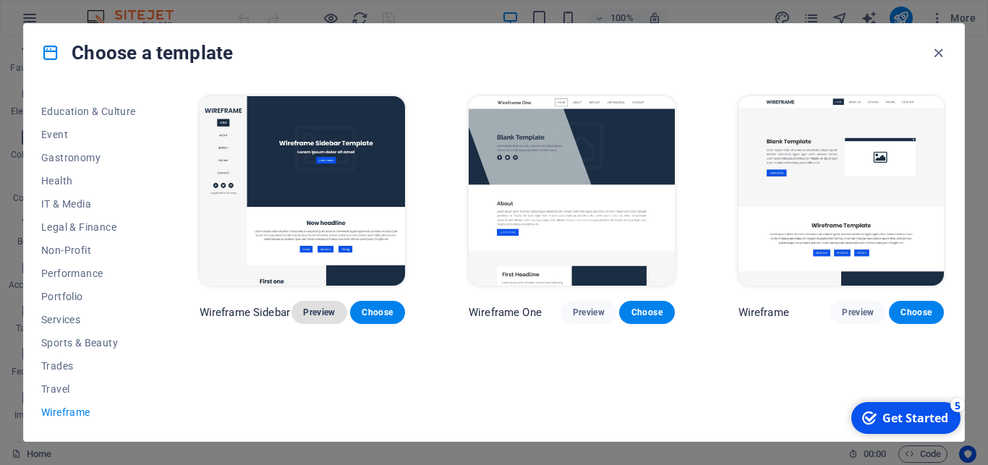
click at [325, 311] on span "Preview" at bounding box center [319, 313] width 32 height 12
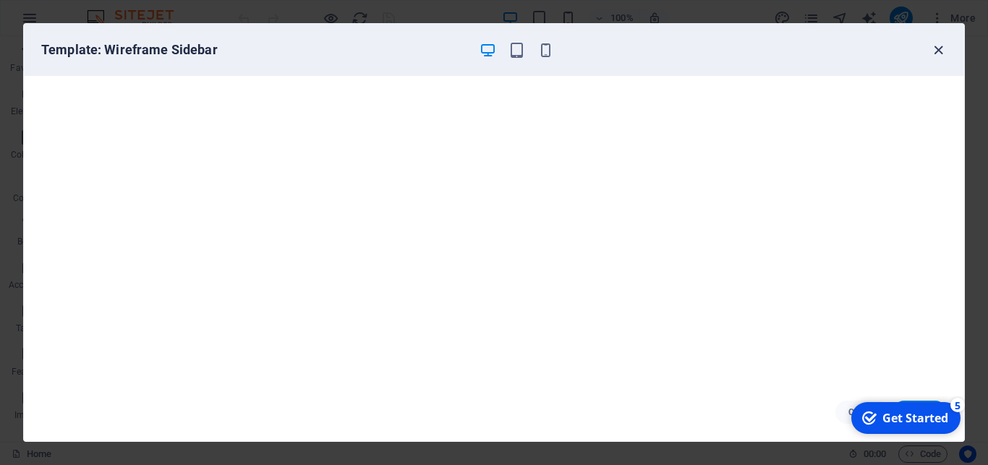
click at [934, 52] on icon "button" at bounding box center [938, 50] width 17 height 17
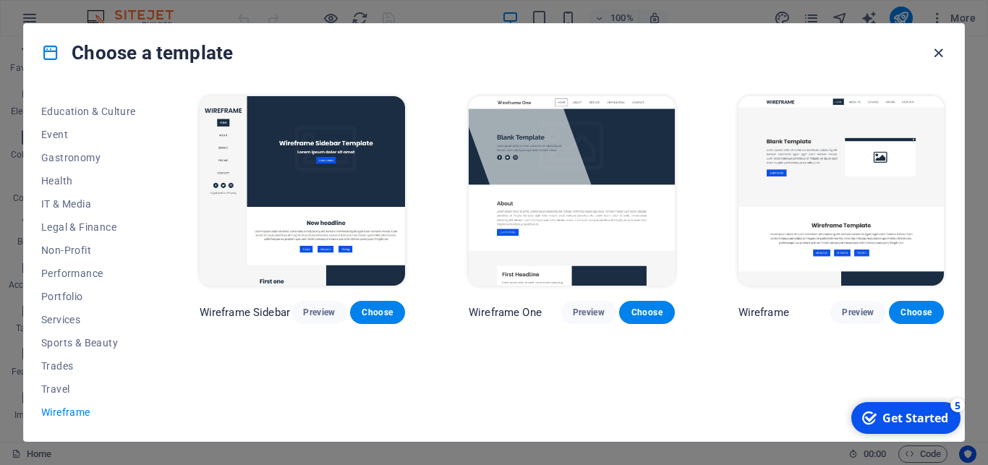
click at [942, 52] on icon "button" at bounding box center [938, 53] width 17 height 17
